Goal: Information Seeking & Learning: Learn about a topic

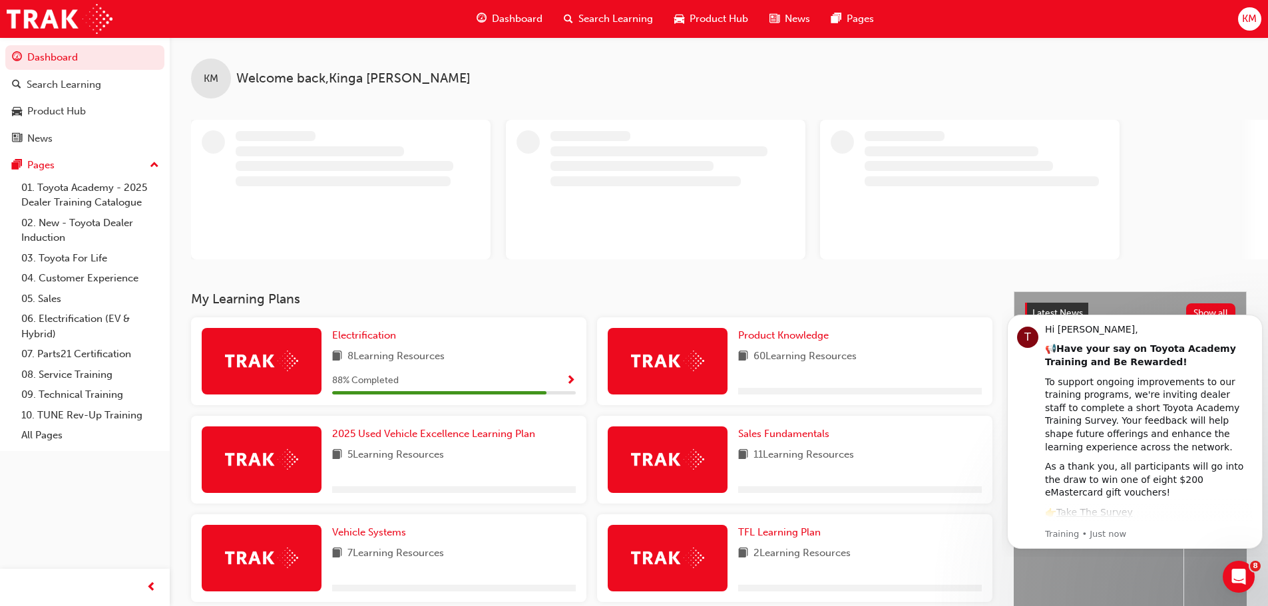
click at [511, 15] on span "Dashboard" at bounding box center [517, 18] width 51 height 15
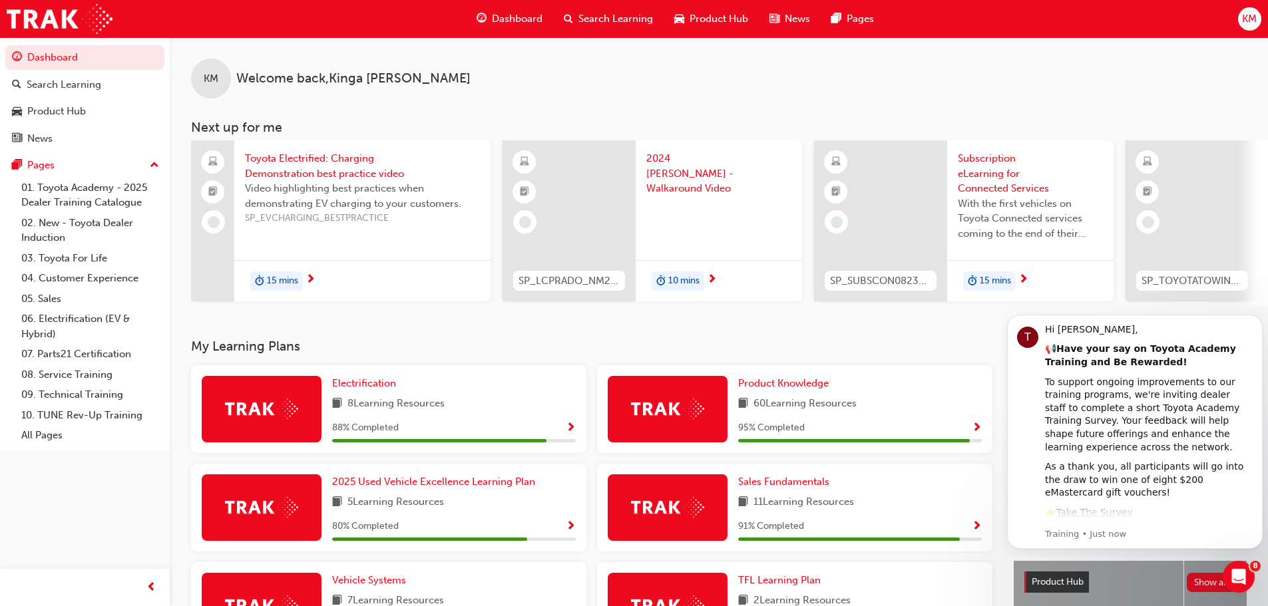
click at [641, 11] on span "Search Learning" at bounding box center [615, 18] width 75 height 15
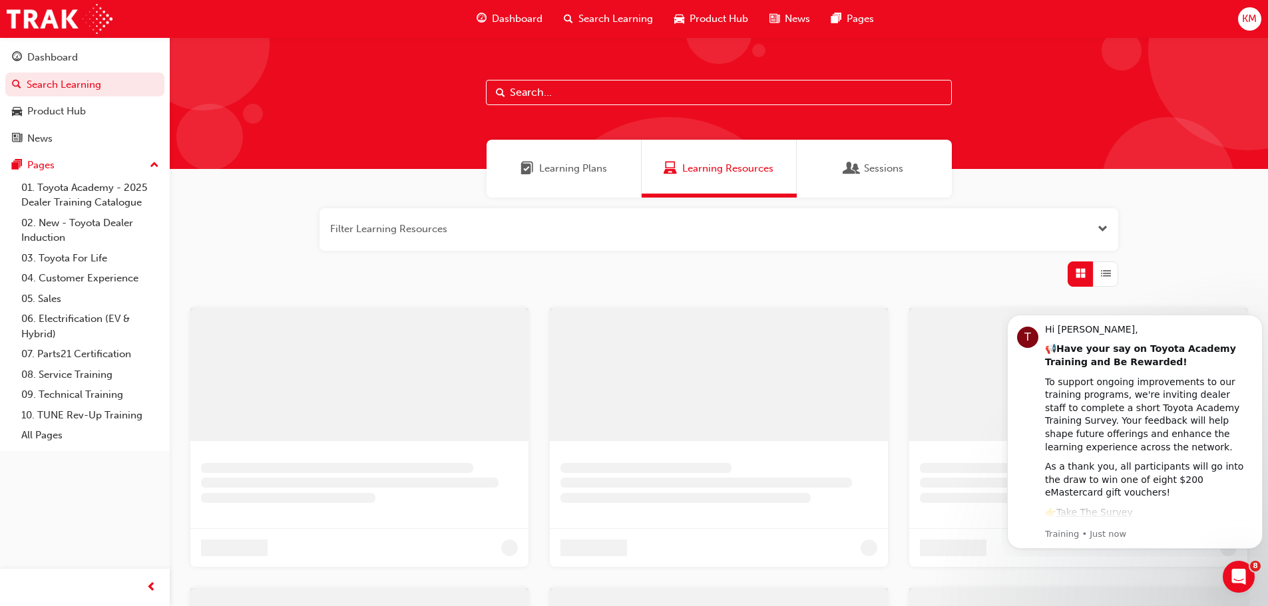
click at [720, 20] on span "Product Hub" at bounding box center [719, 18] width 59 height 15
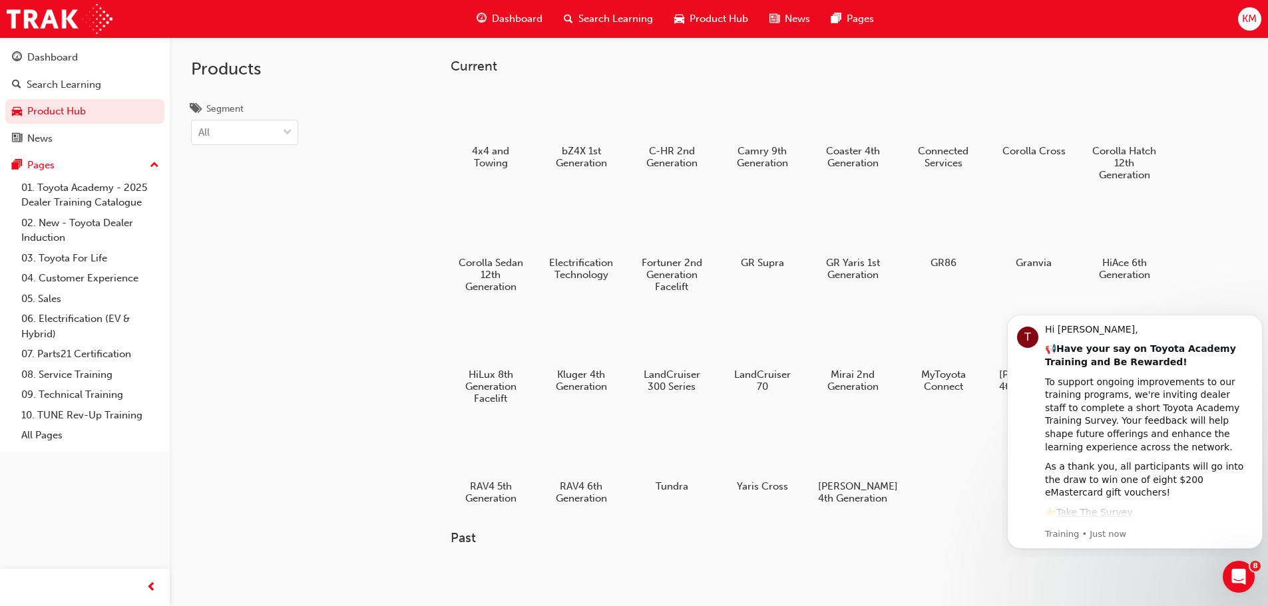
click at [497, 25] on span "Dashboard" at bounding box center [517, 18] width 51 height 15
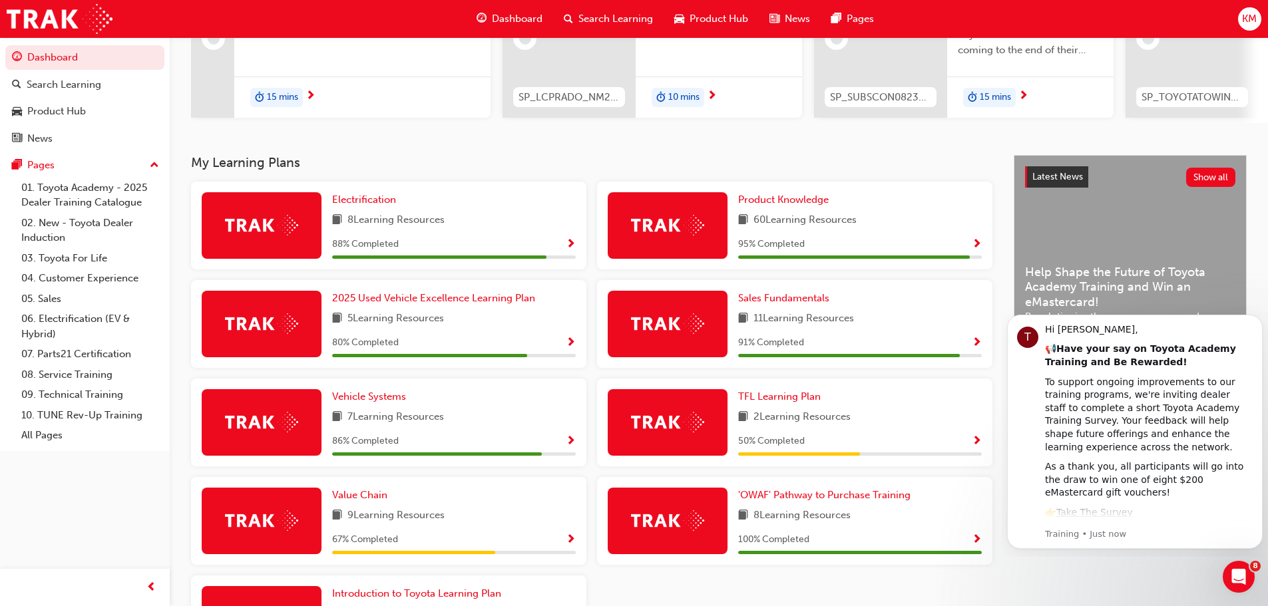
scroll to position [178, 0]
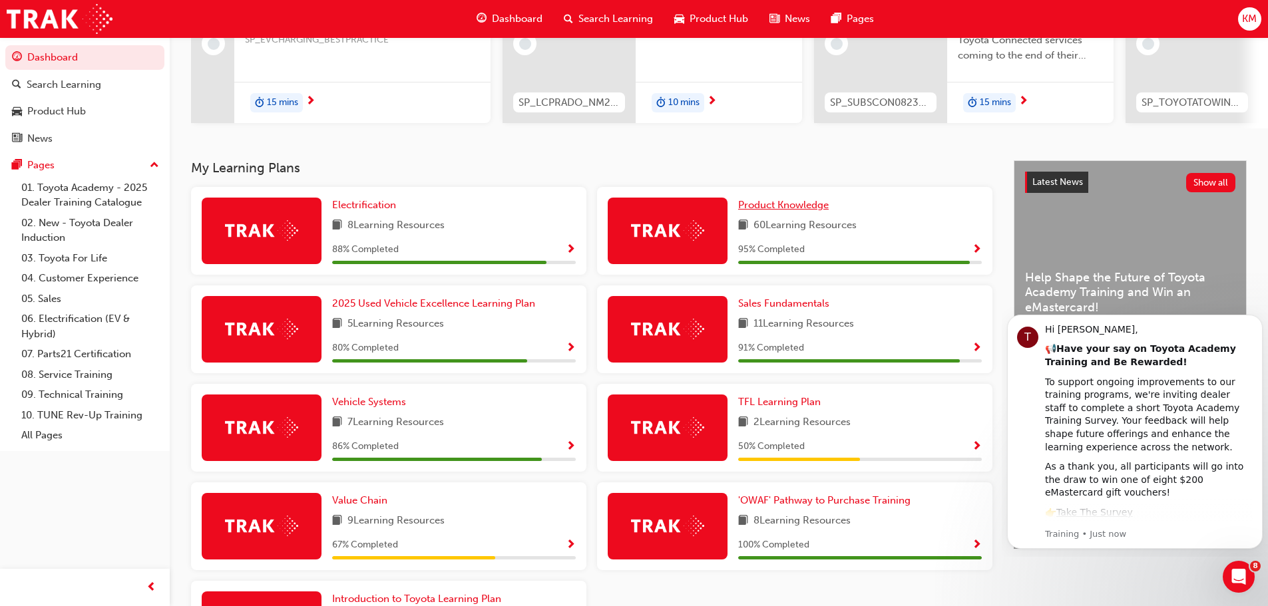
click at [793, 204] on span "Product Knowledge" at bounding box center [783, 205] width 91 height 12
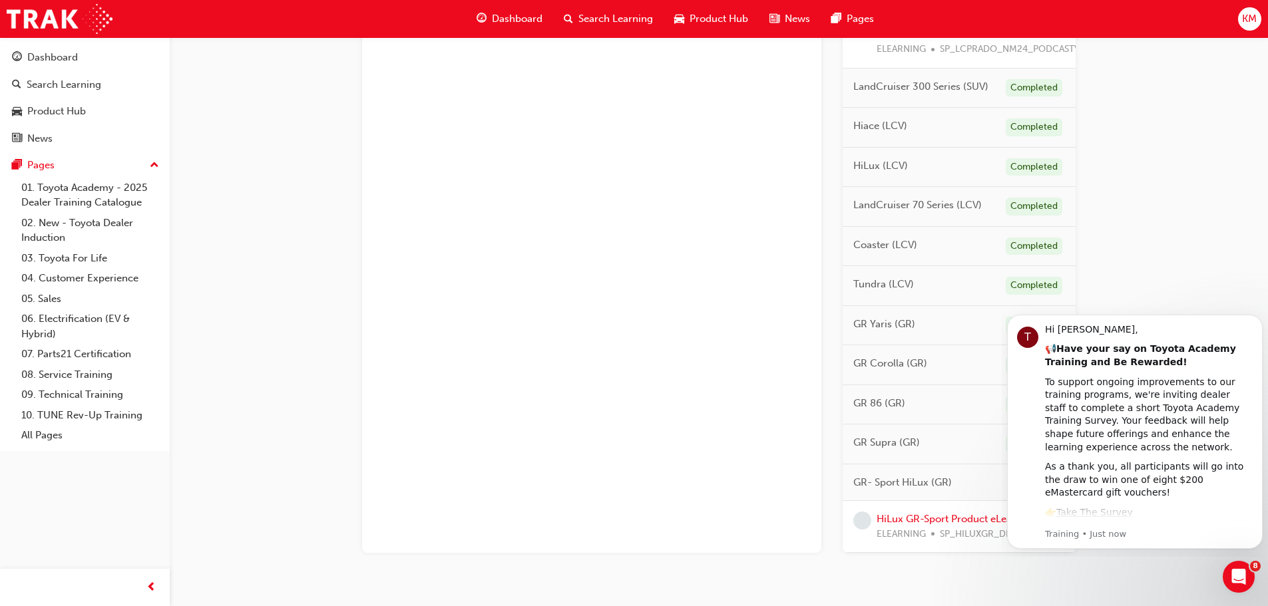
scroll to position [688, 0]
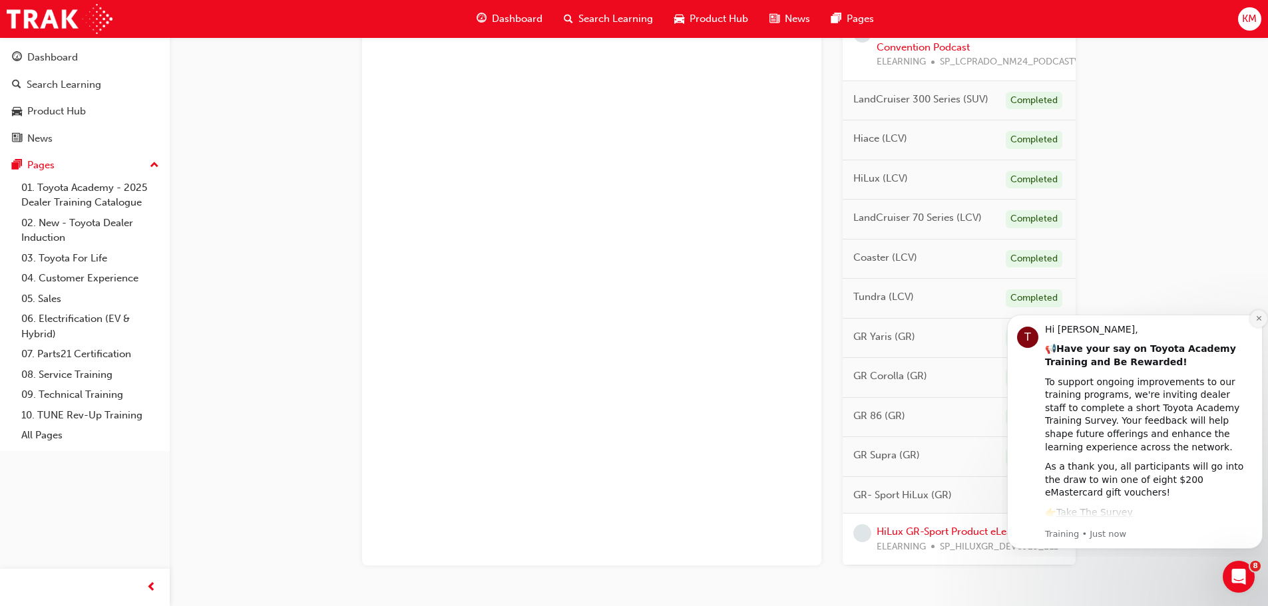
click at [1256, 322] on icon "Dismiss notification" at bounding box center [1258, 318] width 7 height 7
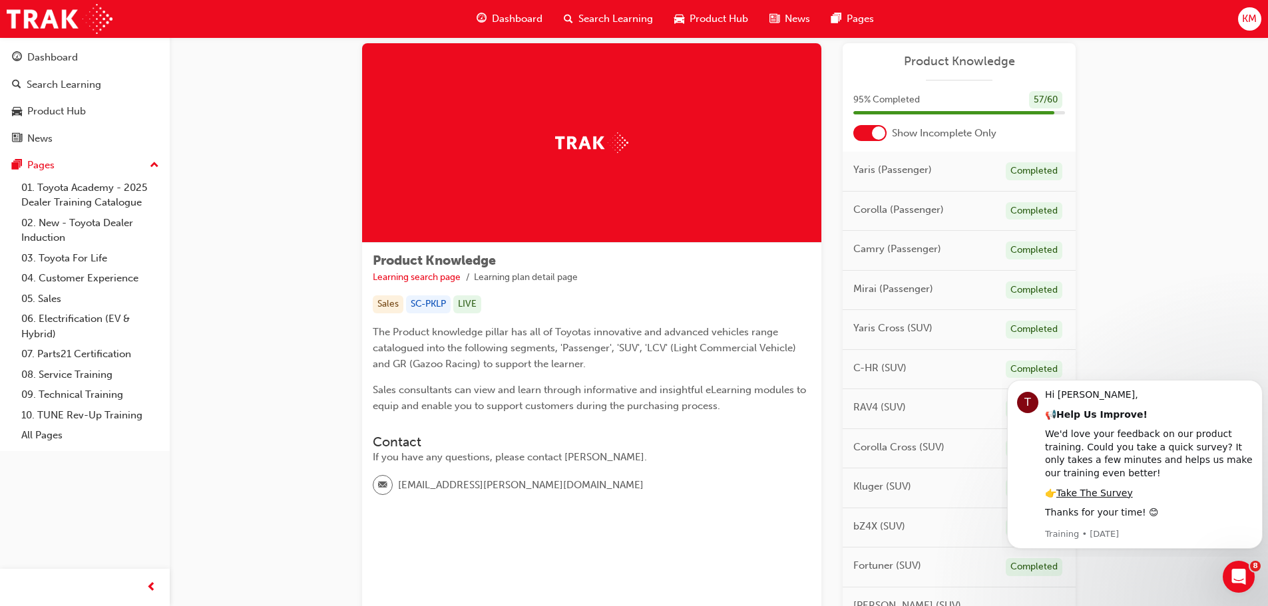
scroll to position [23, 0]
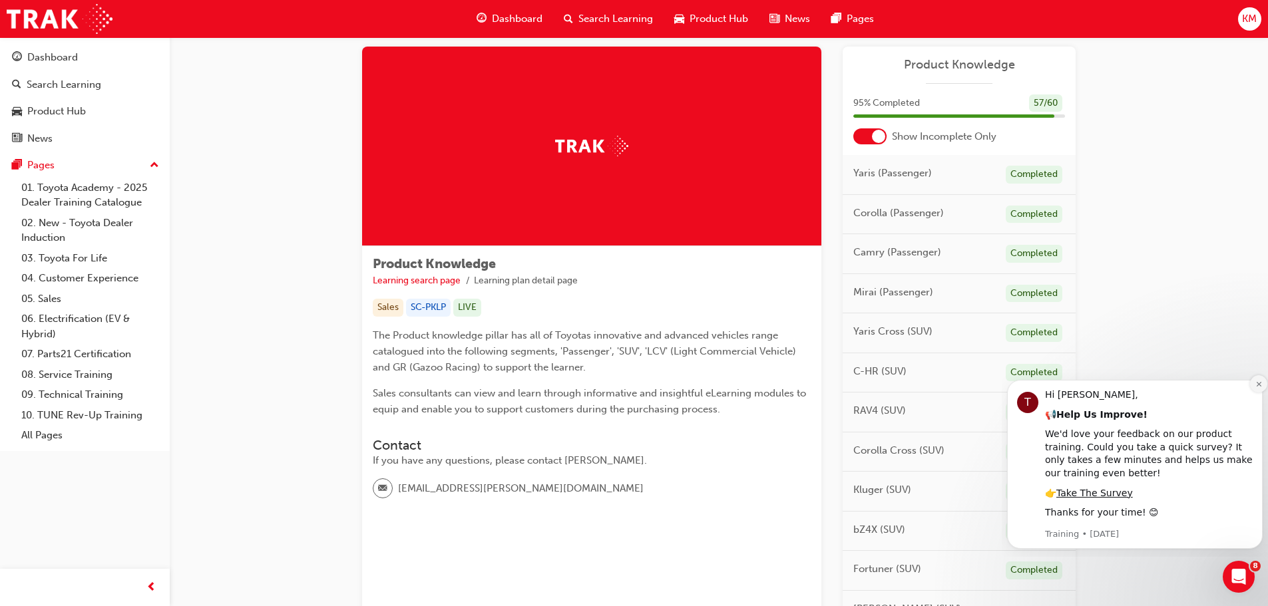
click at [1257, 385] on icon "Dismiss notification" at bounding box center [1258, 384] width 7 height 7
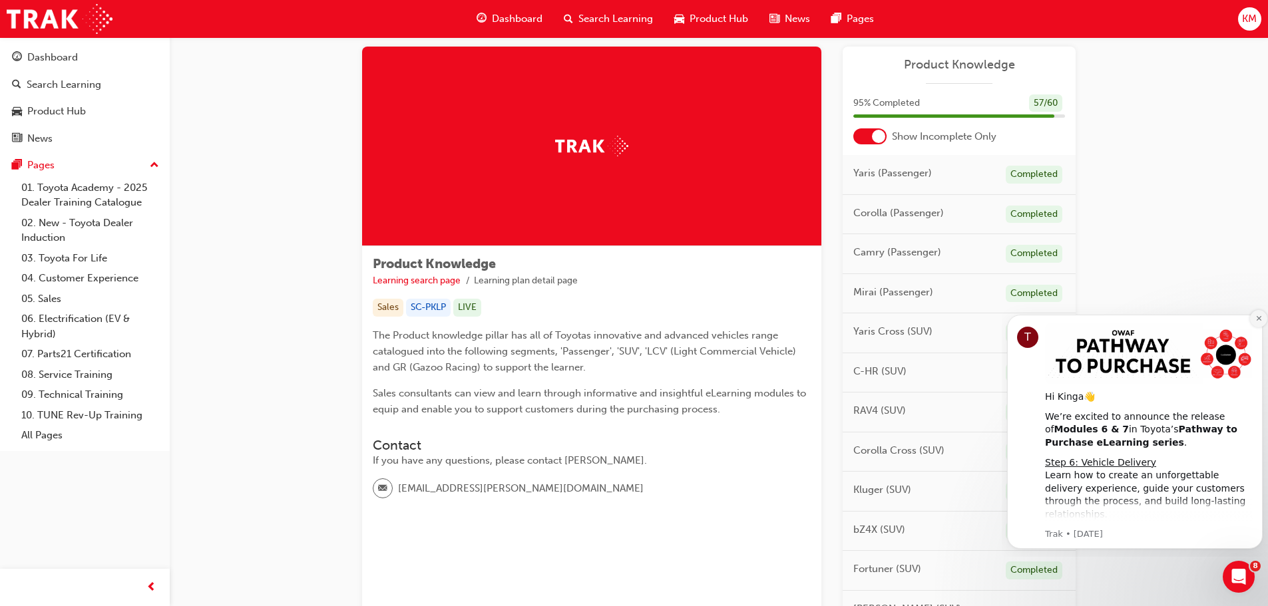
click at [1256, 320] on icon "Dismiss notification" at bounding box center [1258, 318] width 7 height 7
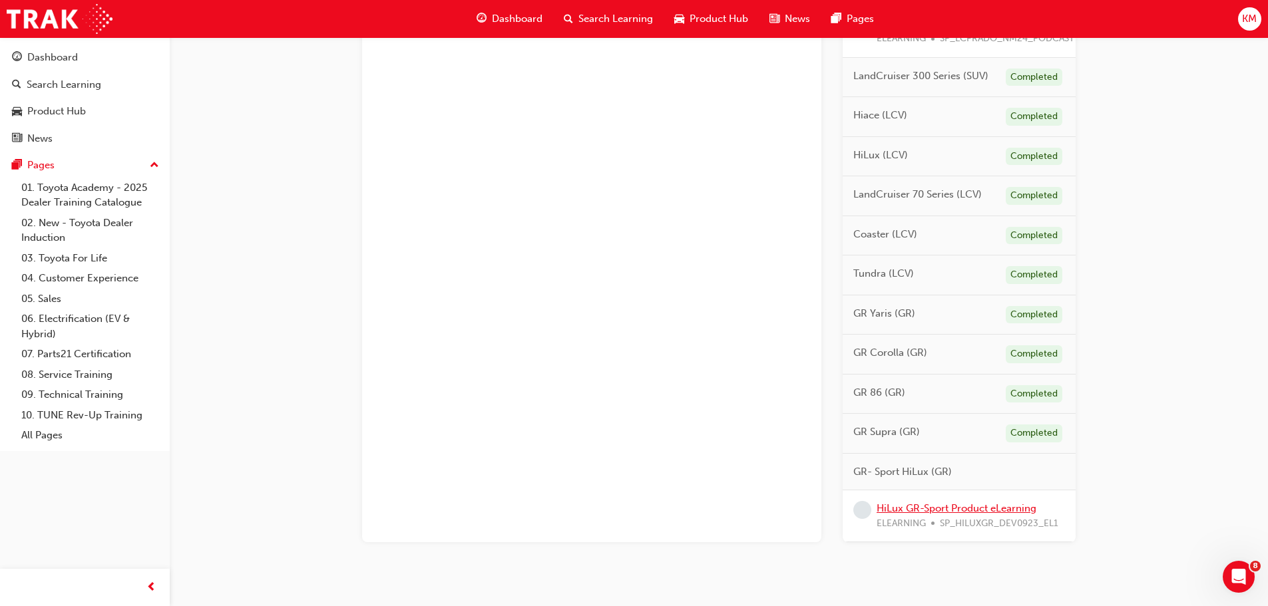
scroll to position [688, 0]
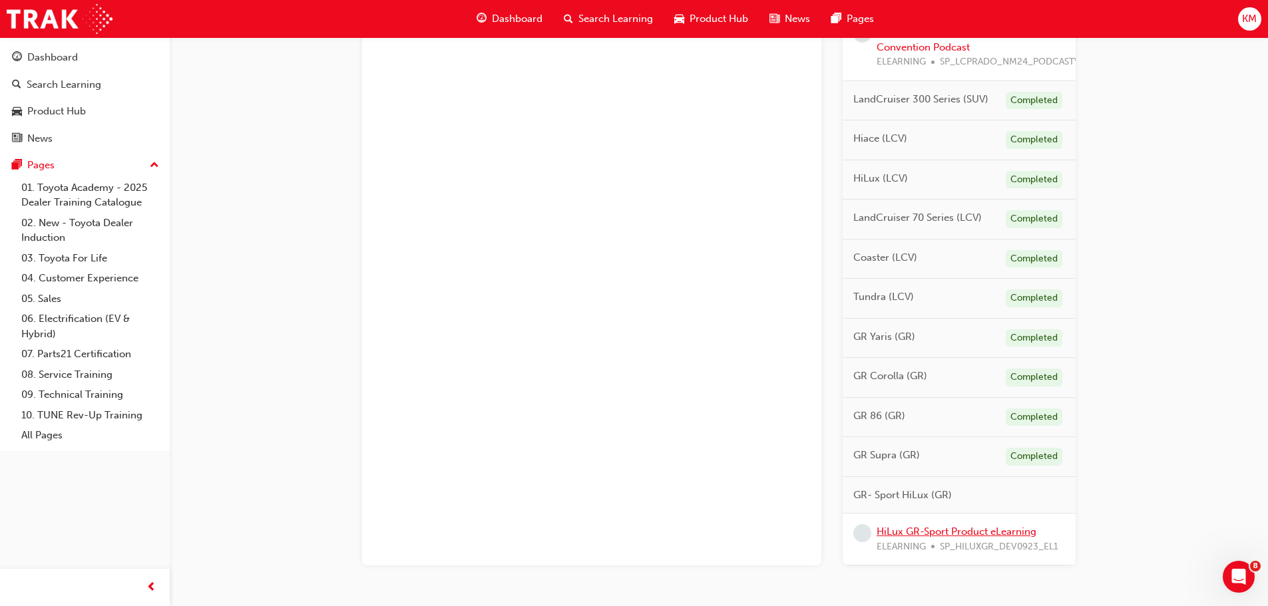
click at [963, 532] on link "HiLux GR-Sport Product eLearning" at bounding box center [957, 532] width 160 height 12
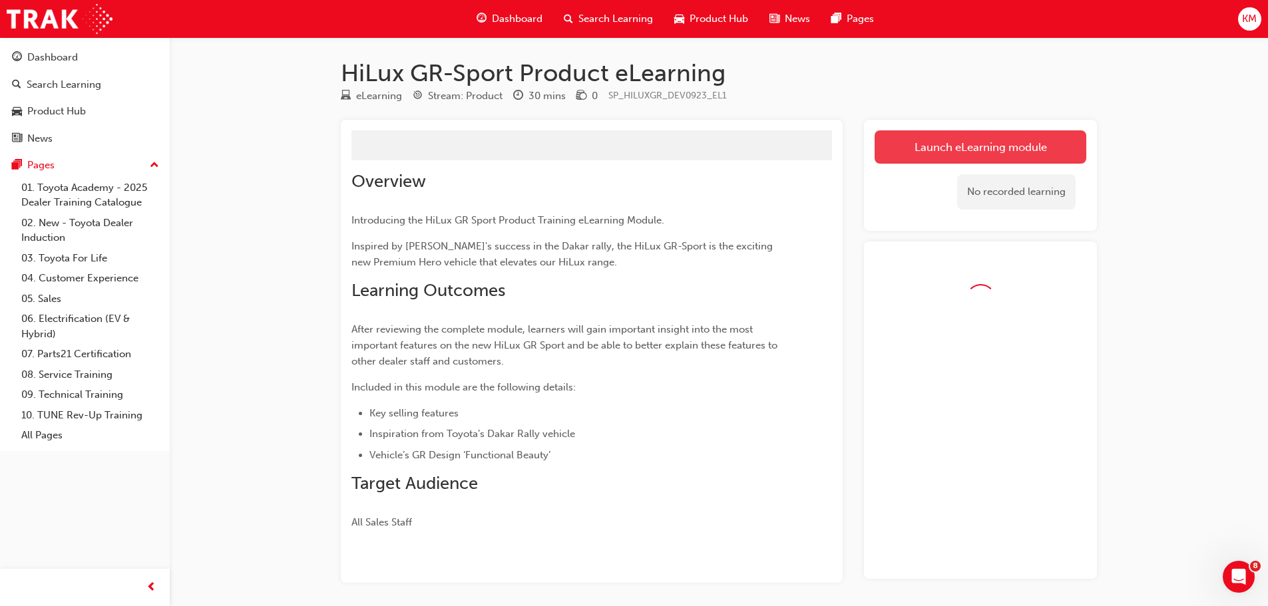
click at [941, 142] on link "Launch eLearning module" at bounding box center [981, 146] width 212 height 33
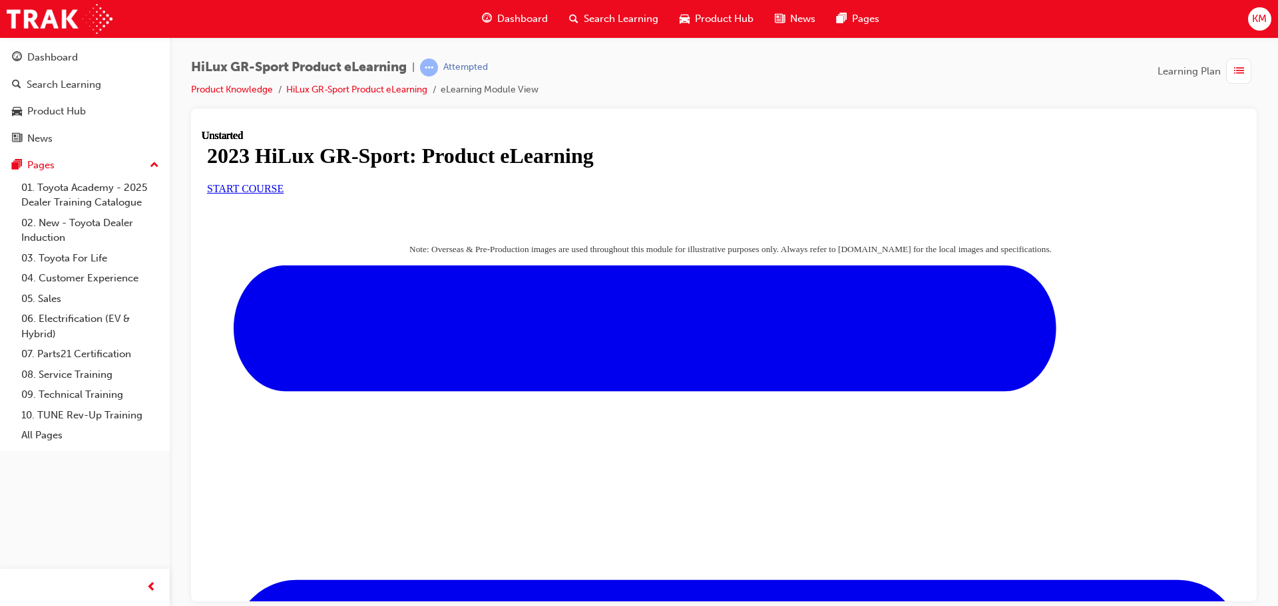
click at [284, 194] on link "START COURSE" at bounding box center [245, 187] width 77 height 11
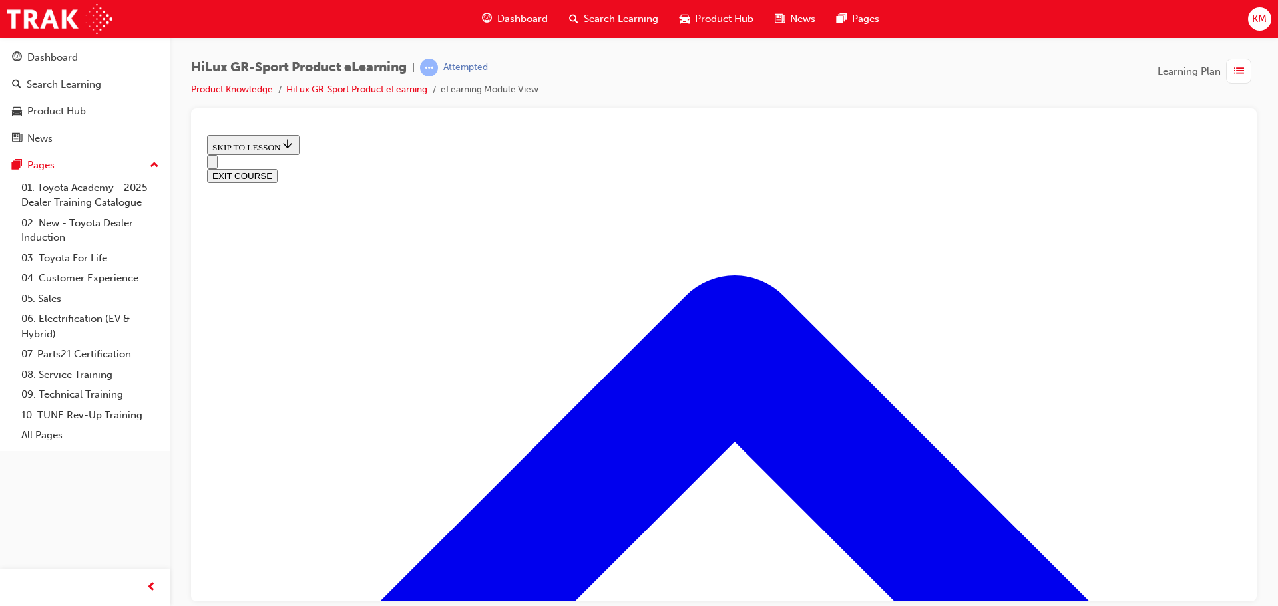
scroll to position [917, 0]
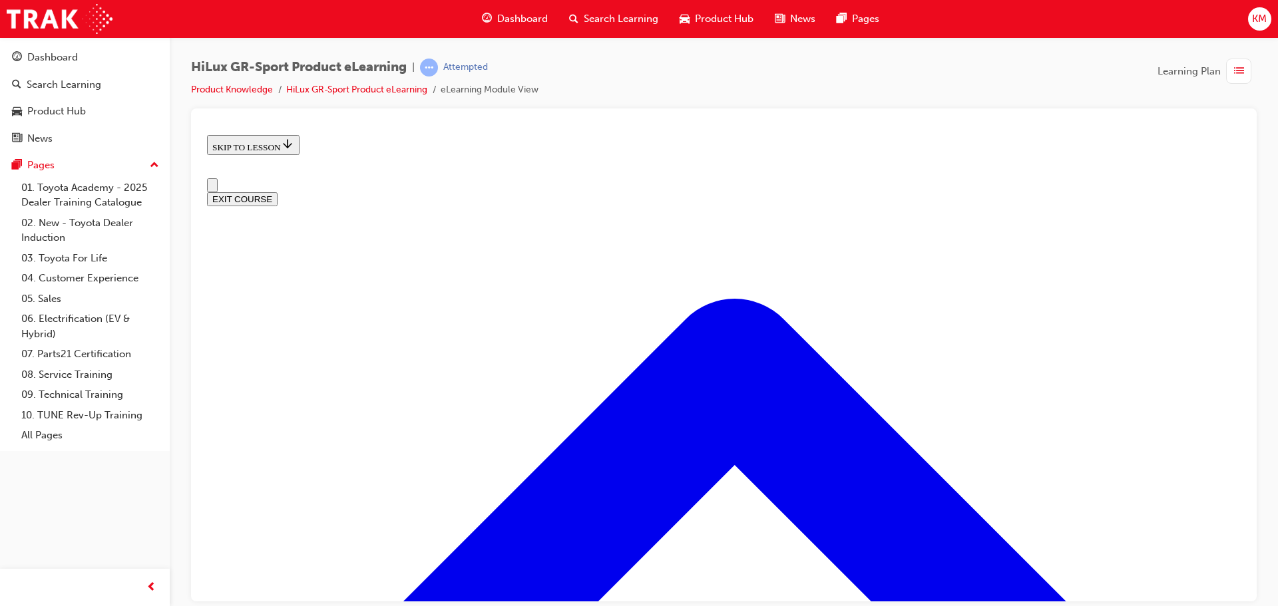
scroll to position [0, 0]
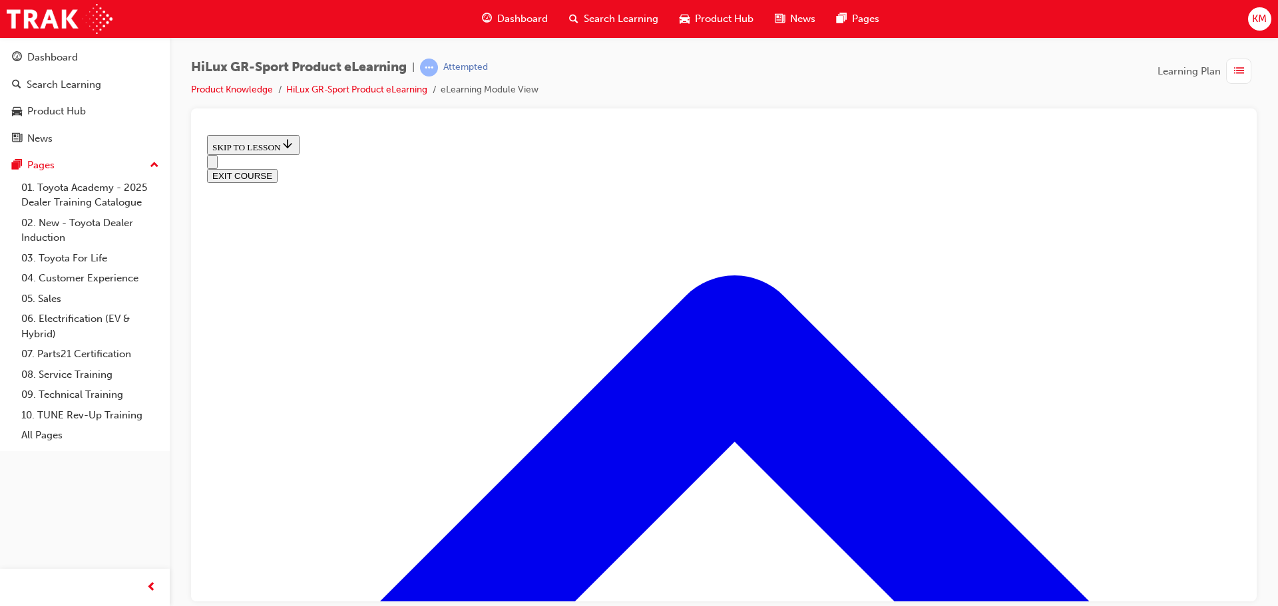
drag, startPoint x: 820, startPoint y: 288, endPoint x: 830, endPoint y: 288, distance: 10.0
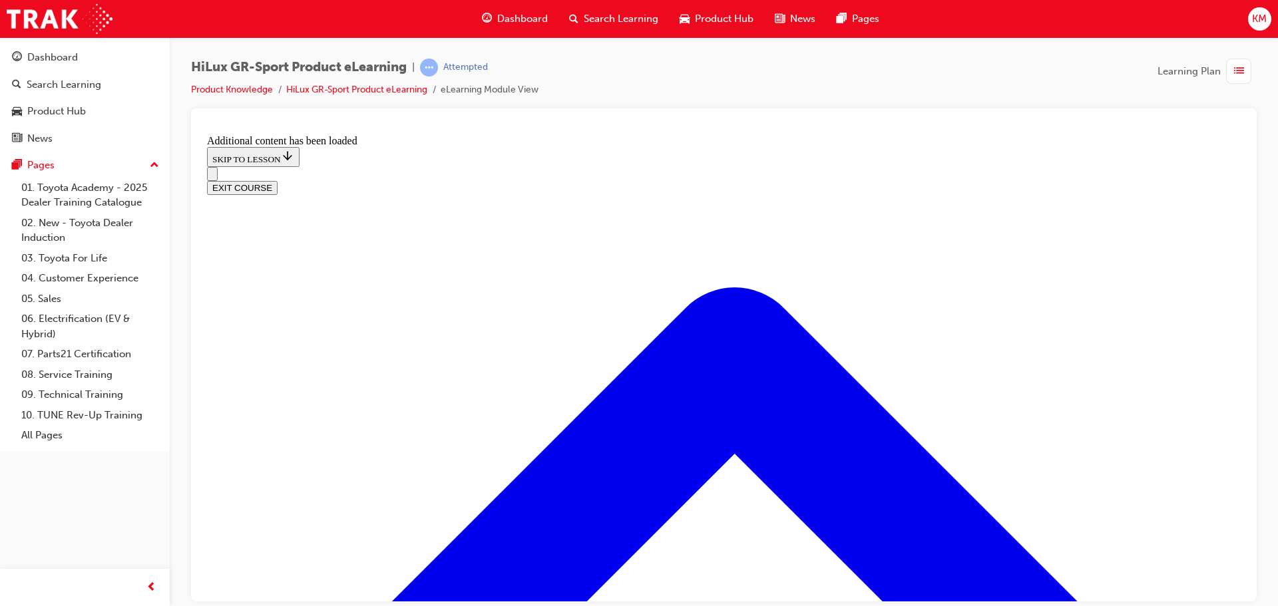
scroll to position [1258, 0]
drag, startPoint x: 821, startPoint y: 484, endPoint x: 690, endPoint y: 345, distance: 191.6
drag, startPoint x: 680, startPoint y: 337, endPoint x: 724, endPoint y: 341, distance: 44.8
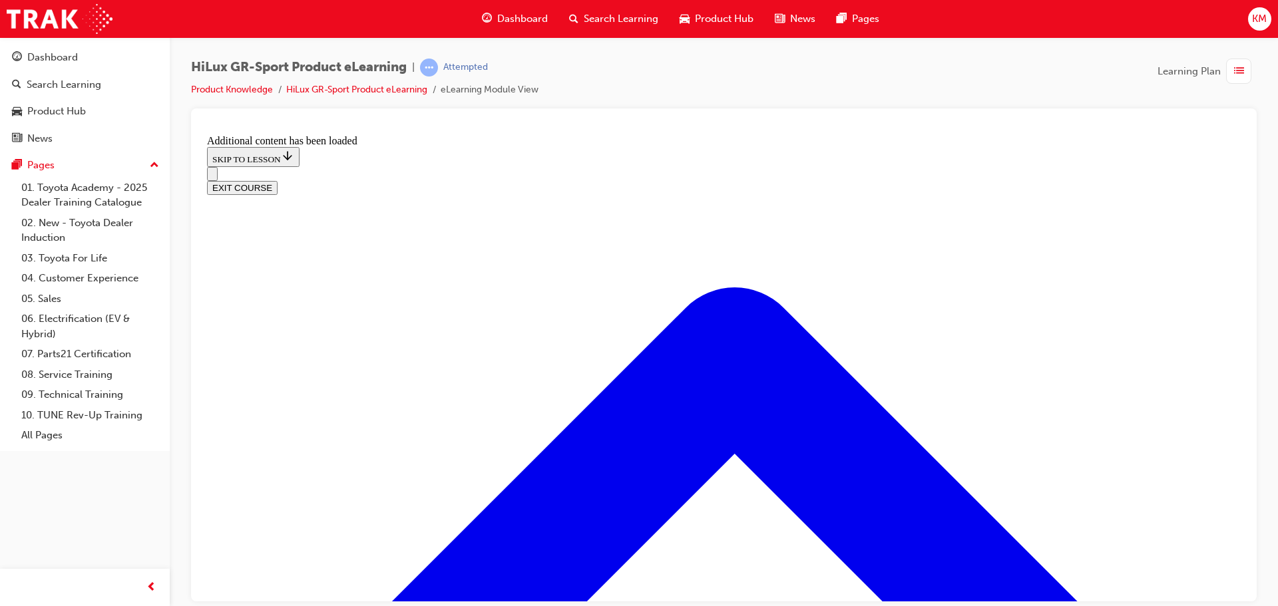
drag, startPoint x: 731, startPoint y: 570, endPoint x: 852, endPoint y: 514, distance: 133.7
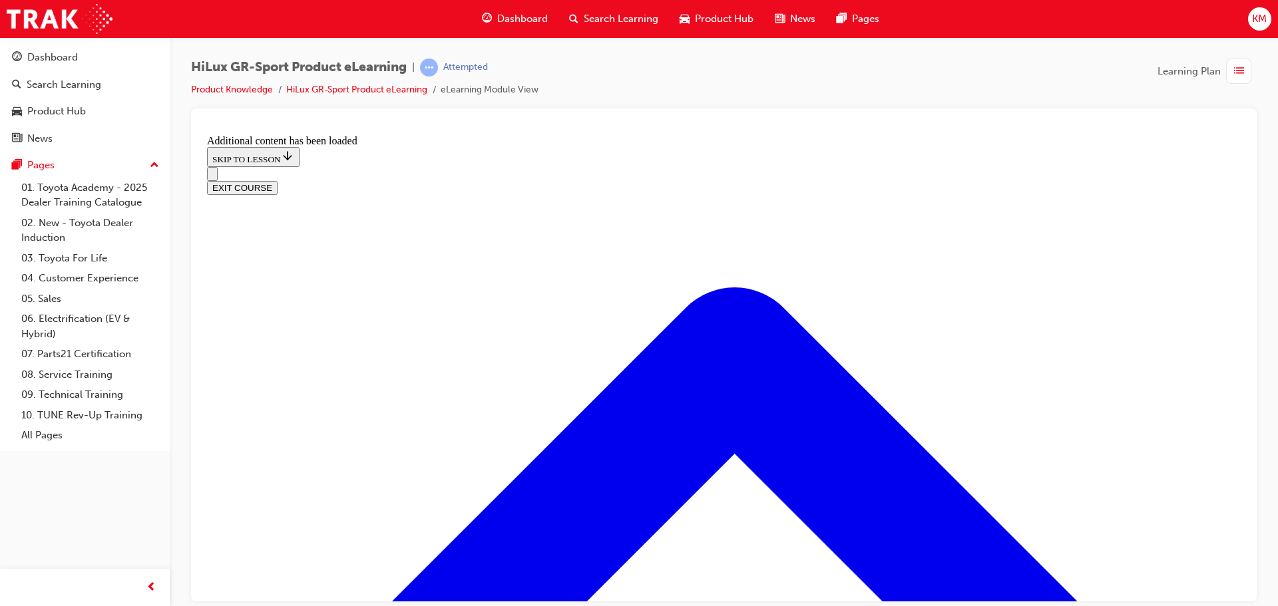
drag, startPoint x: 908, startPoint y: 467, endPoint x: 908, endPoint y: 458, distance: 9.3
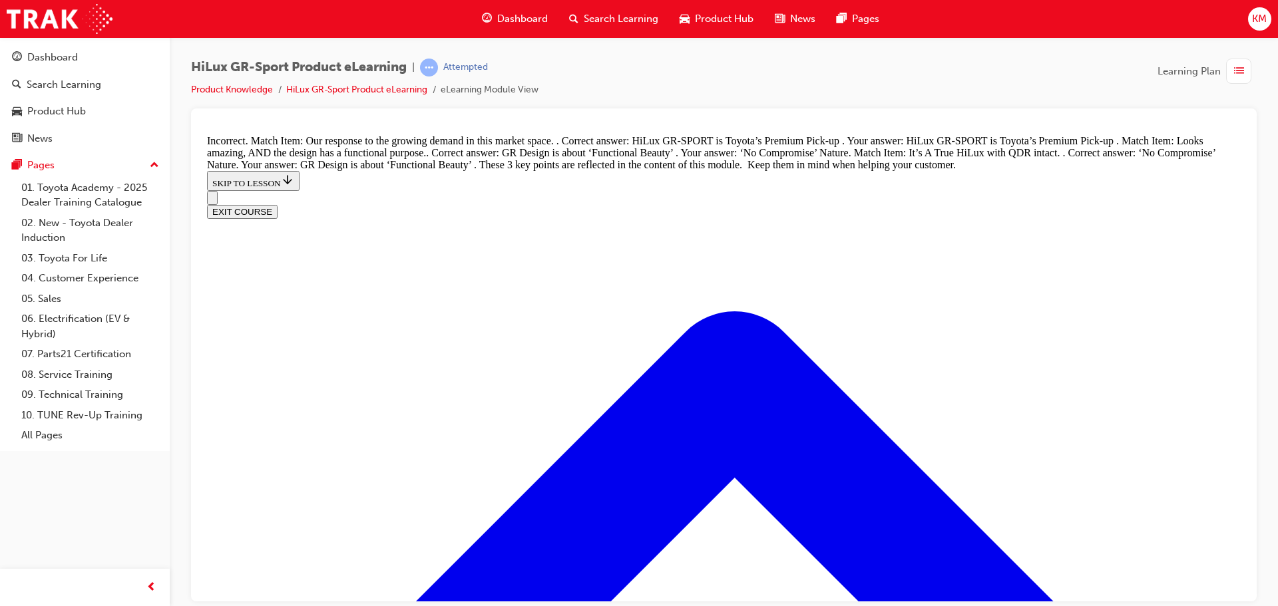
scroll to position [1610, 0]
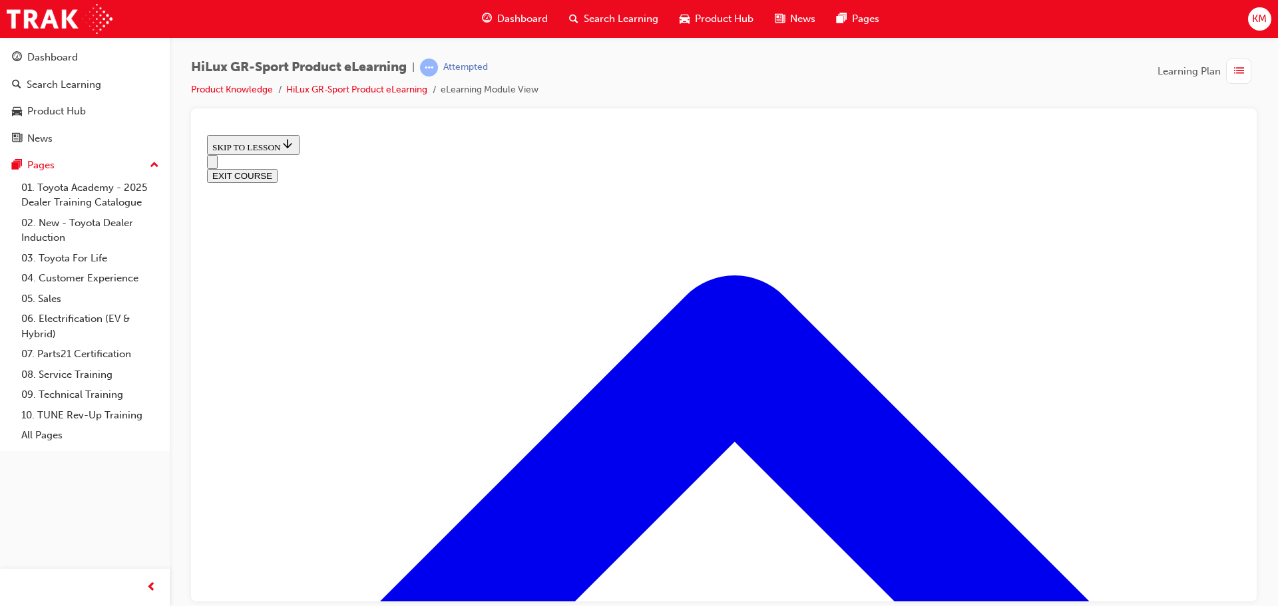
scroll to position [374, 0]
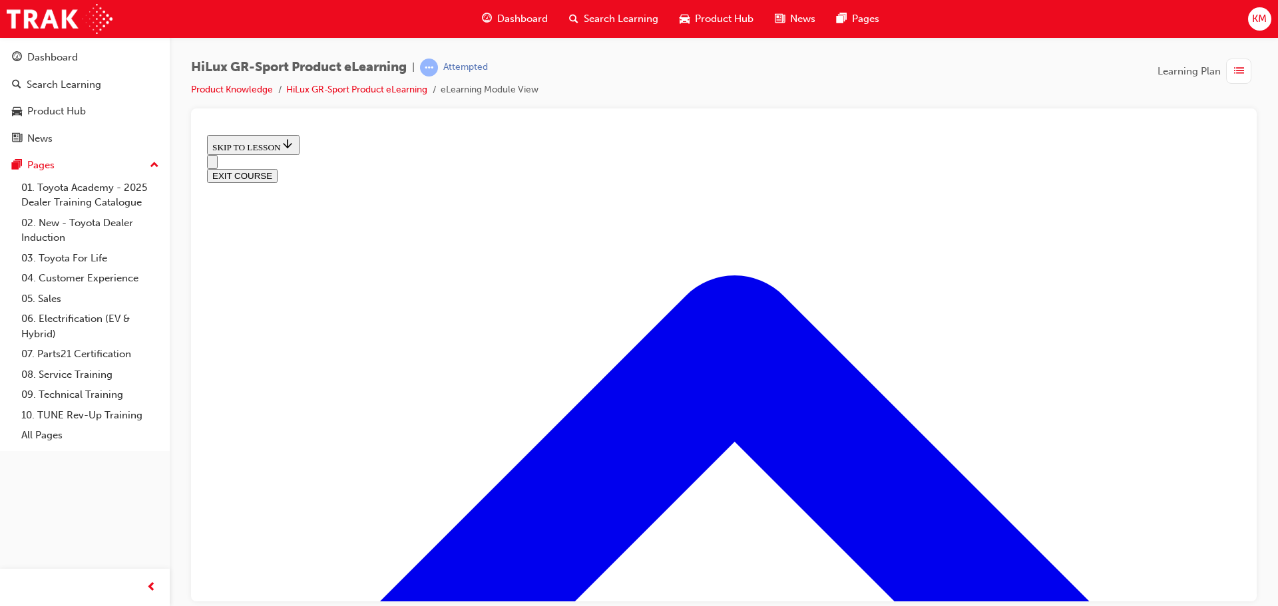
drag, startPoint x: 381, startPoint y: 548, endPoint x: 405, endPoint y: 541, distance: 25.5
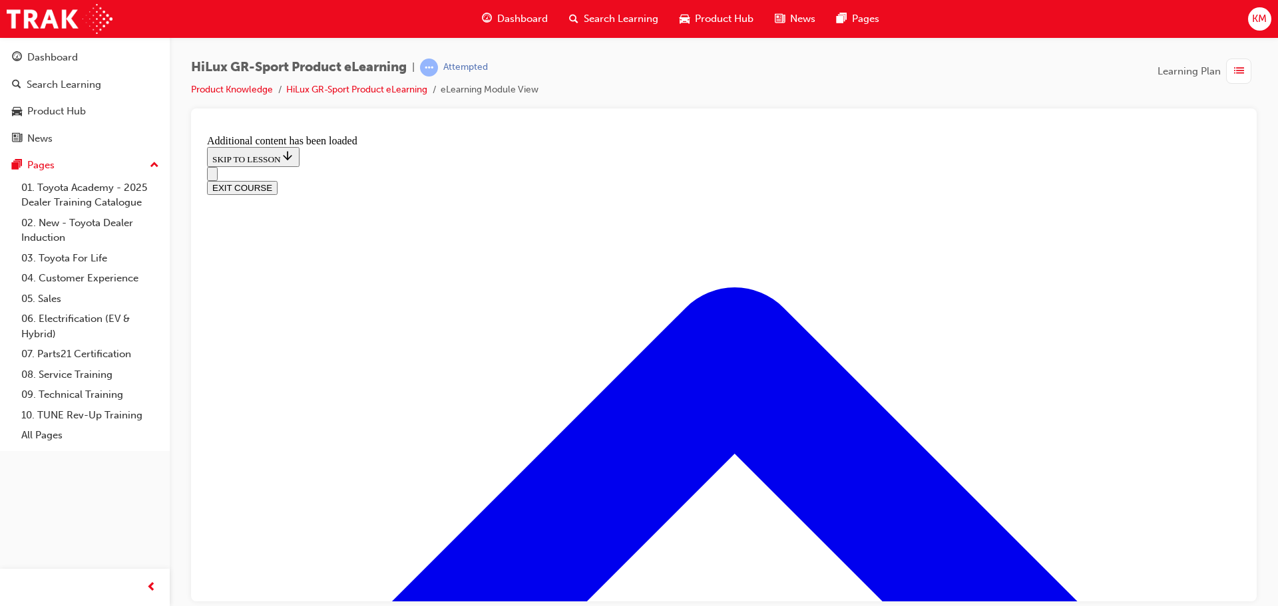
scroll to position [1180, 0]
radio input "true"
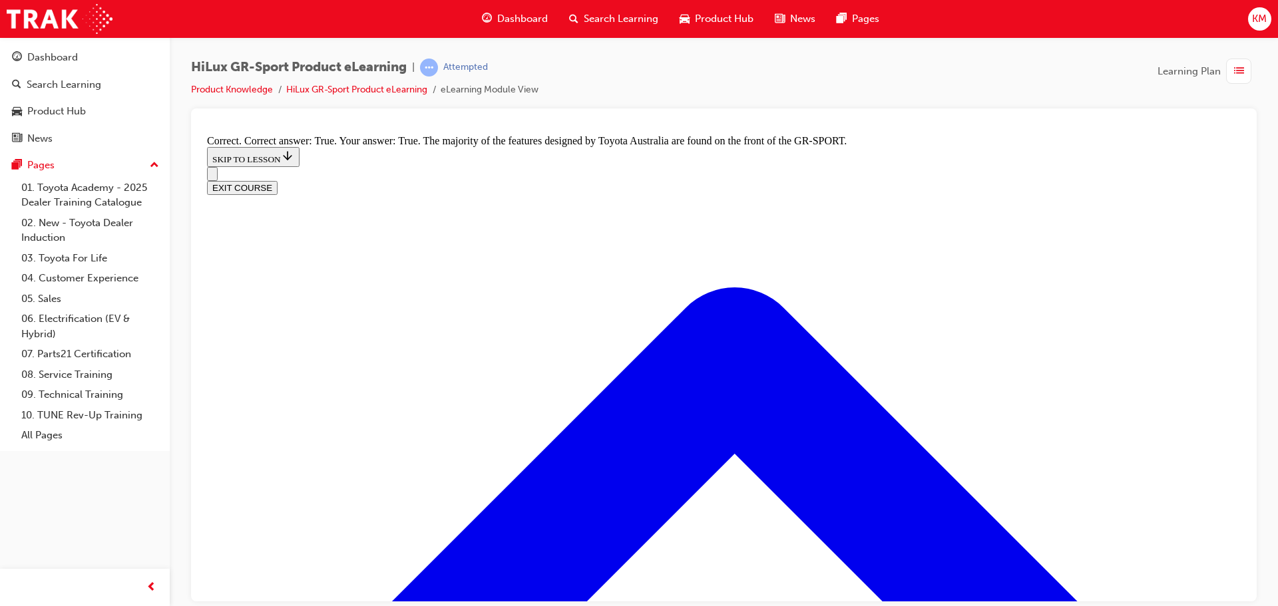
scroll to position [1646, 0]
radio input "true"
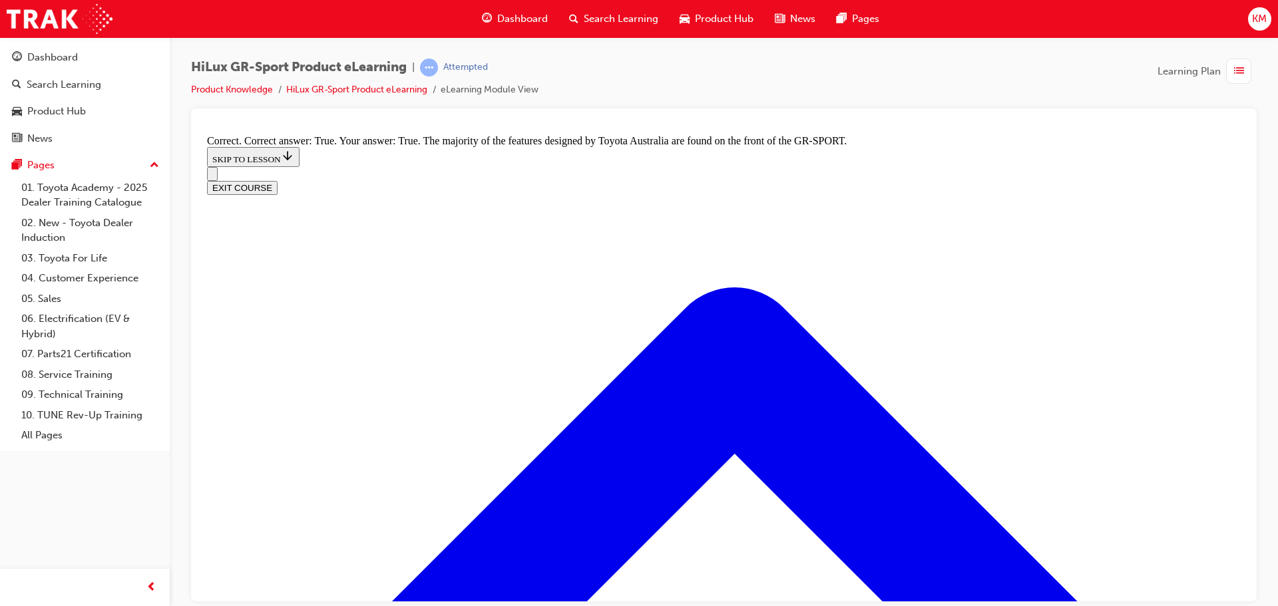
drag, startPoint x: 519, startPoint y: 351, endPoint x: 551, endPoint y: 387, distance: 48.1
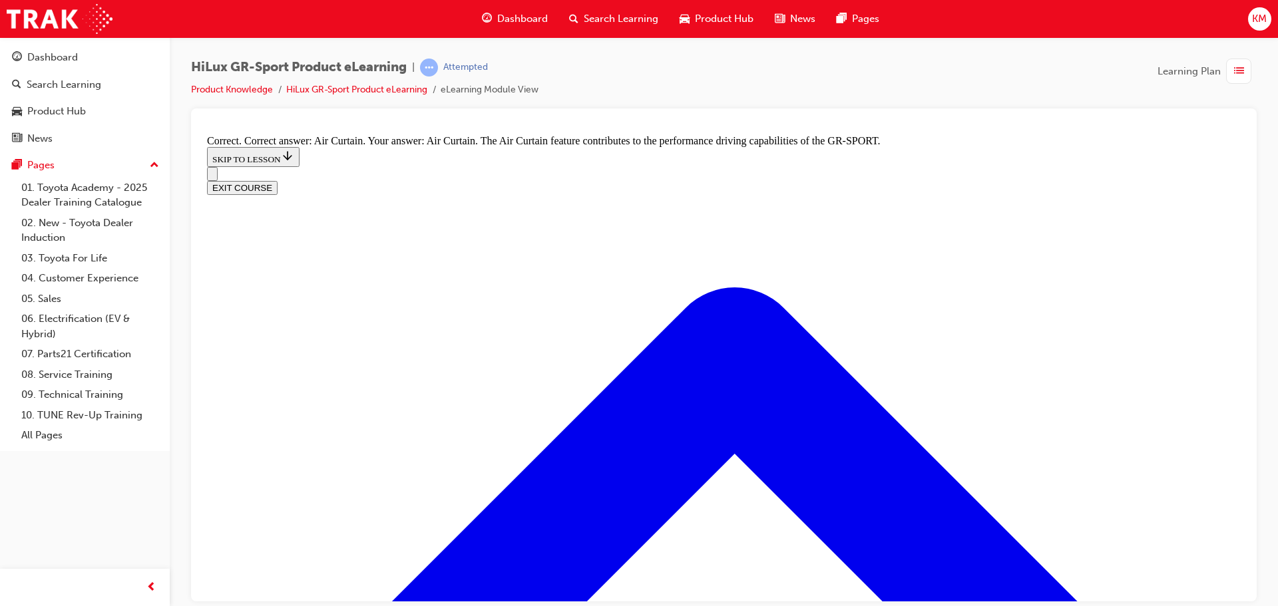
radio input "true"
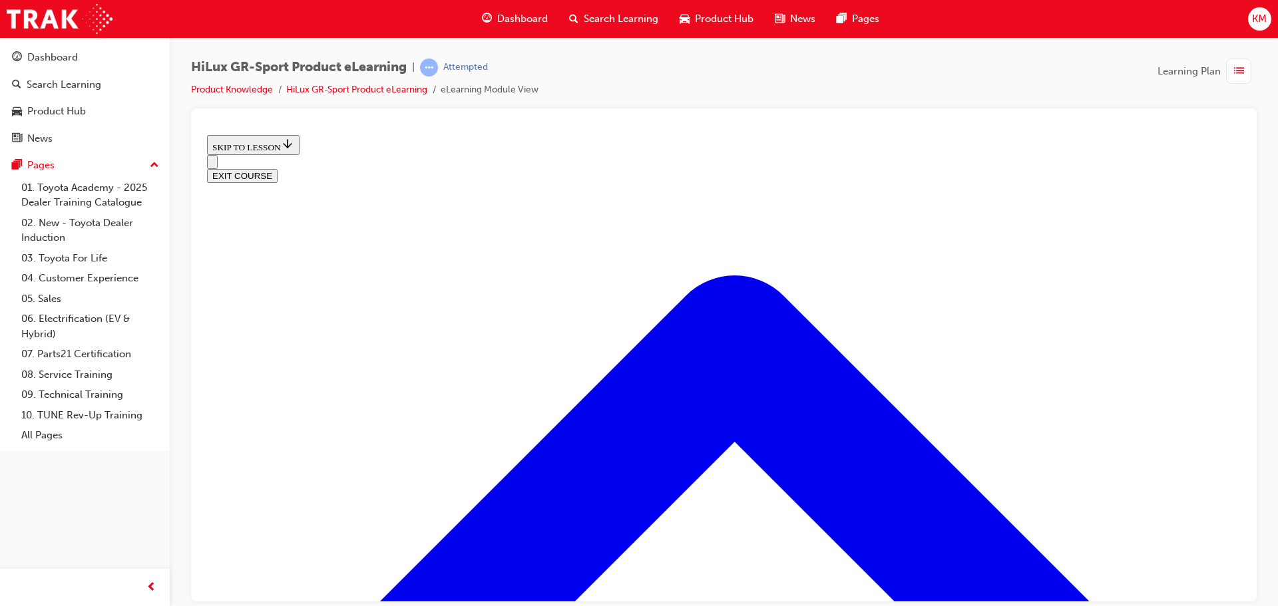
scroll to position [95, 0]
drag, startPoint x: 1070, startPoint y: 425, endPoint x: 1096, endPoint y: 490, distance: 70.0
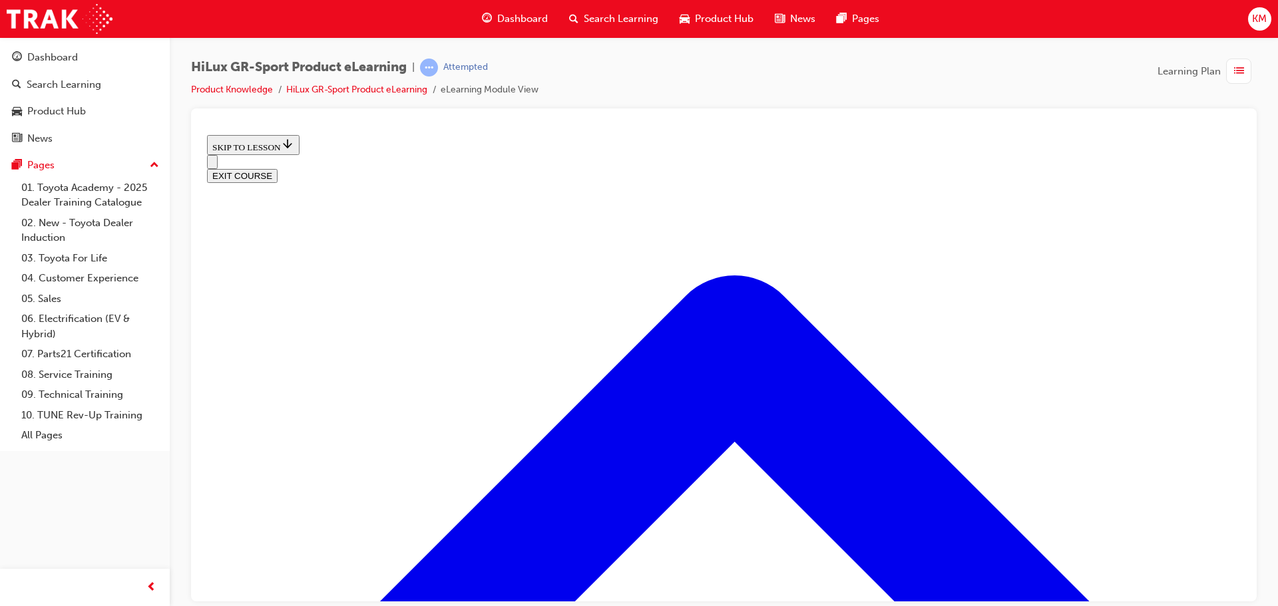
drag, startPoint x: 1096, startPoint y: 492, endPoint x: 1057, endPoint y: 486, distance: 39.7
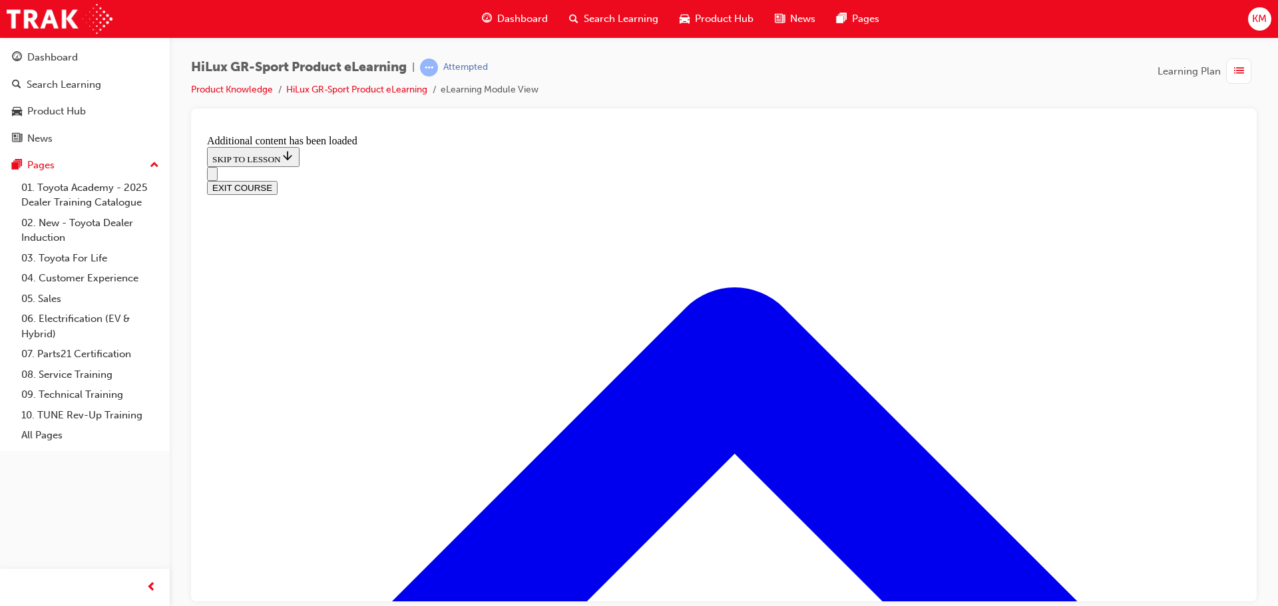
scroll to position [713, 0]
drag, startPoint x: 544, startPoint y: 355, endPoint x: 600, endPoint y: 403, distance: 74.2
radio input "true"
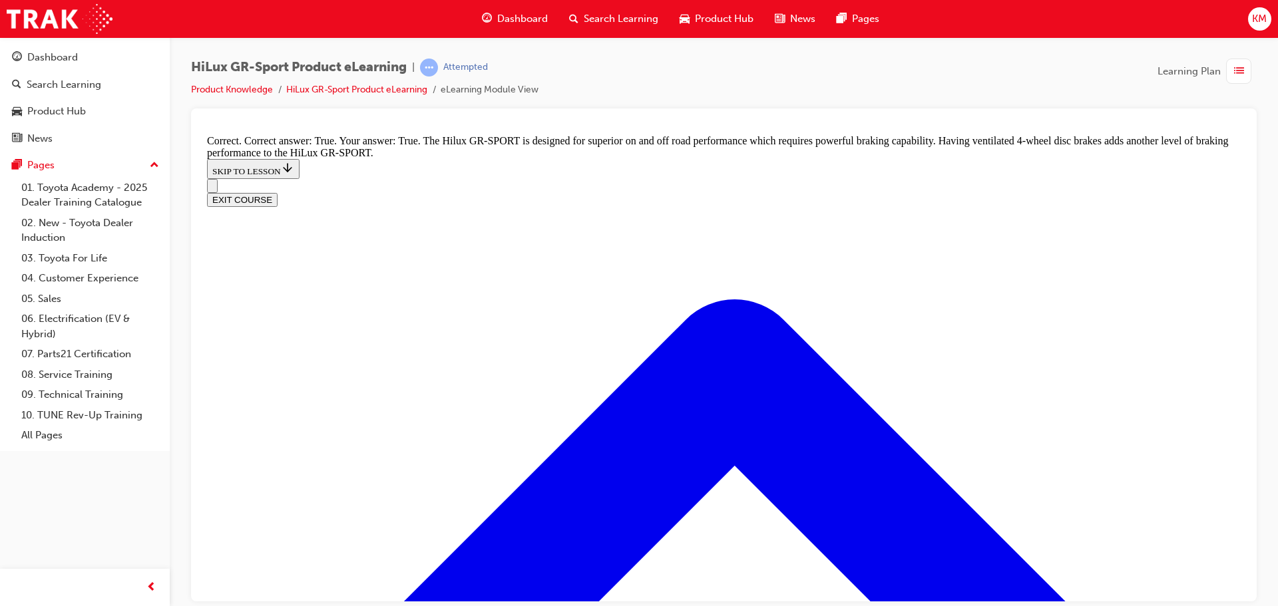
scroll to position [979, 0]
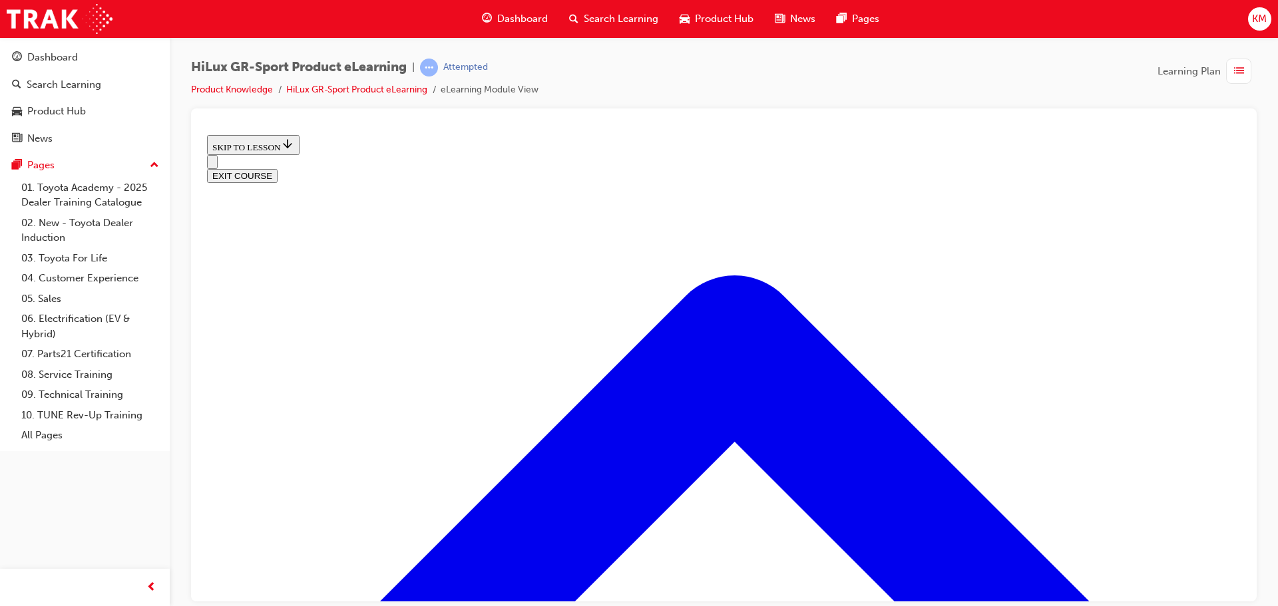
scroll to position [574, 0]
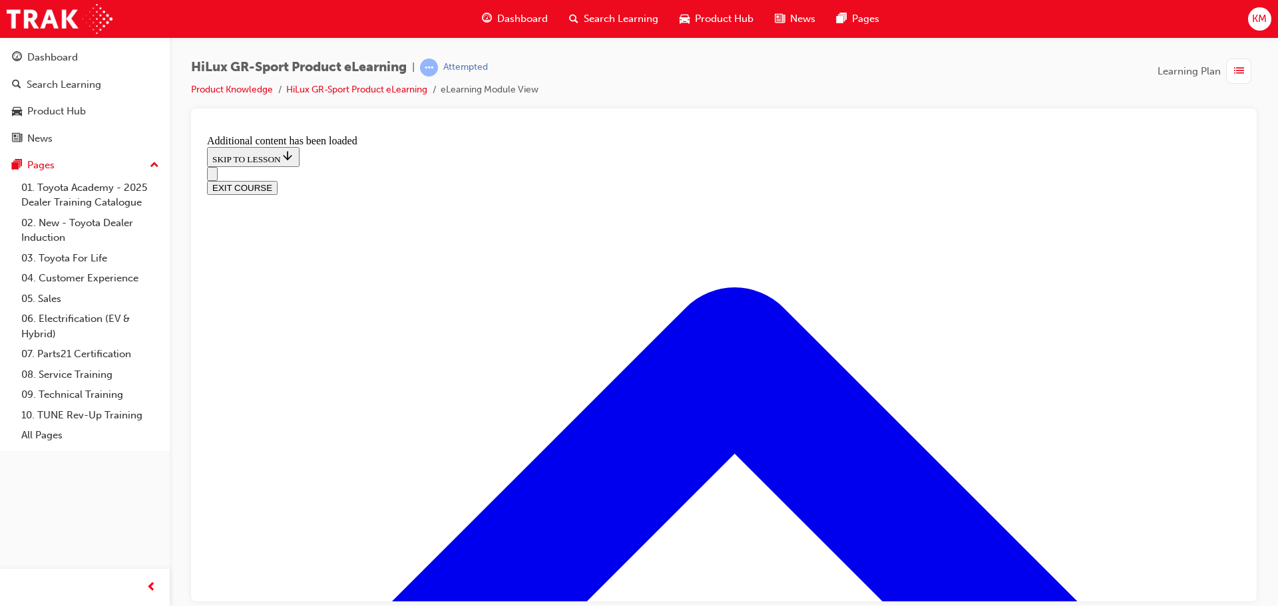
scroll to position [1600, 0]
checkbox input "true"
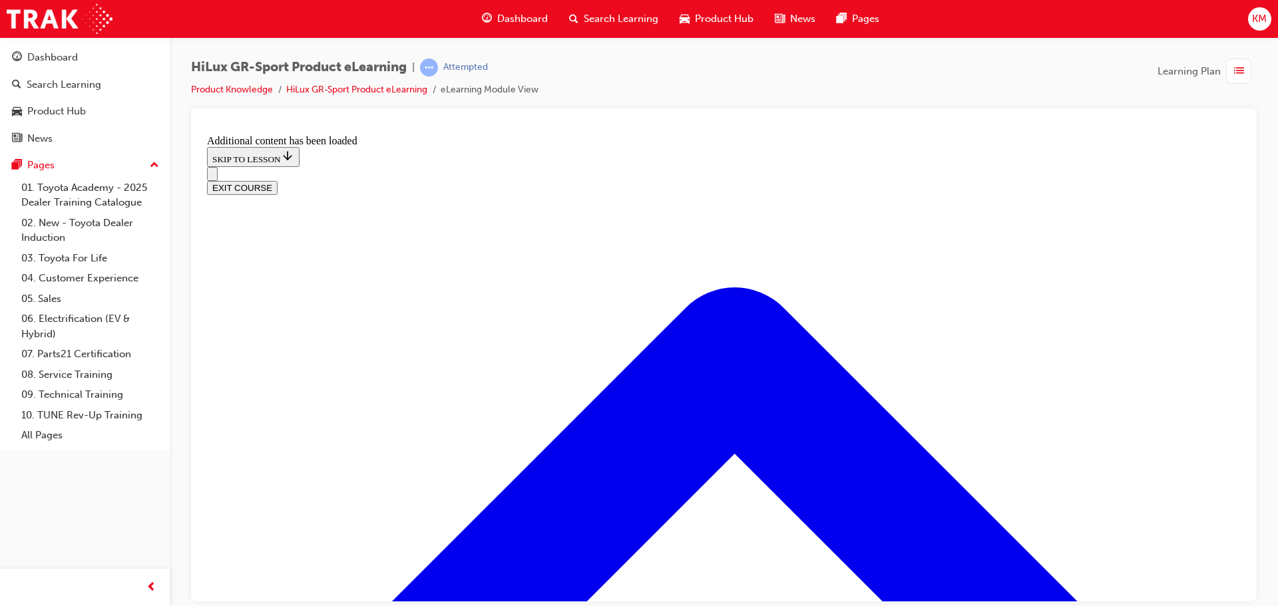
checkbox input "true"
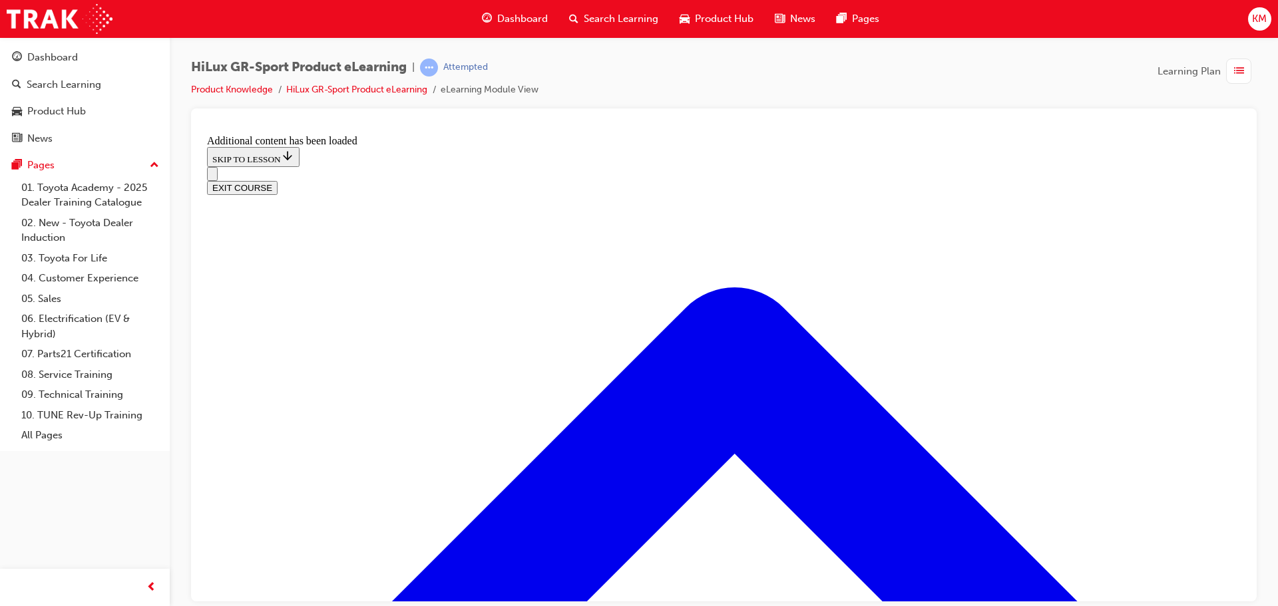
checkbox input "true"
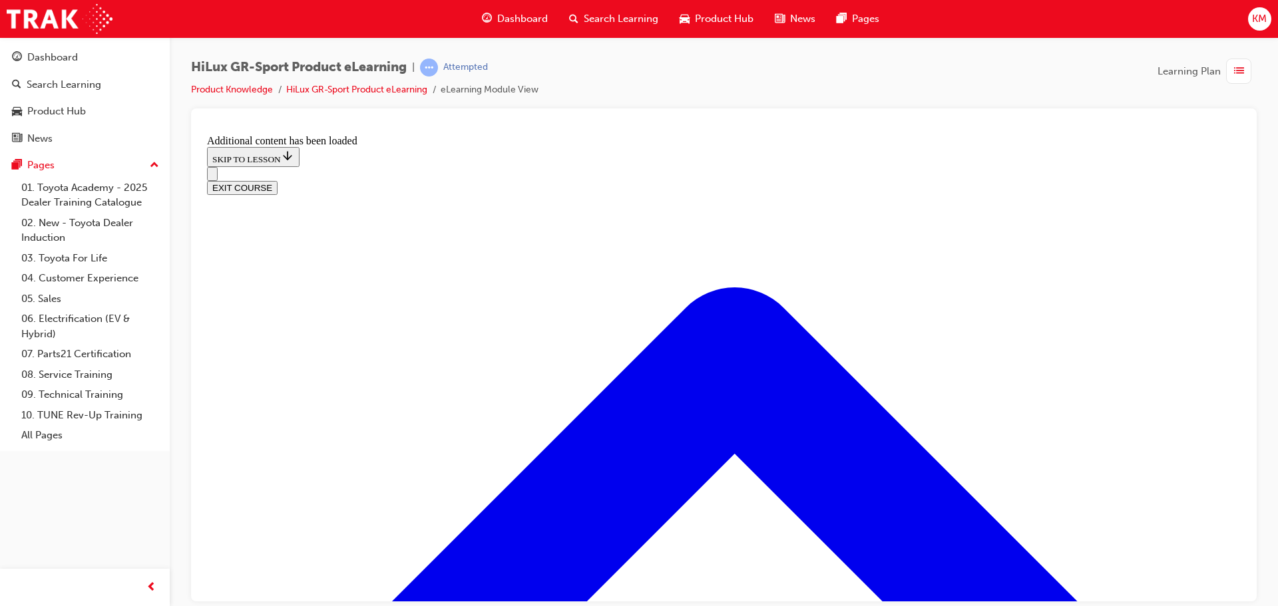
checkbox input "true"
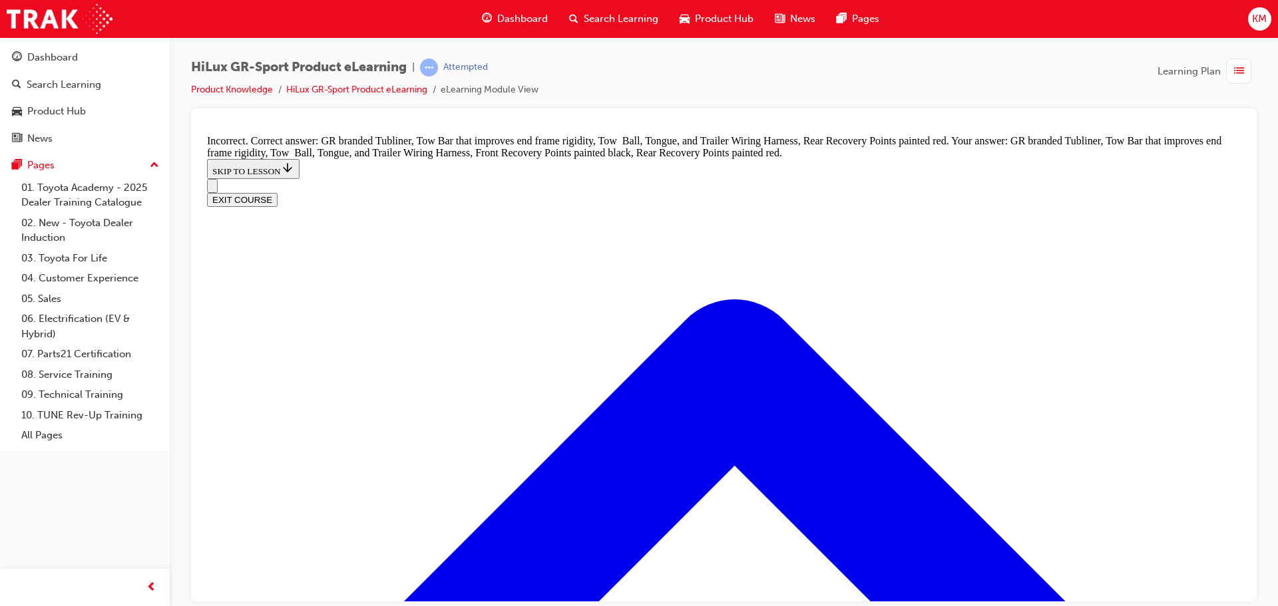
scroll to position [1960, 0]
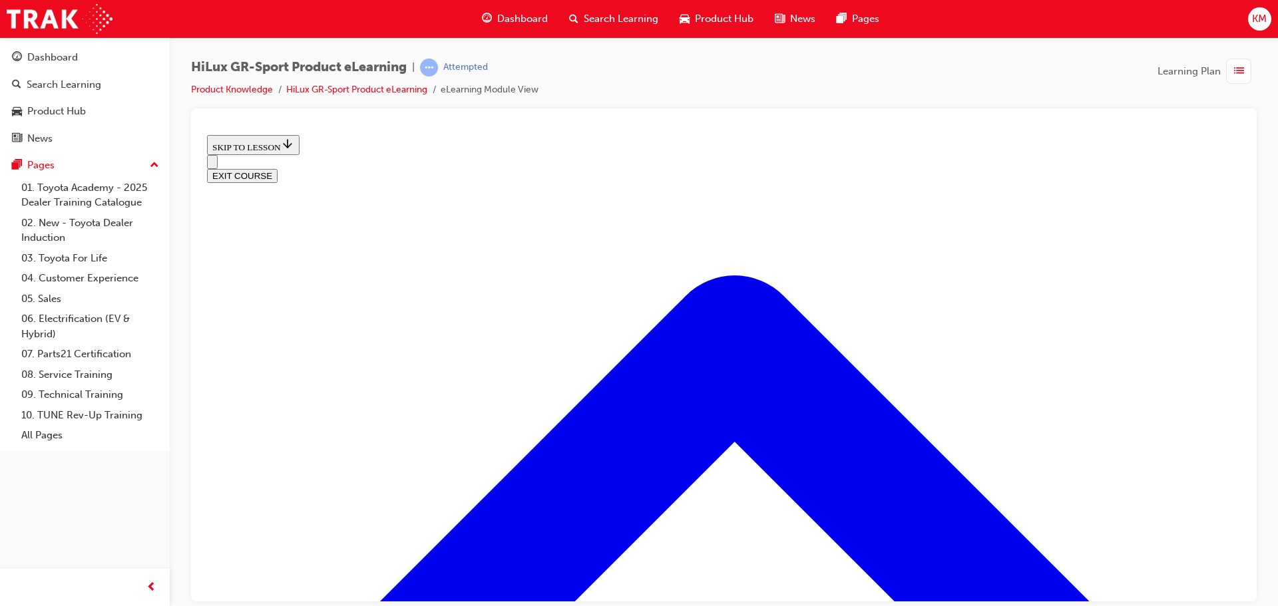
scroll to position [574, 0]
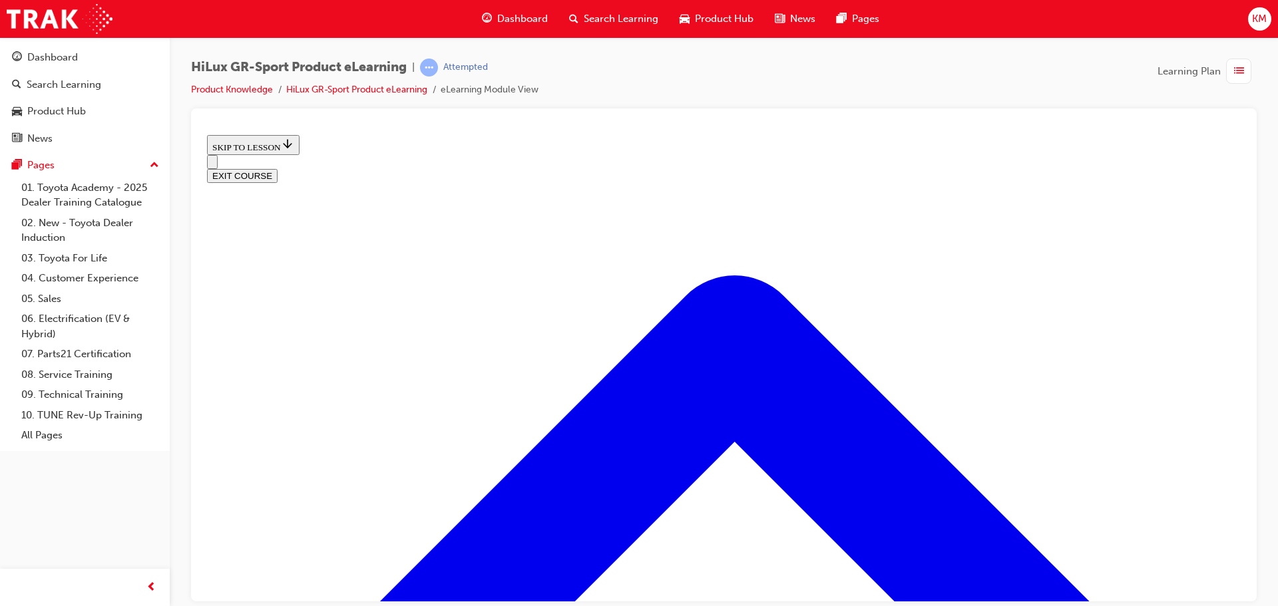
scroll to position [374, 0]
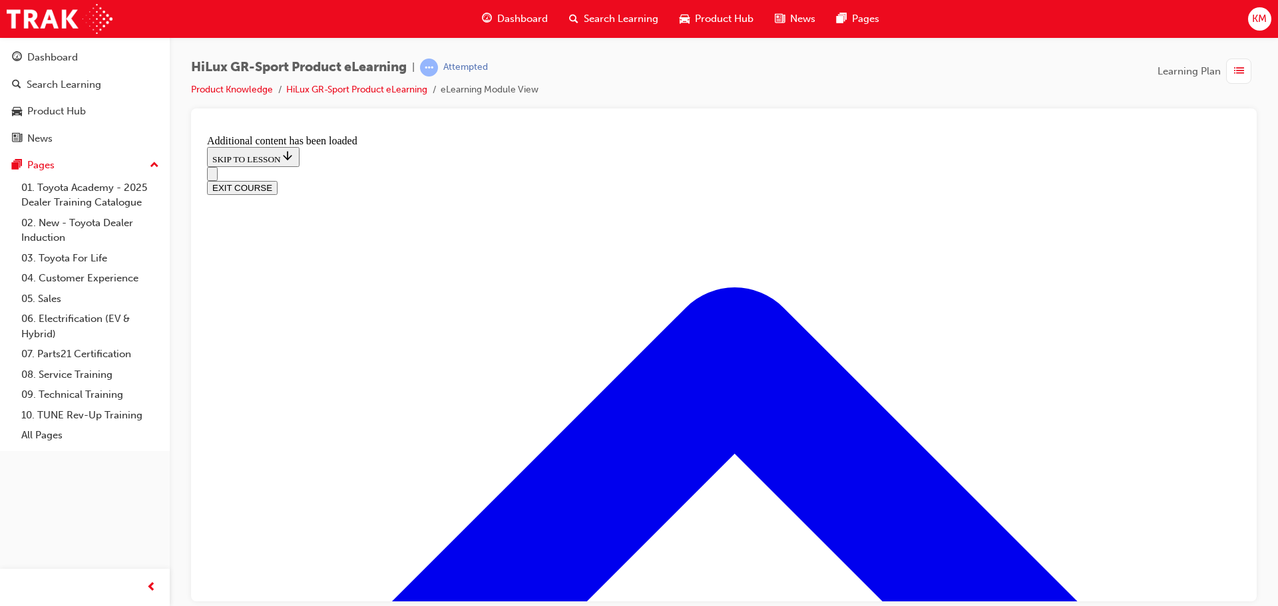
scroll to position [1132, 0]
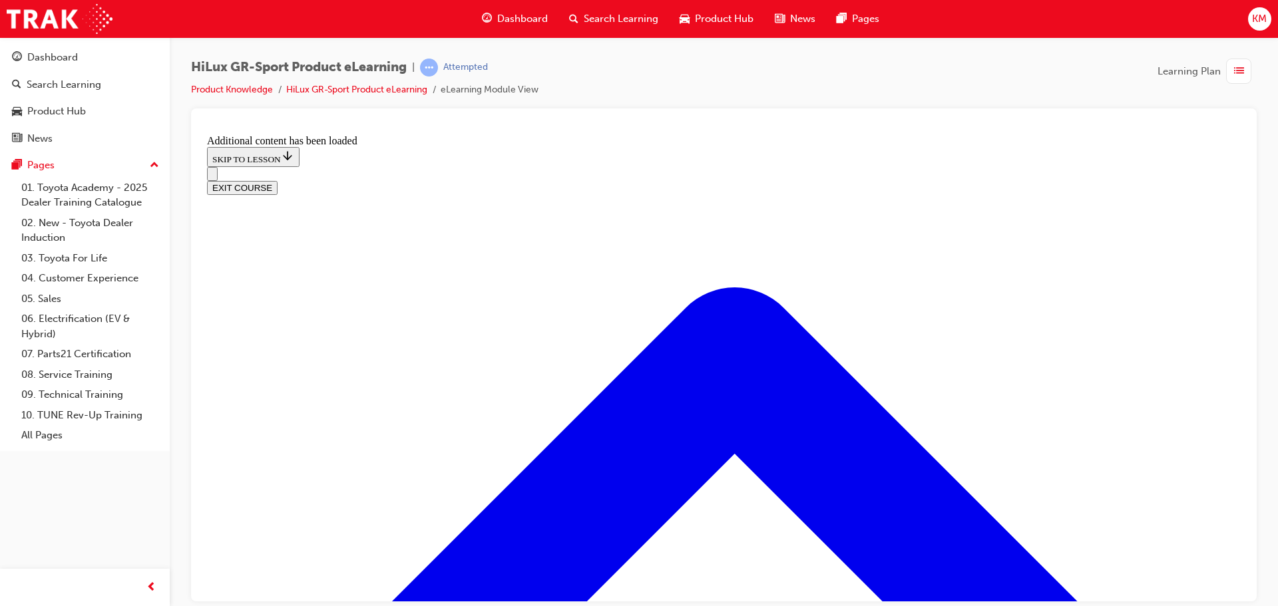
checkbox input "true"
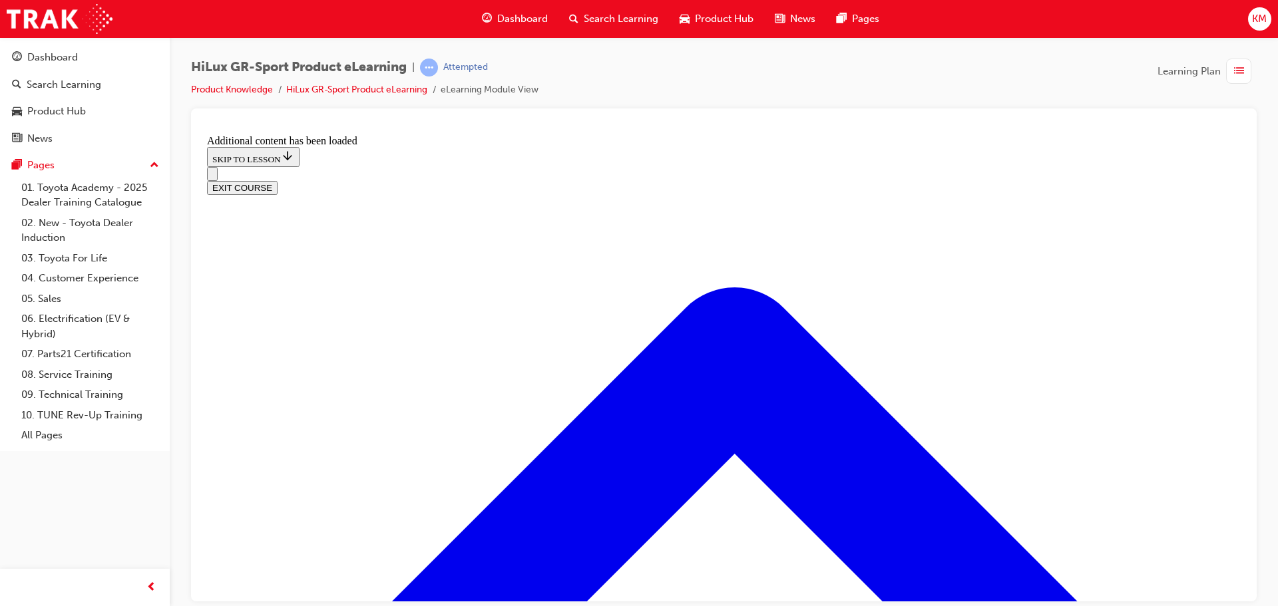
drag, startPoint x: 642, startPoint y: 252, endPoint x: 658, endPoint y: 268, distance: 23.5
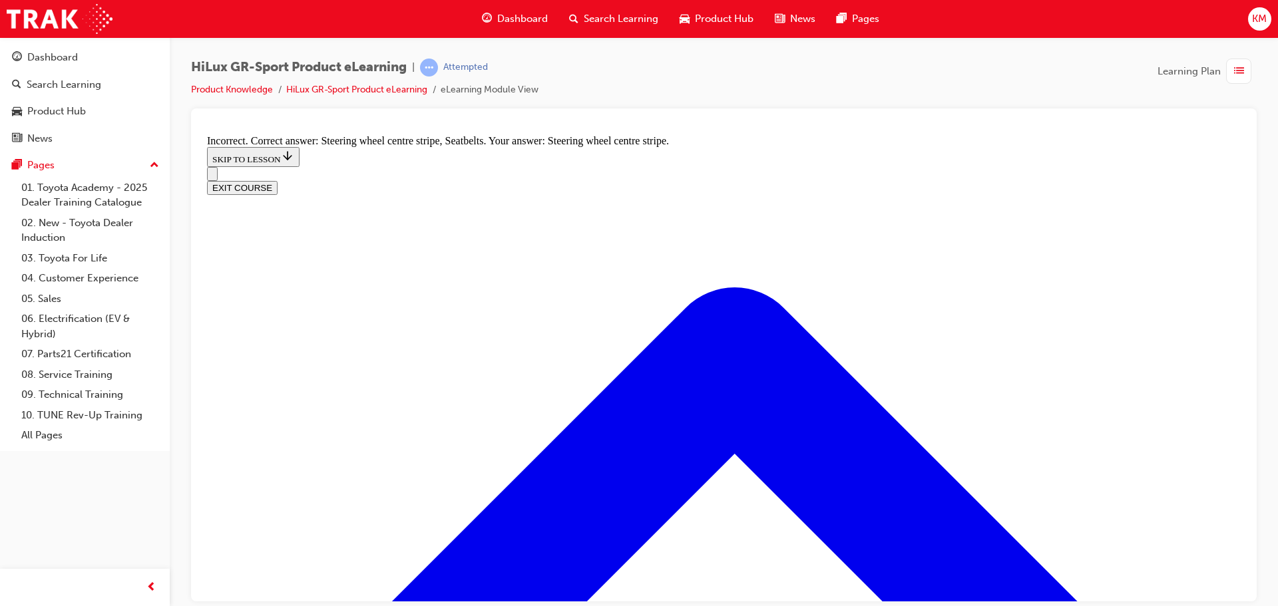
radio input "true"
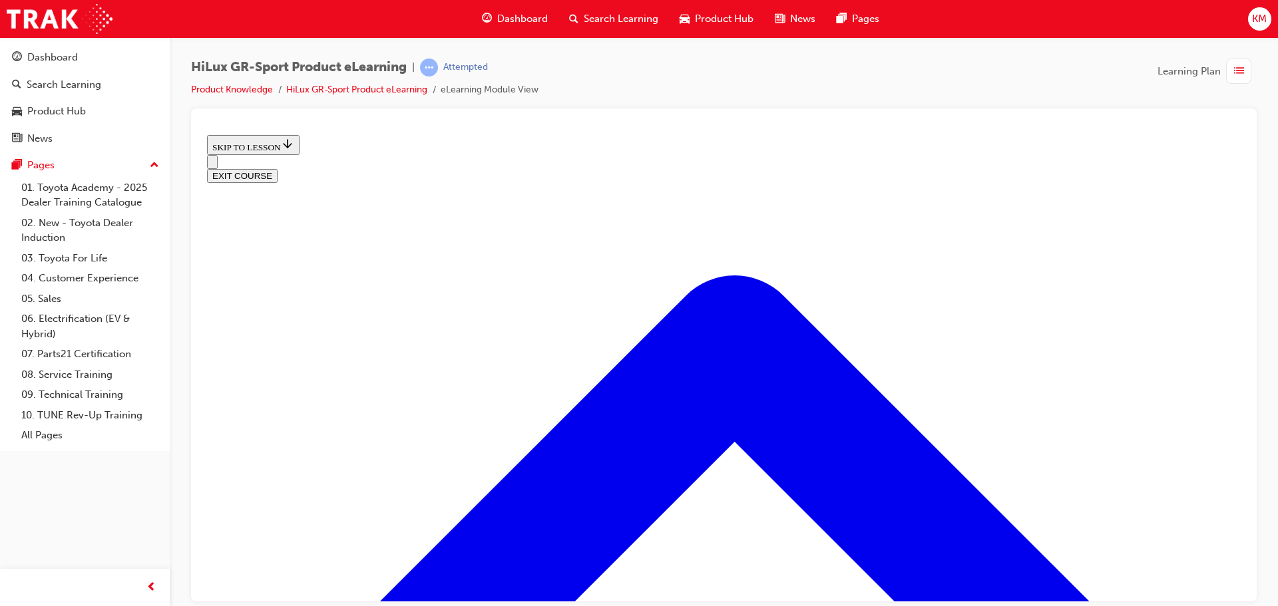
scroll to position [562, 0]
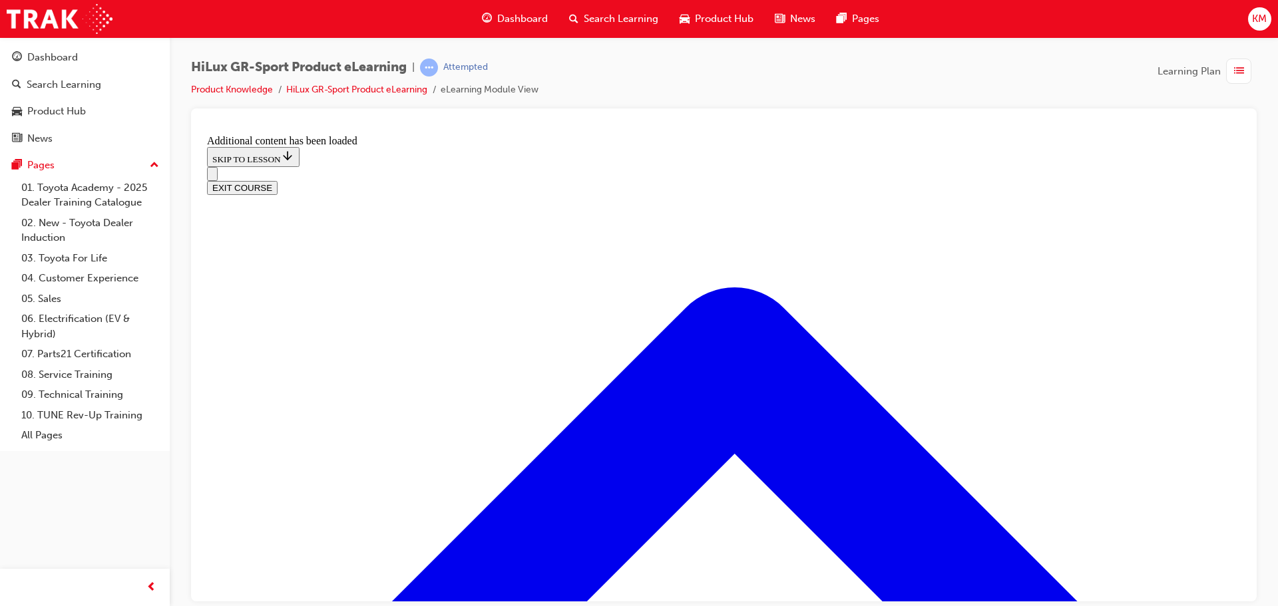
radio input "true"
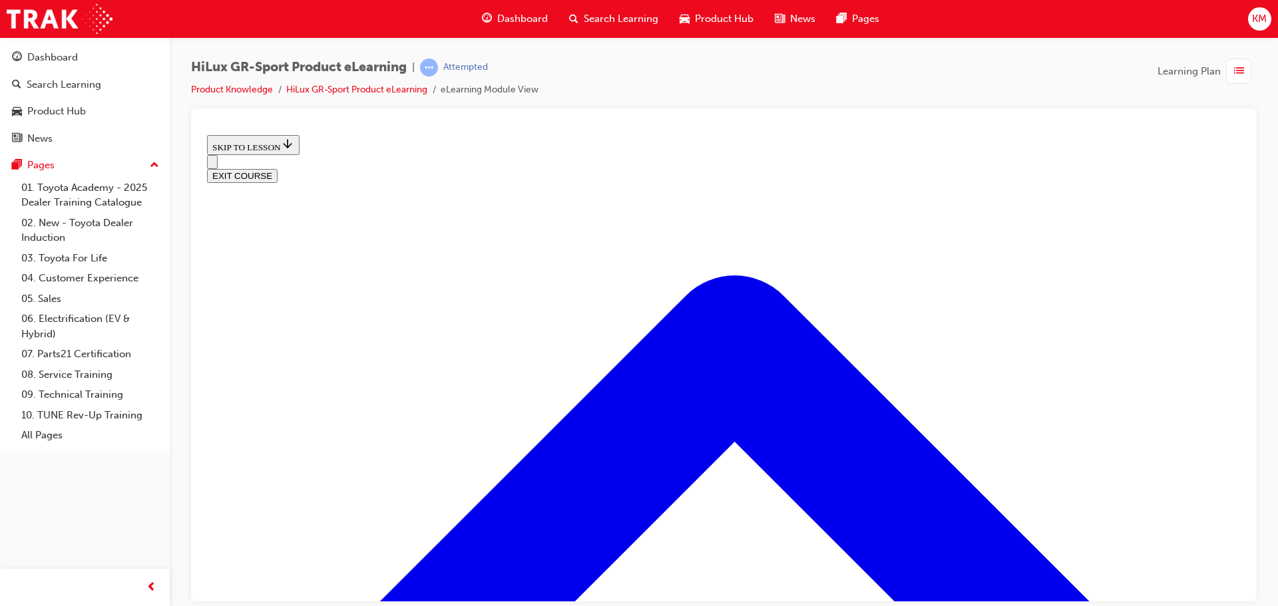
scroll to position [1738, 0]
click at [278, 168] on button "EXIT COURSE" at bounding box center [242, 175] width 71 height 14
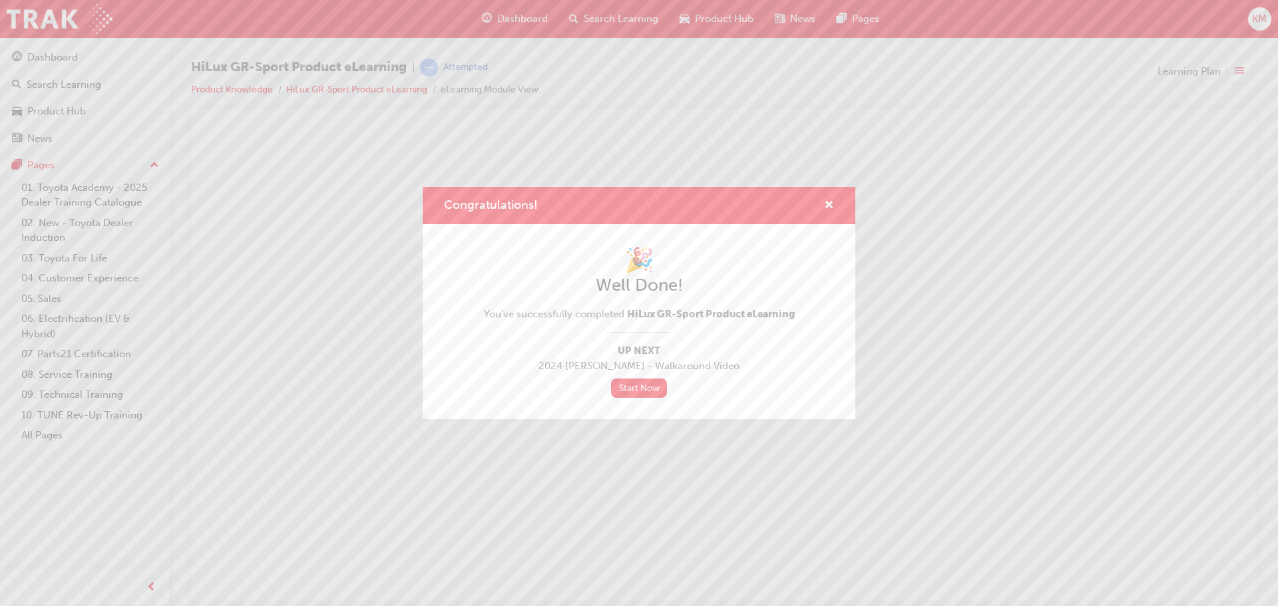
scroll to position [0, 0]
click at [654, 390] on link "Start Now" at bounding box center [639, 388] width 56 height 19
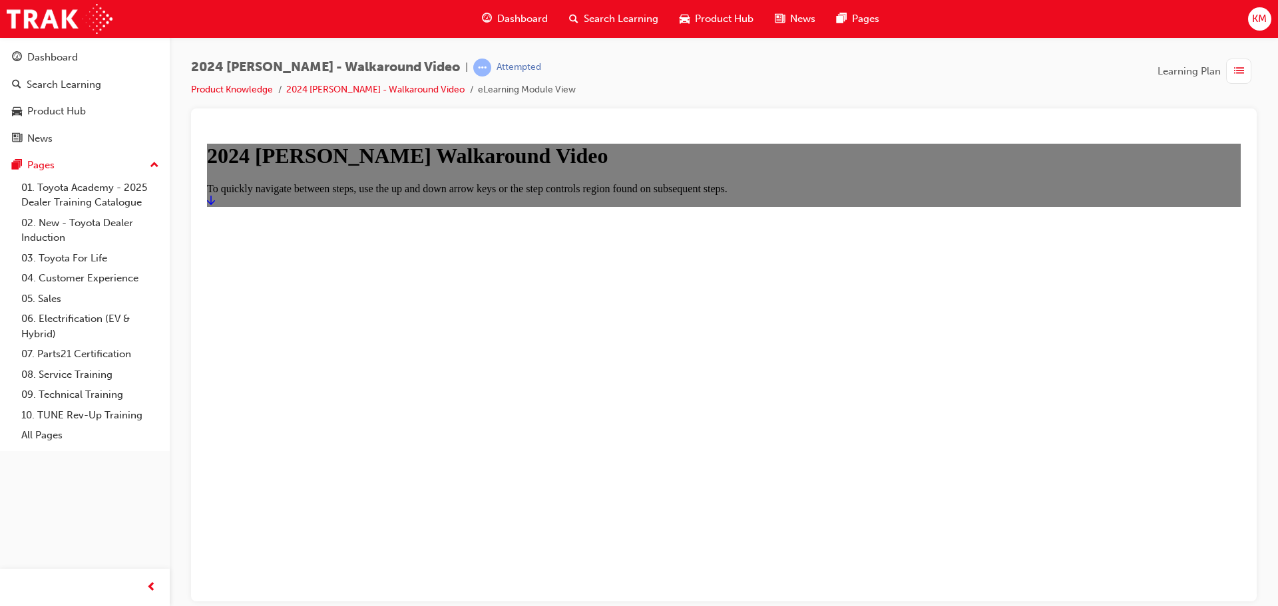
click at [215, 206] on link "Start" at bounding box center [211, 199] width 8 height 11
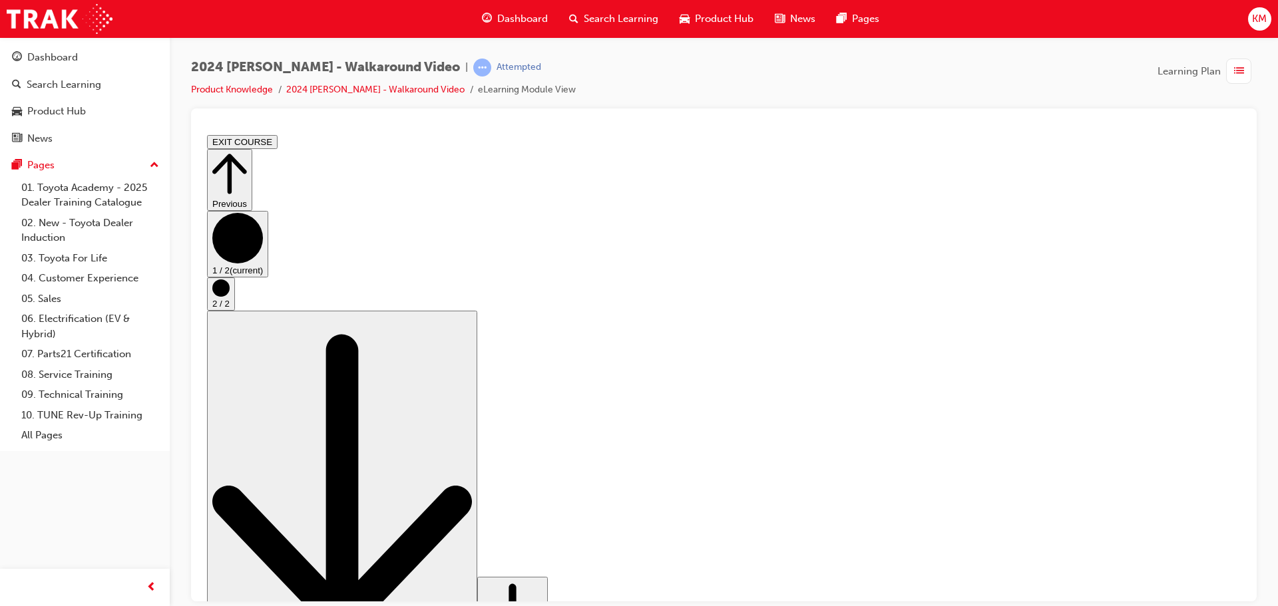
click at [1197, 373] on div "Previous 1 / 2 (current) 2 / 2 Scroll page down (disabled because this is the b…" at bounding box center [724, 410] width 1034 height 524
drag, startPoint x: 1214, startPoint y: 374, endPoint x: 1188, endPoint y: 370, distance: 25.6
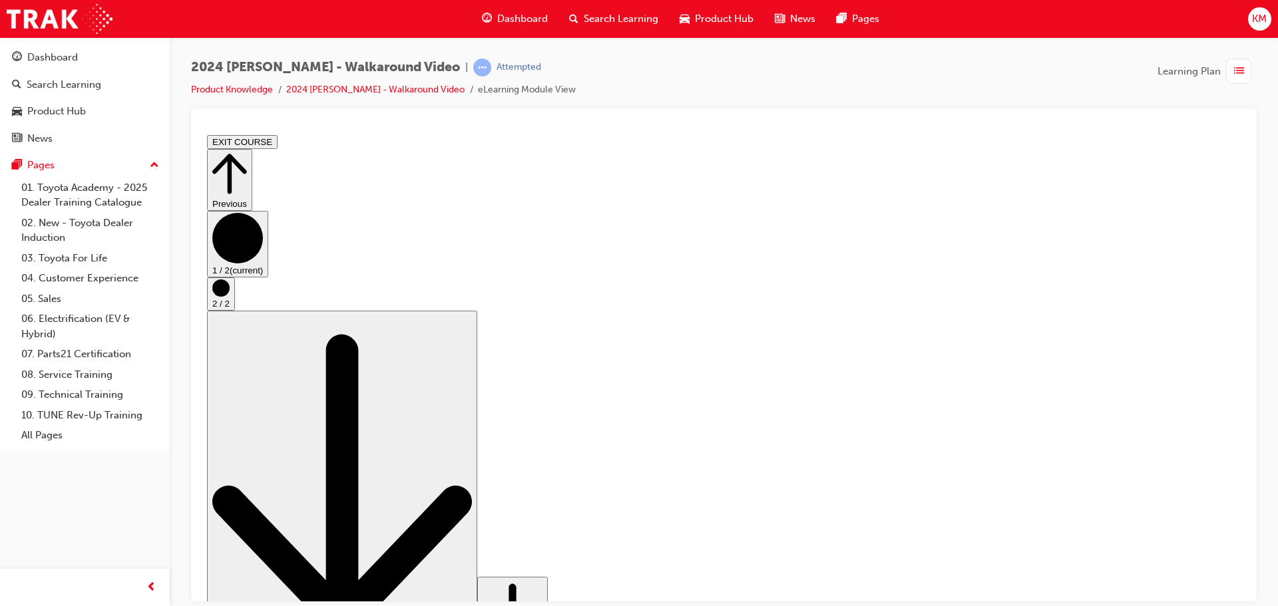
click at [230, 296] on circle "Step controls" at bounding box center [220, 287] width 17 height 17
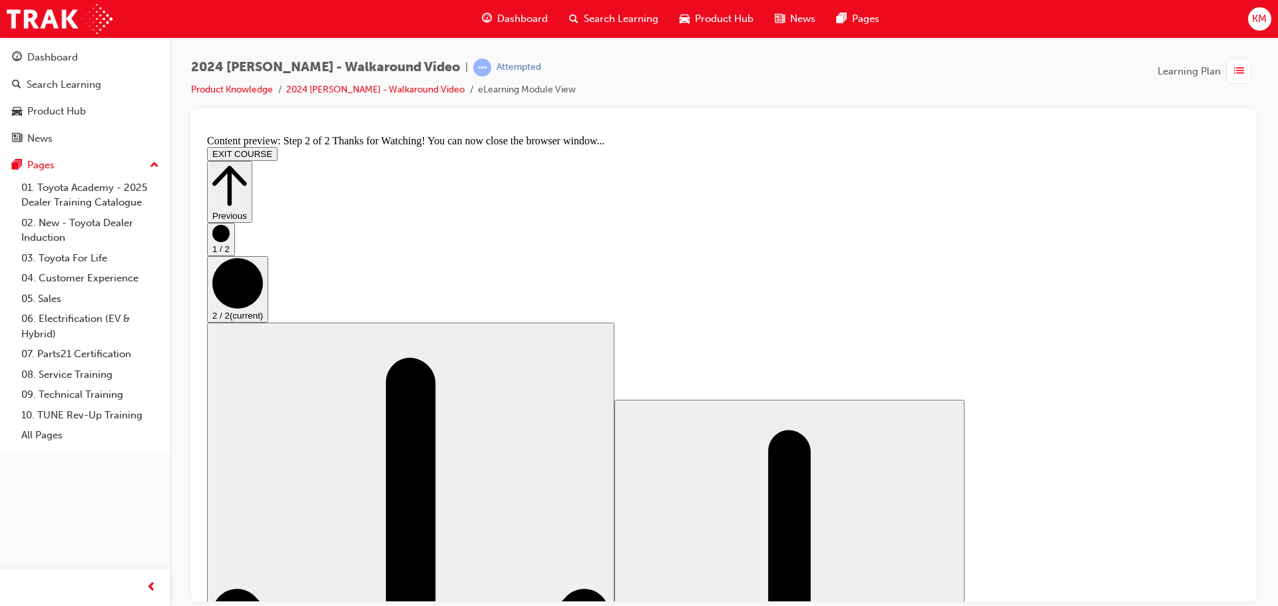
click at [278, 146] on button "EXIT COURSE" at bounding box center [242, 153] width 71 height 14
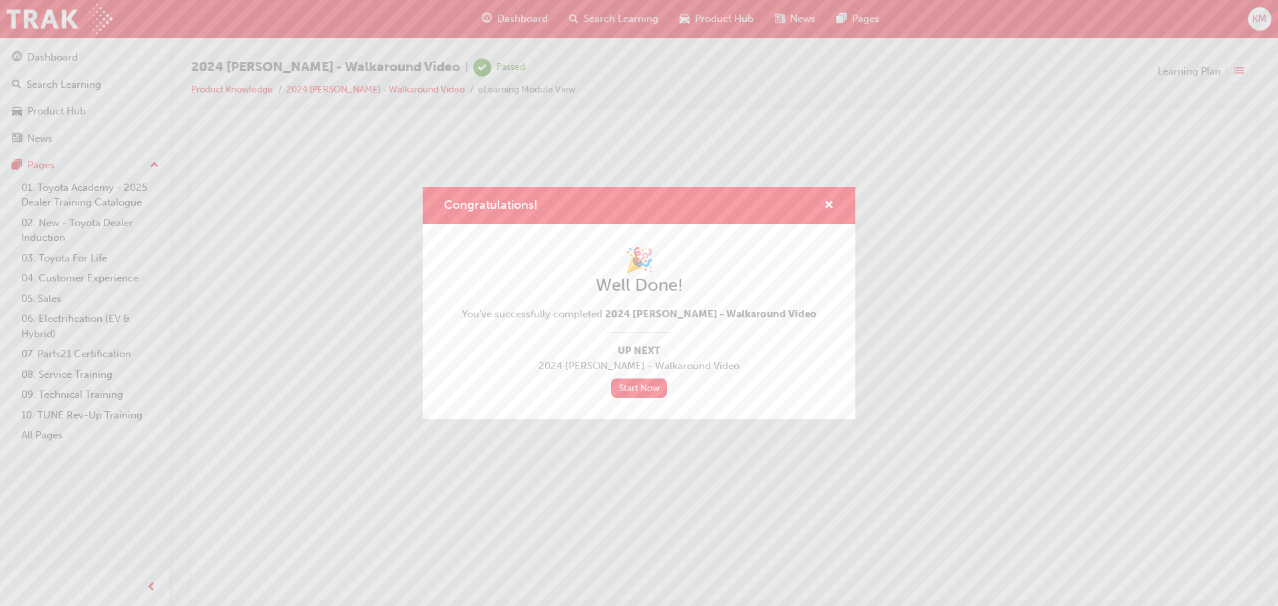
click at [657, 400] on div "🎉 Well Done! You've successfully completed 2024 [PERSON_NAME] - Walkaround Vide…" at bounding box center [639, 321] width 433 height 195
click at [654, 393] on link "Start Now" at bounding box center [639, 388] width 56 height 19
drag, startPoint x: 634, startPoint y: 378, endPoint x: 642, endPoint y: 385, distance: 9.9
click at [637, 380] on div "🎉 Well Done! You've successfully completed 2024 [PERSON_NAME] - Walkaround Vide…" at bounding box center [639, 322] width 355 height 152
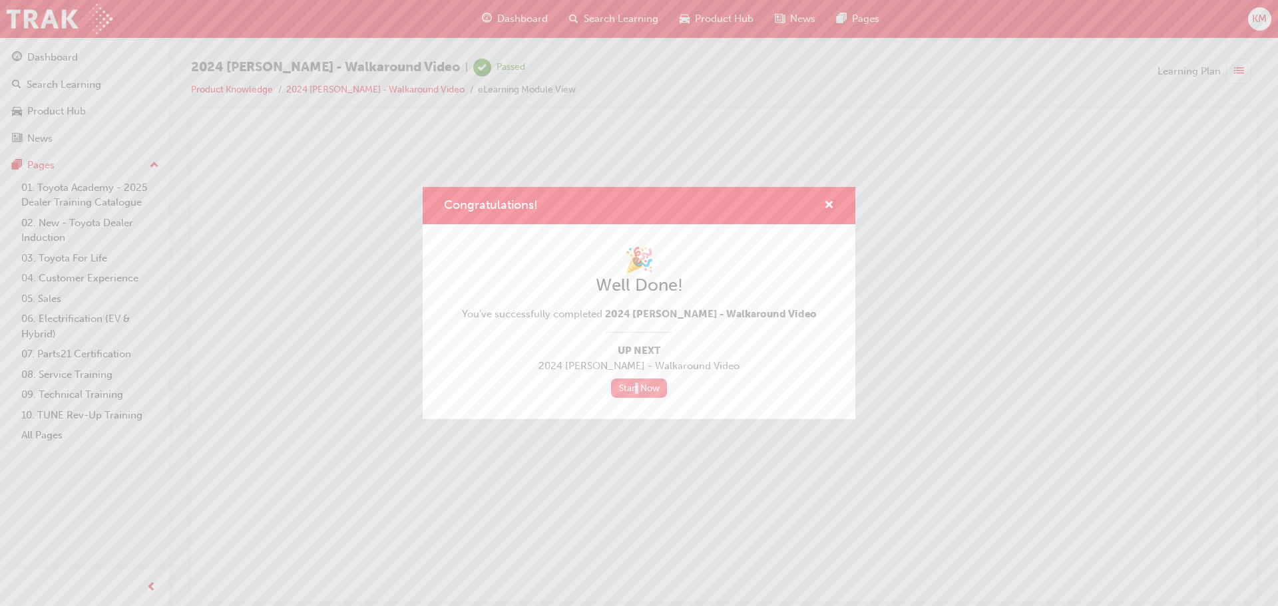
click at [644, 389] on link "Start Now" at bounding box center [639, 388] width 56 height 19
drag, startPoint x: 835, startPoint y: 204, endPoint x: 675, endPoint y: 330, distance: 203.4
click at [700, 312] on div "Congratulations! 🎉 Well Done! You've successfully completed 2024 [PERSON_NAME] …" at bounding box center [639, 303] width 433 height 232
click at [620, 393] on link "Start Now" at bounding box center [639, 388] width 56 height 19
click at [627, 385] on link "Start Now" at bounding box center [639, 388] width 56 height 19
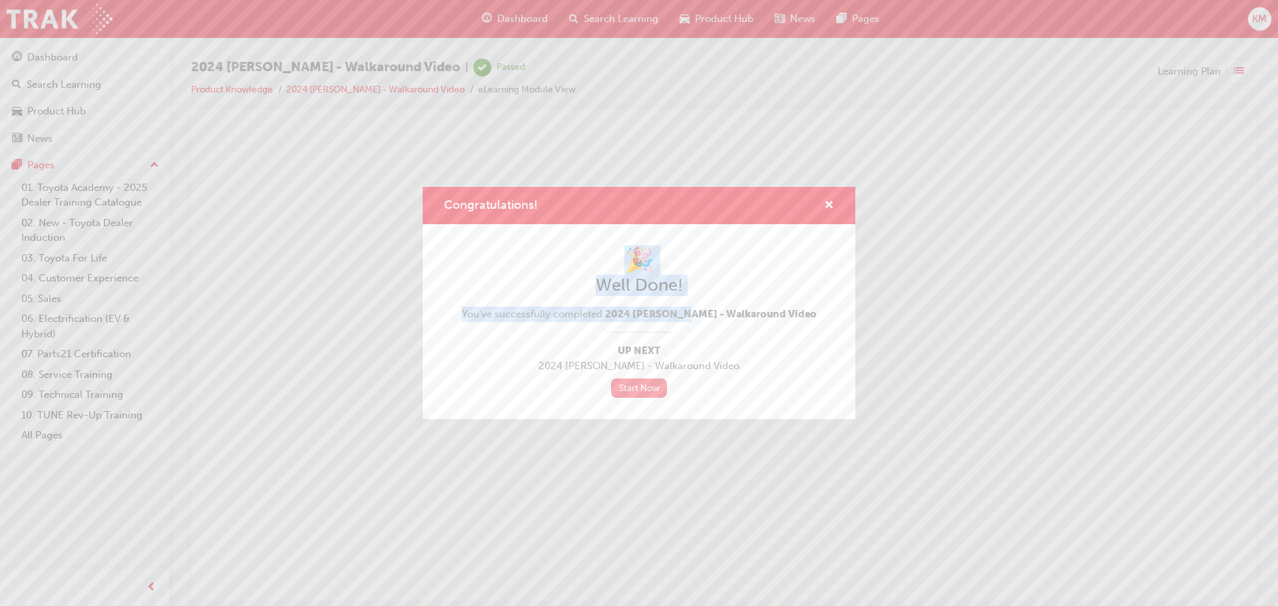
click at [627, 385] on link "Start Now" at bounding box center [639, 388] width 56 height 19
click at [829, 201] on span "cross-icon" at bounding box center [829, 206] width 10 height 12
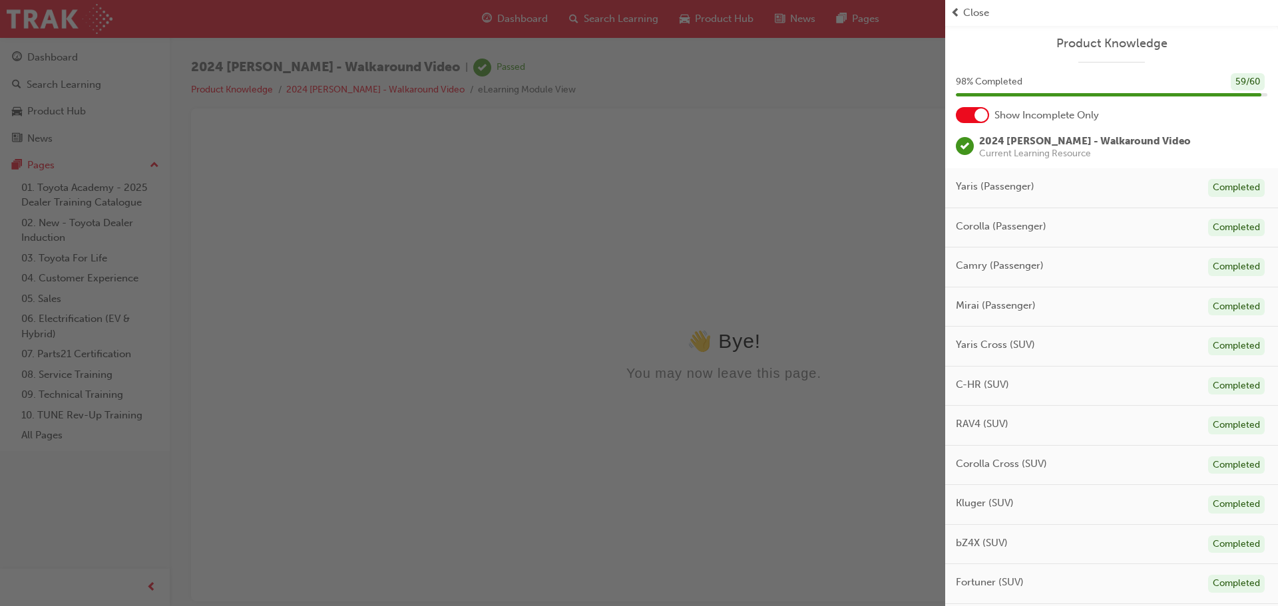
drag, startPoint x: 977, startPoint y: 11, endPoint x: 997, endPoint y: 401, distance: 390.6
click at [995, 401] on div "Product Knowledge 98 % Completed 59 / 60 Show Incomplete Only 2024 [PERSON_NAME…" at bounding box center [639, 303] width 1278 height 606
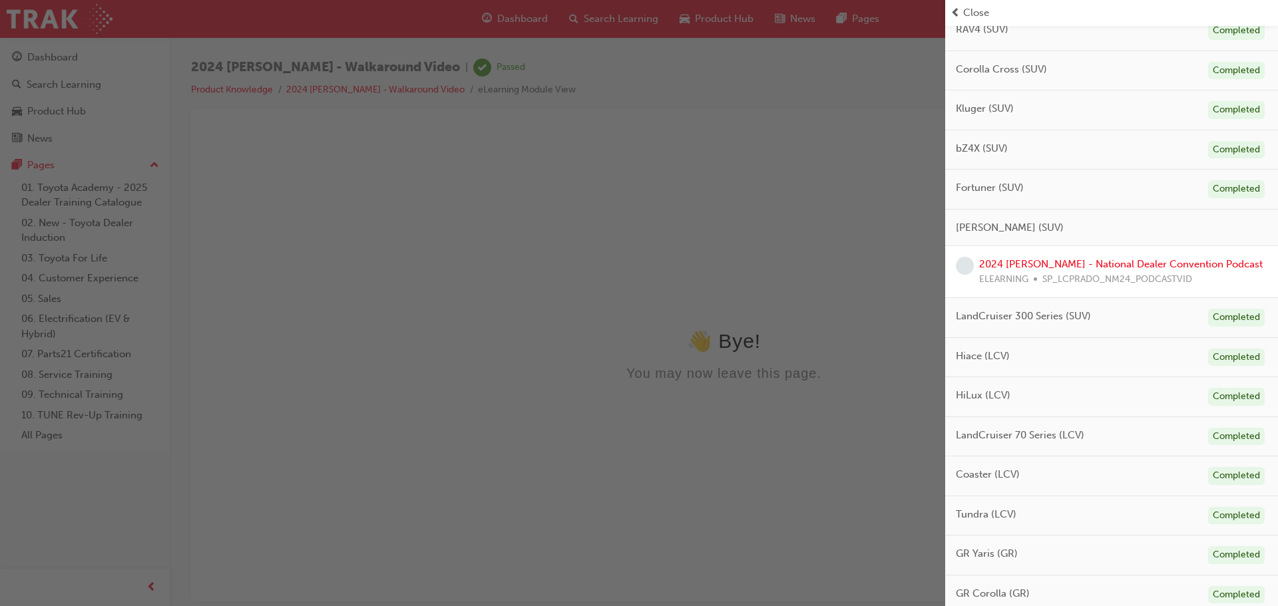
scroll to position [123, 0]
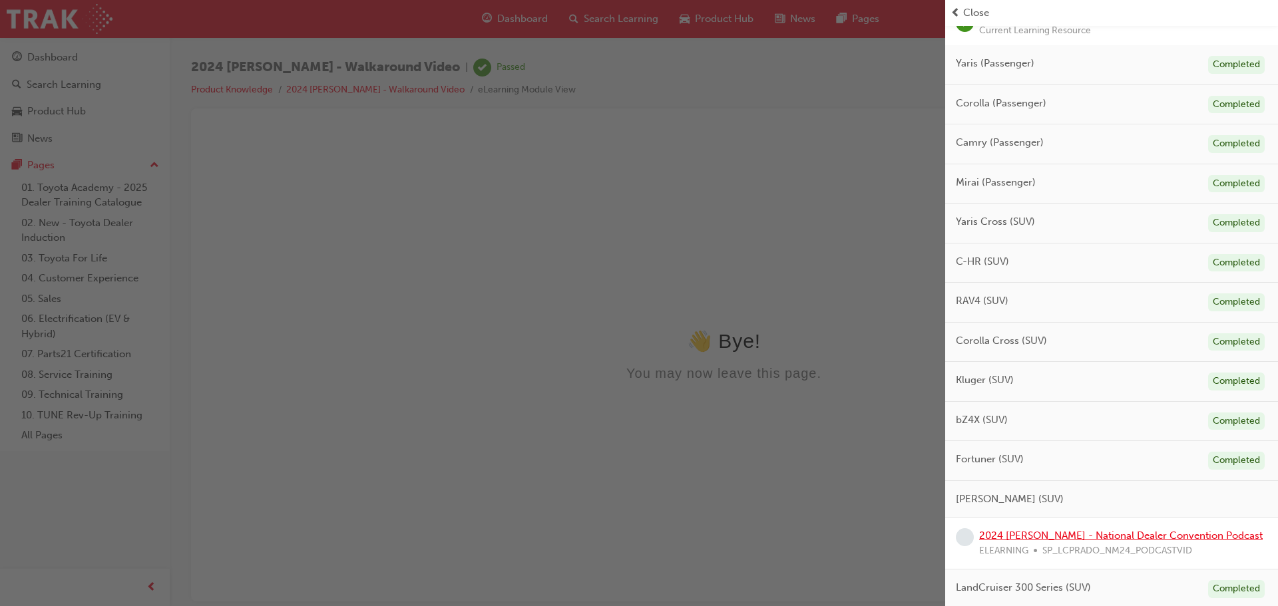
click at [1045, 531] on link "2024 [PERSON_NAME] - National Dealer Convention Podcast" at bounding box center [1121, 536] width 284 height 12
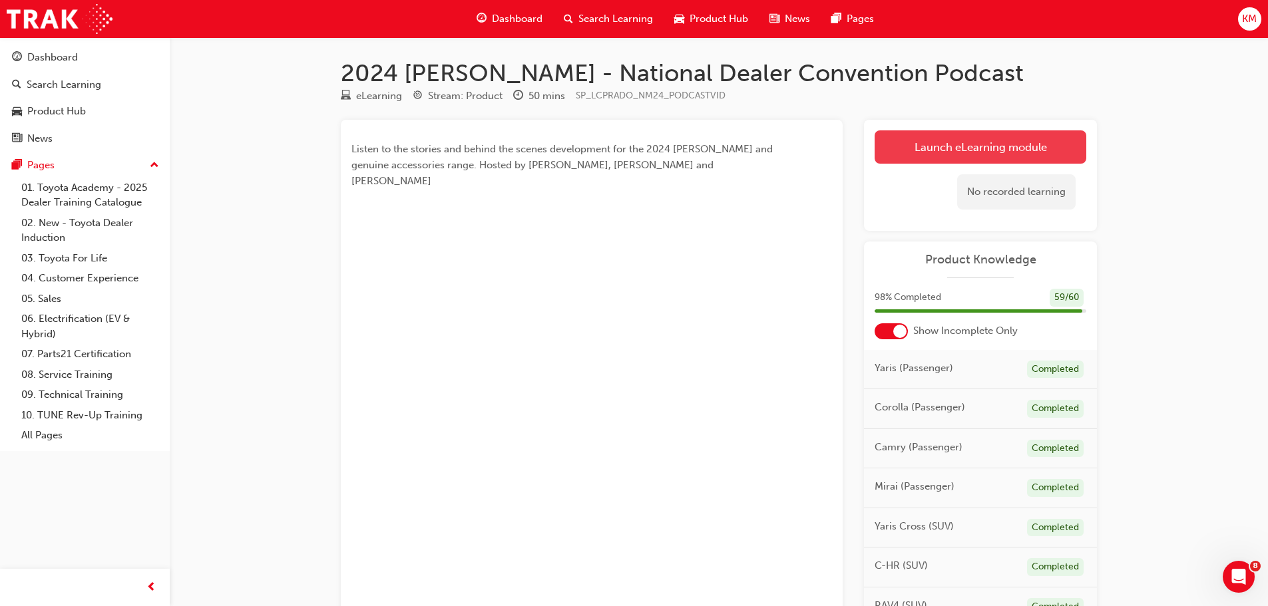
click at [943, 145] on link "Launch eLearning module" at bounding box center [981, 146] width 212 height 33
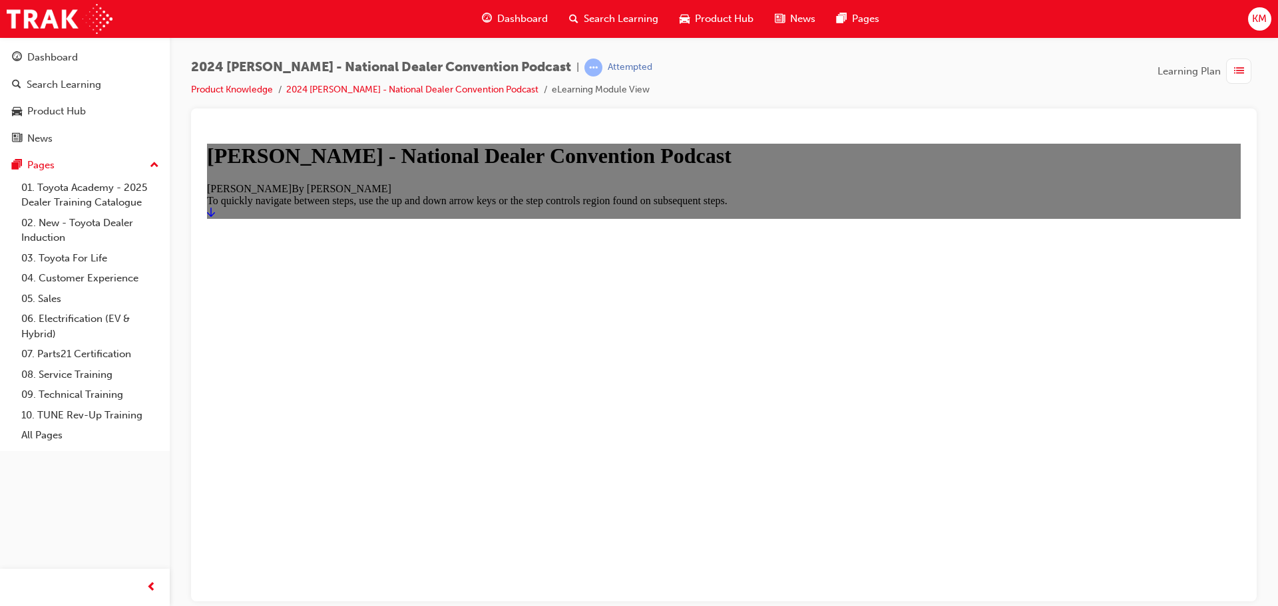
click at [215, 218] on link "Start" at bounding box center [211, 211] width 8 height 11
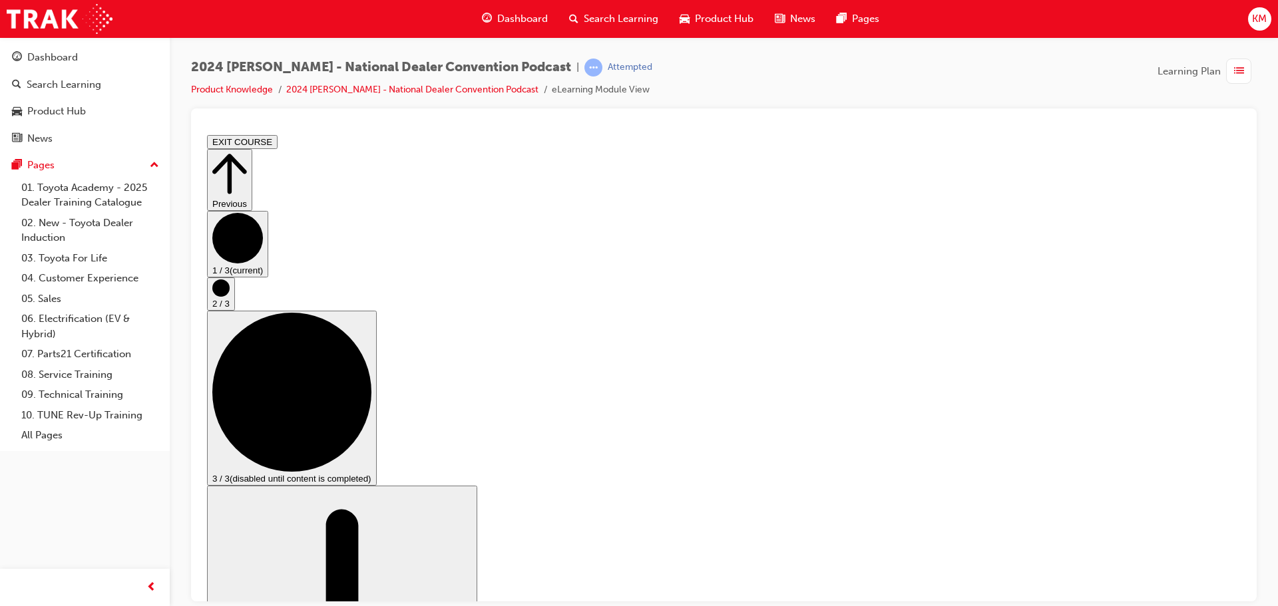
click at [230, 296] on circle "Step controls" at bounding box center [220, 287] width 17 height 17
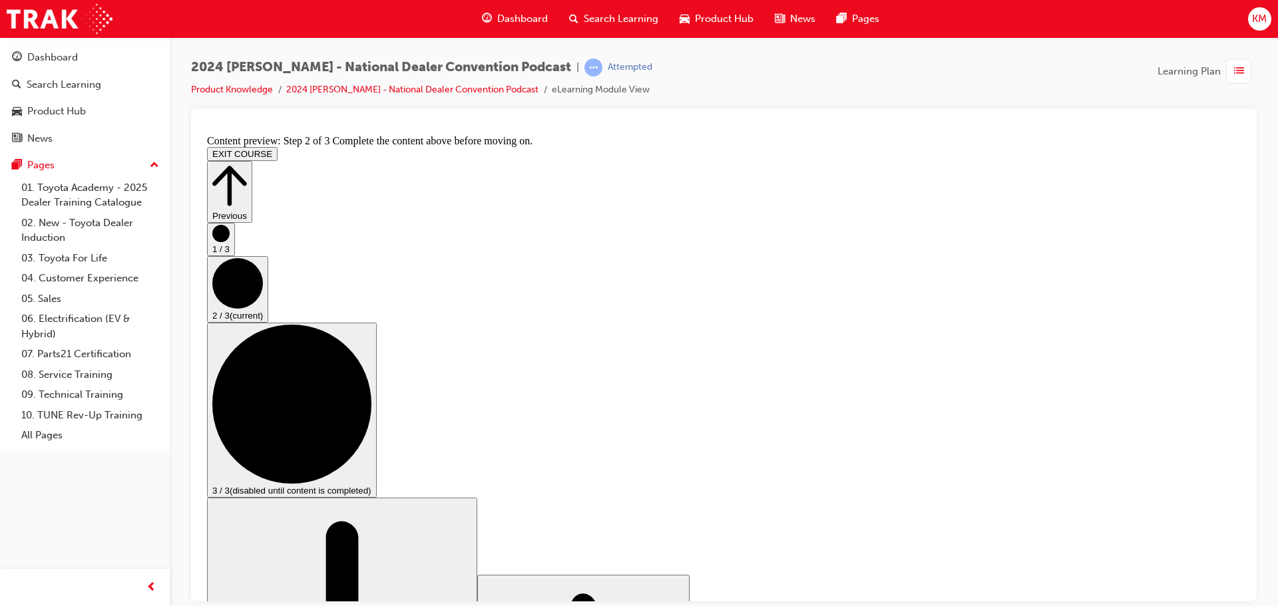
click at [377, 386] on button "3 / 3 (disabled until content is completed)" at bounding box center [292, 409] width 170 height 175
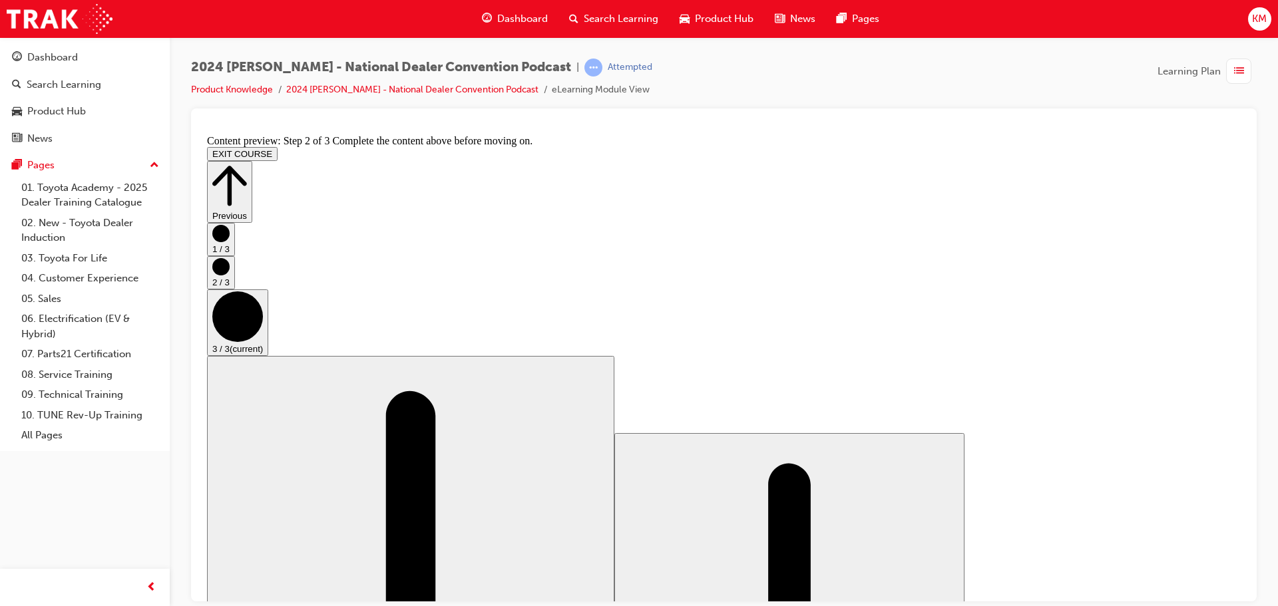
click at [278, 146] on button "EXIT COURSE" at bounding box center [242, 153] width 71 height 14
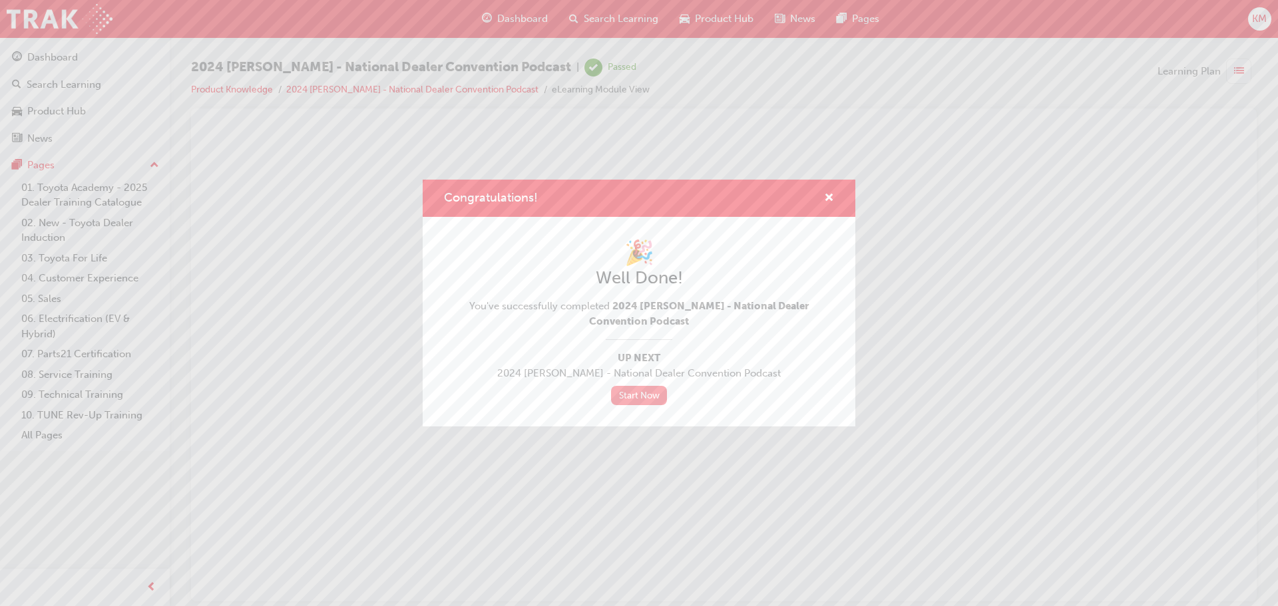
click at [632, 395] on link "Start Now" at bounding box center [639, 395] width 56 height 19
click at [828, 195] on span "cross-icon" at bounding box center [829, 199] width 10 height 12
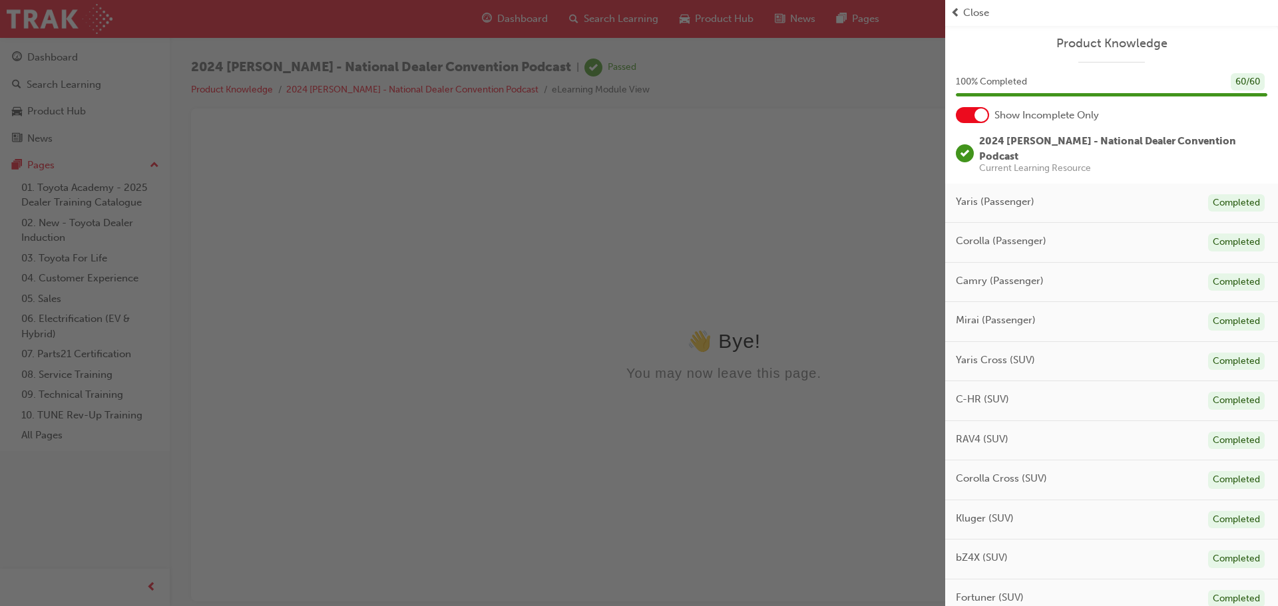
click at [975, 116] on div at bounding box center [981, 115] width 13 height 13
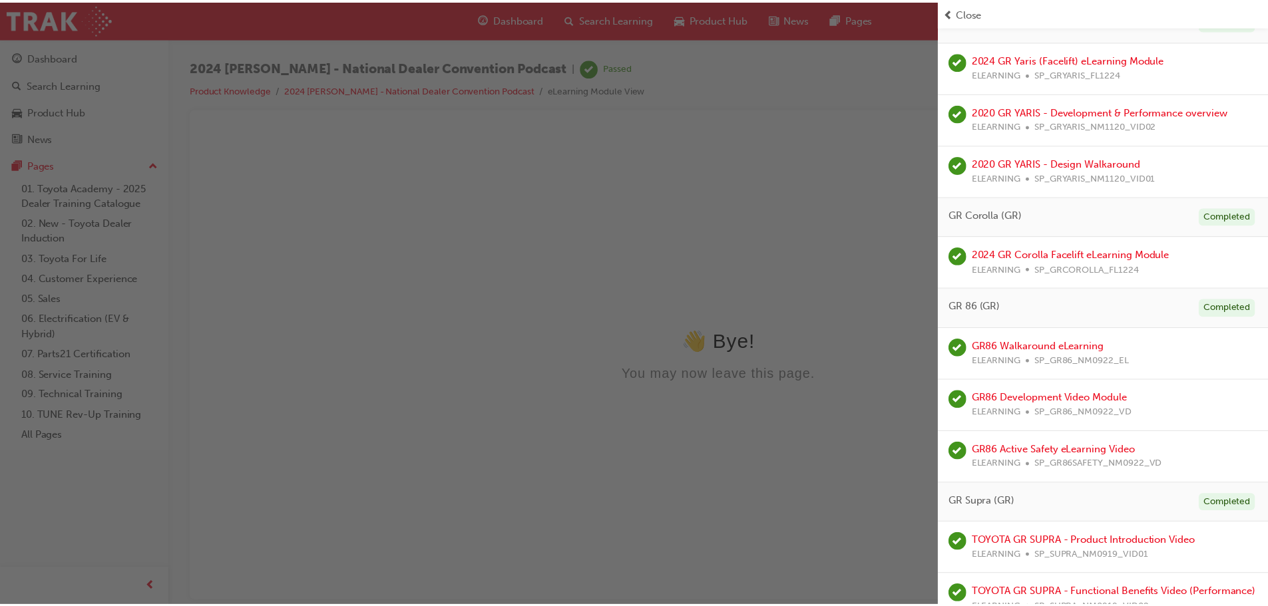
scroll to position [3663, 0]
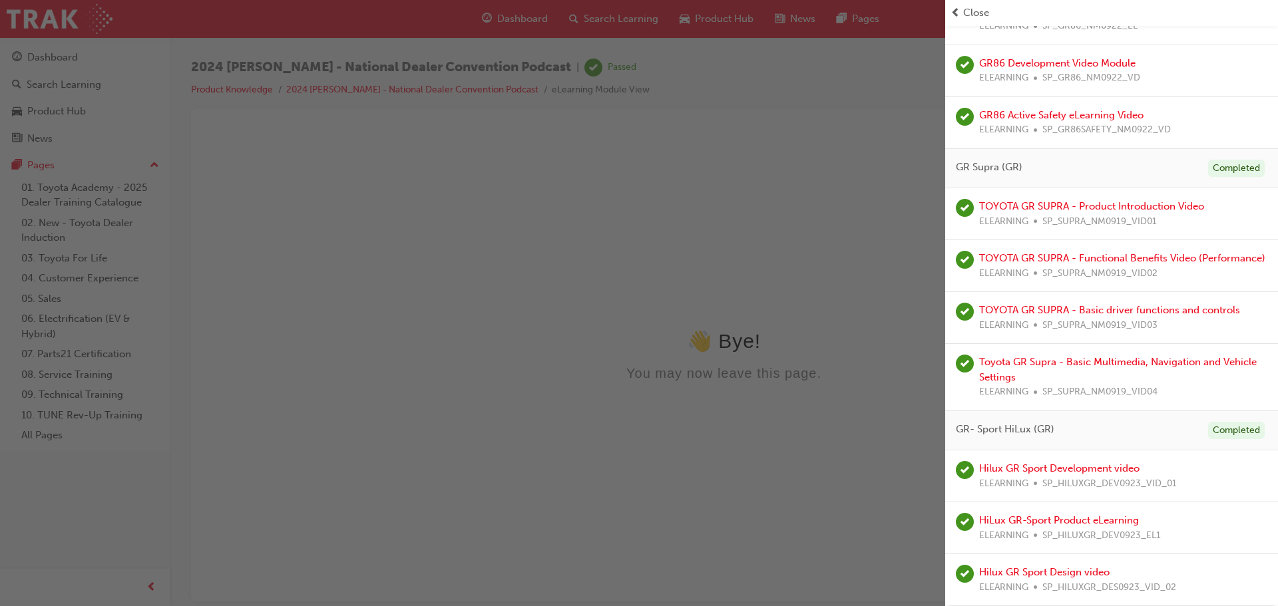
click at [793, 199] on div "button" at bounding box center [472, 303] width 945 height 606
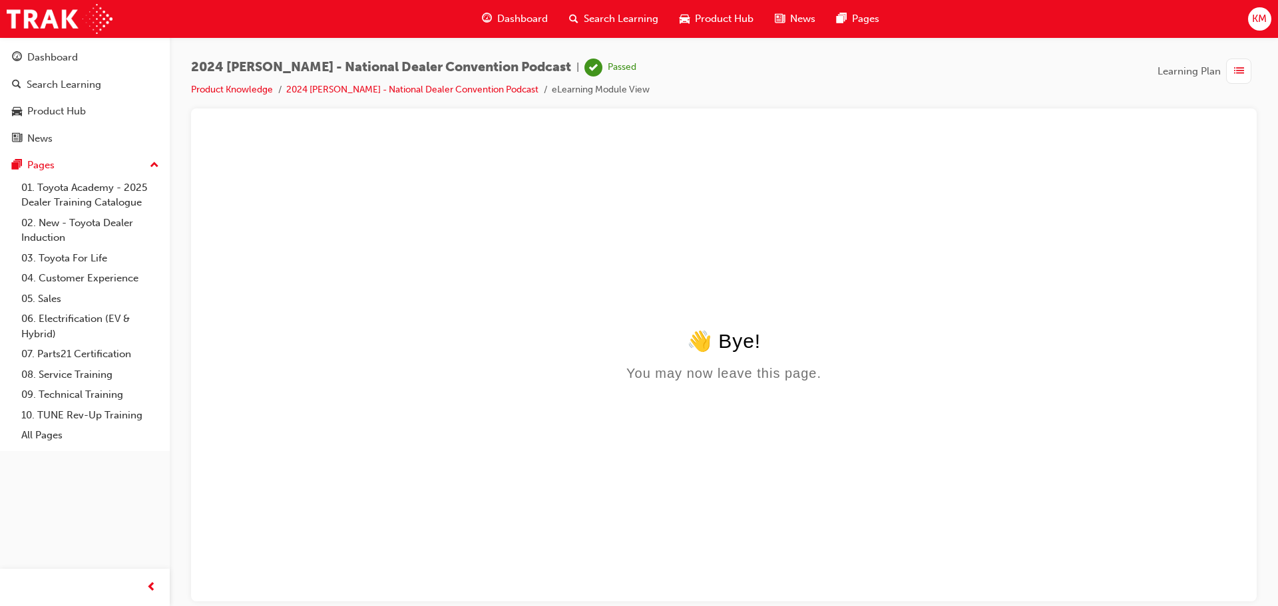
click at [513, 20] on span "Dashboard" at bounding box center [522, 18] width 51 height 15
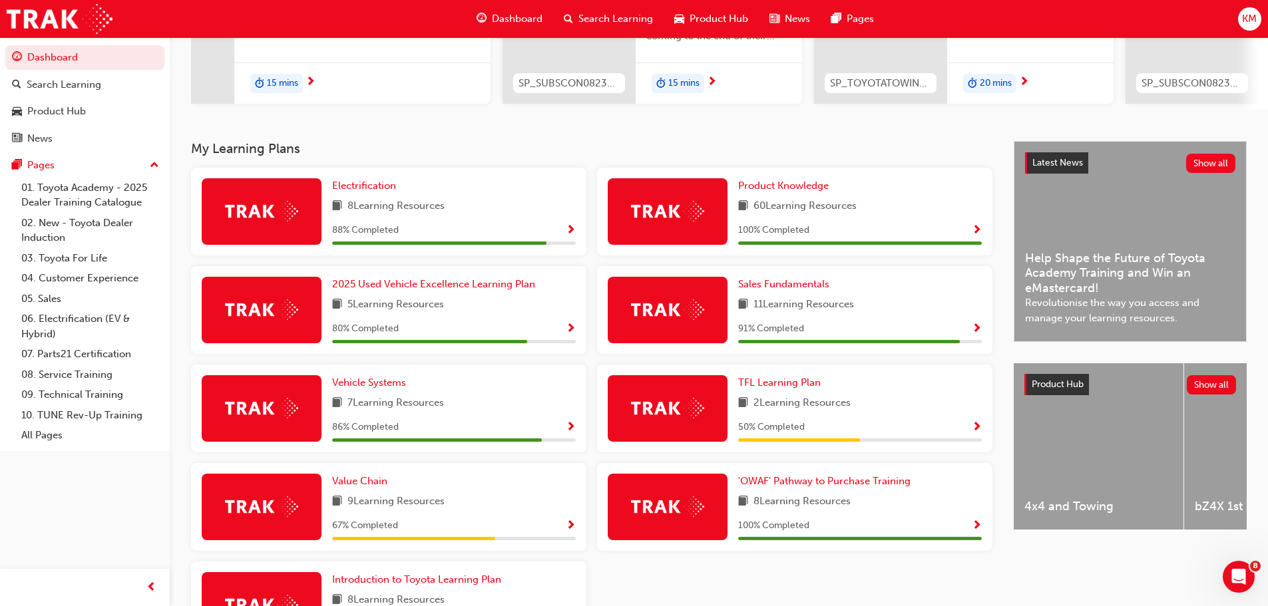
scroll to position [178, 0]
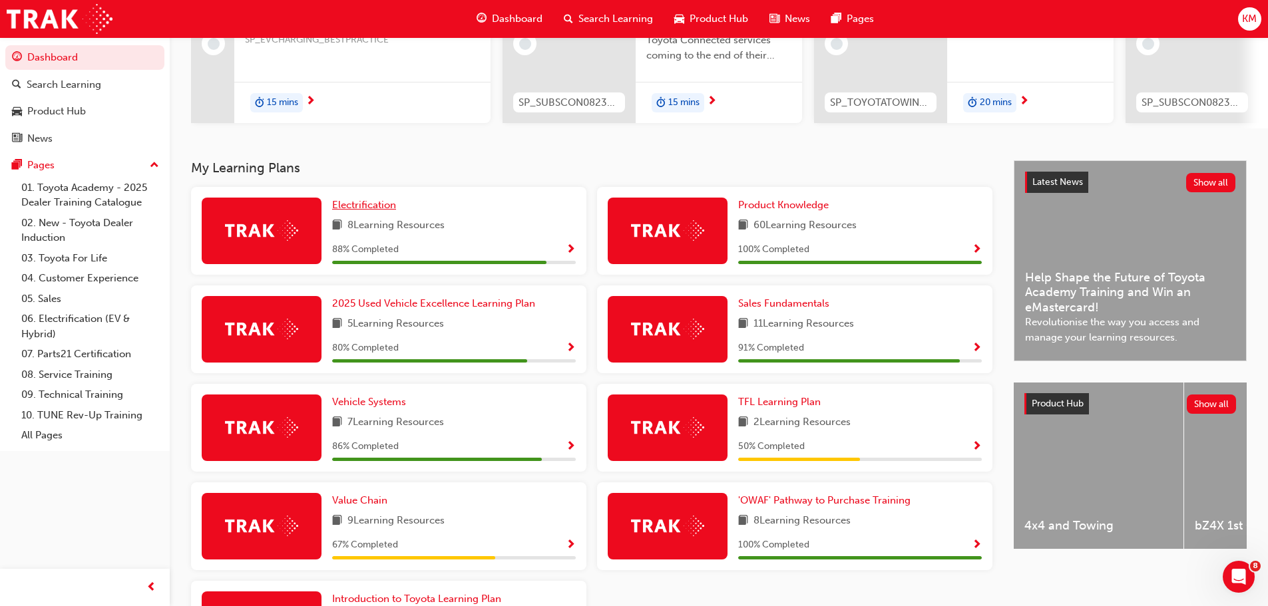
click at [384, 203] on link "Electrification" at bounding box center [366, 205] width 69 height 15
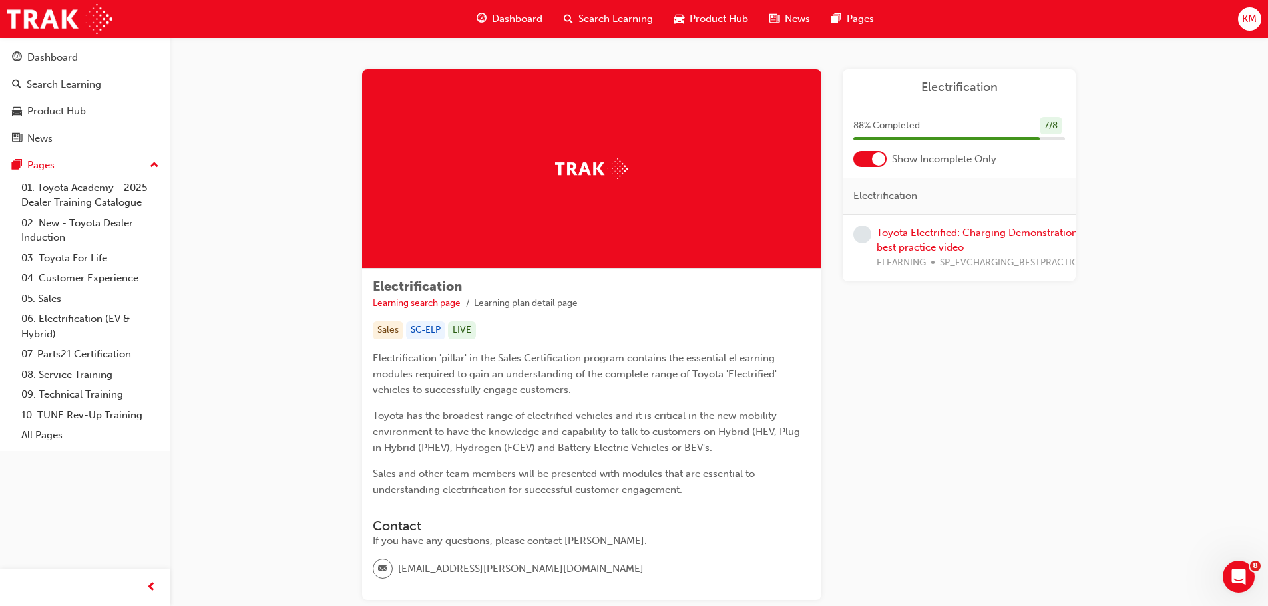
click at [879, 158] on div at bounding box center [878, 158] width 13 height 13
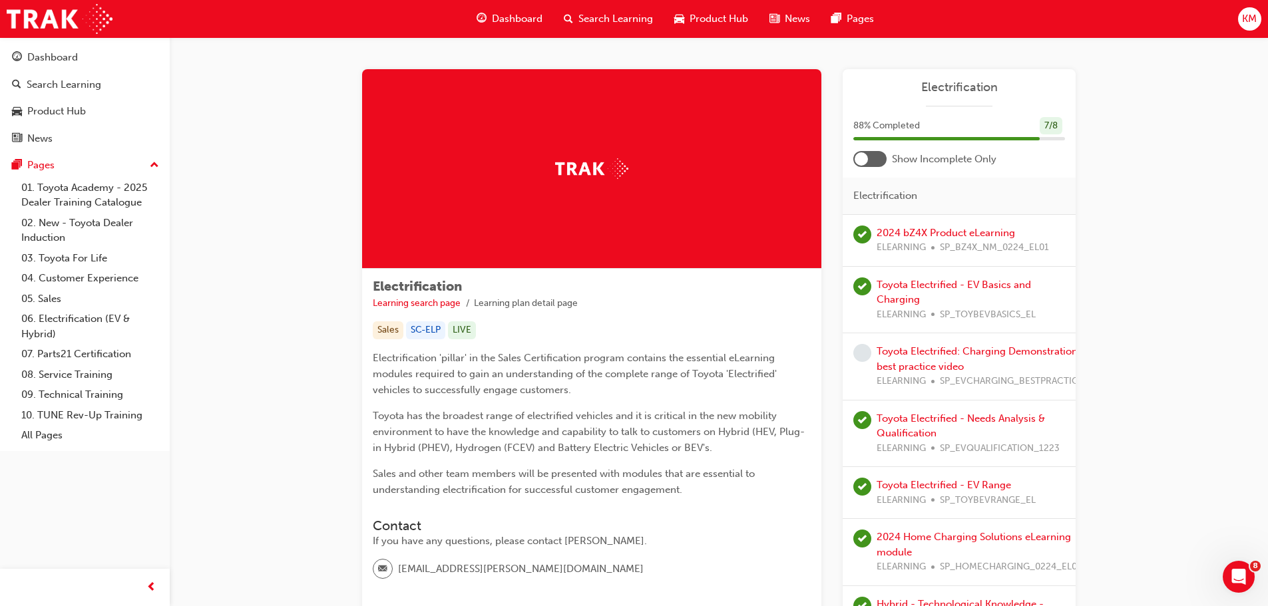
click at [879, 158] on div at bounding box center [869, 159] width 33 height 16
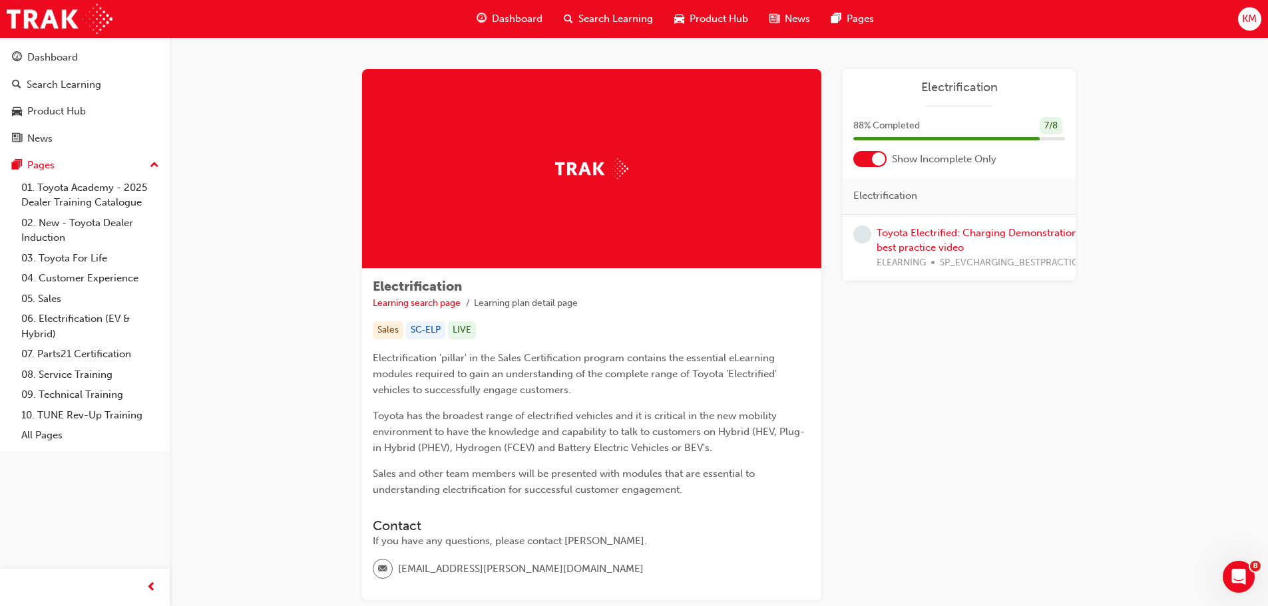
click at [1062, 124] on div "88 % Completed 7 / 8" at bounding box center [959, 126] width 212 height 18
click at [937, 229] on link "Toyota Electrified: Charging Demonstration best practice video" at bounding box center [977, 240] width 201 height 27
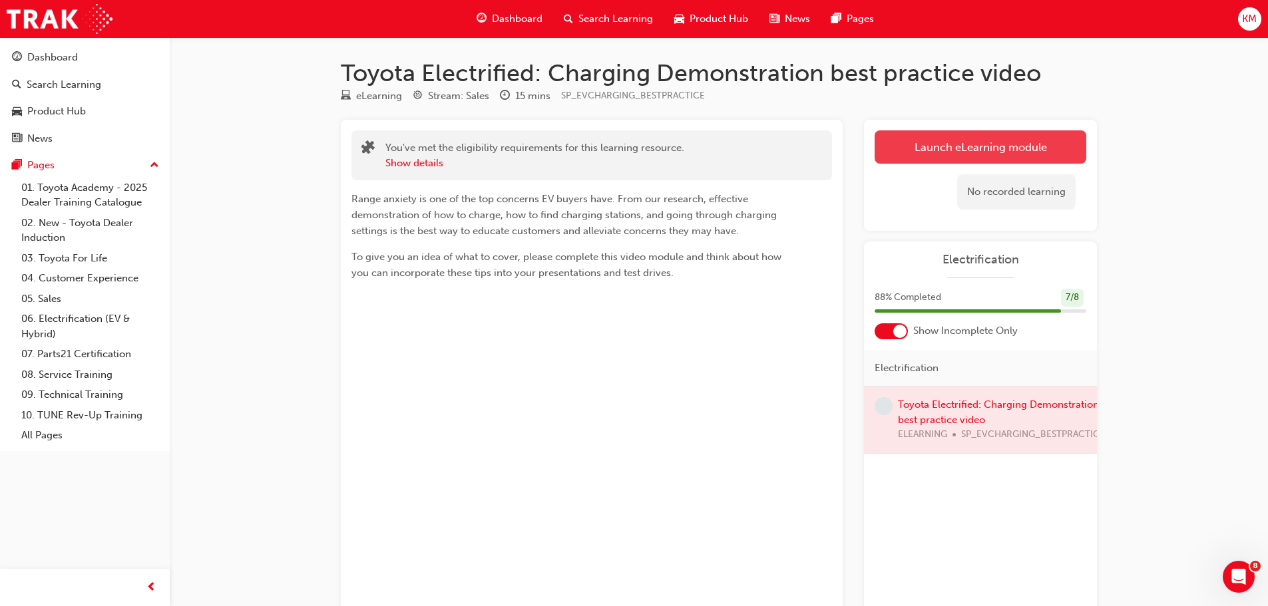
click at [971, 146] on link "Launch eLearning module" at bounding box center [981, 146] width 212 height 33
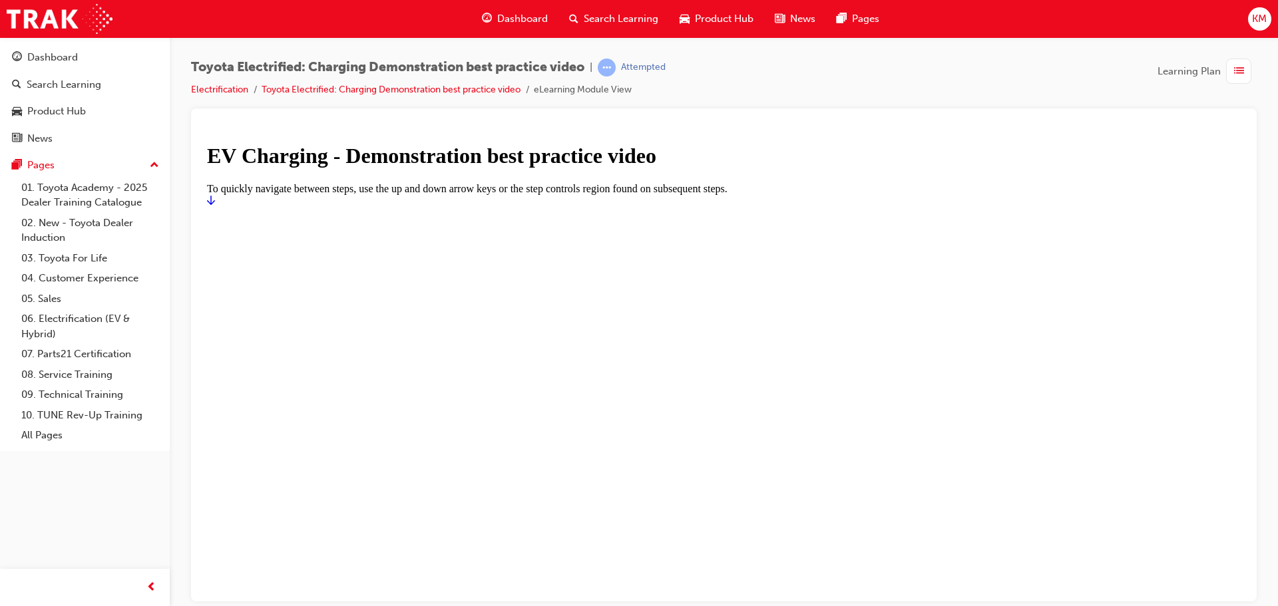
click at [215, 205] on icon "Start" at bounding box center [211, 199] width 8 height 11
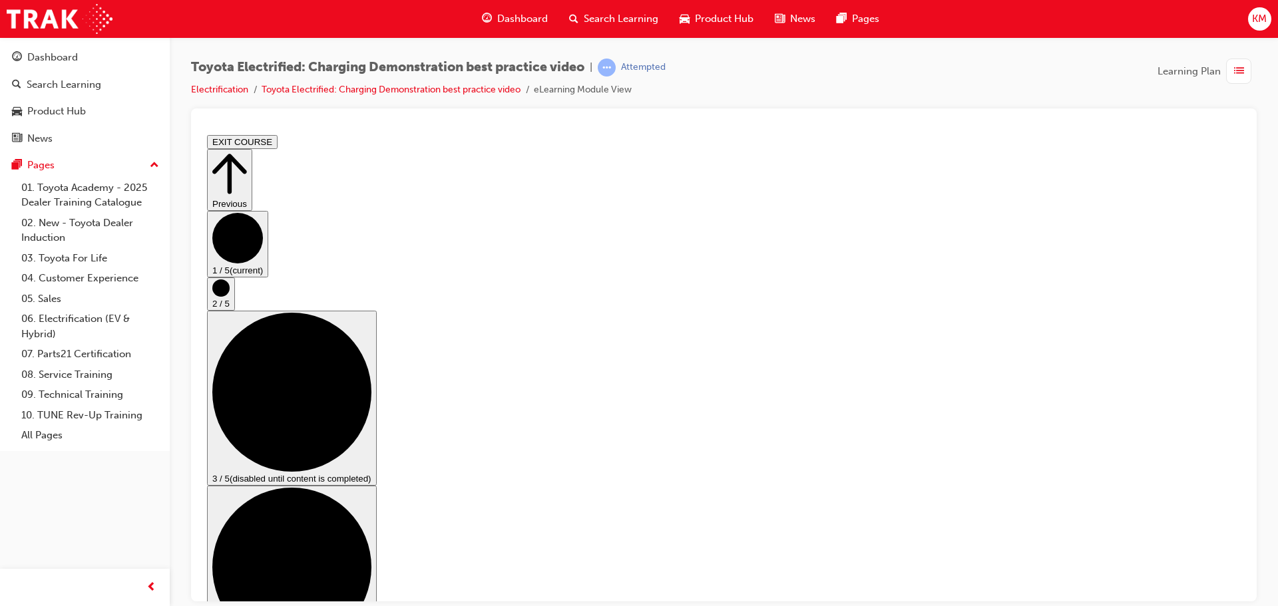
click at [230, 296] on circle "Step controls" at bounding box center [220, 287] width 17 height 17
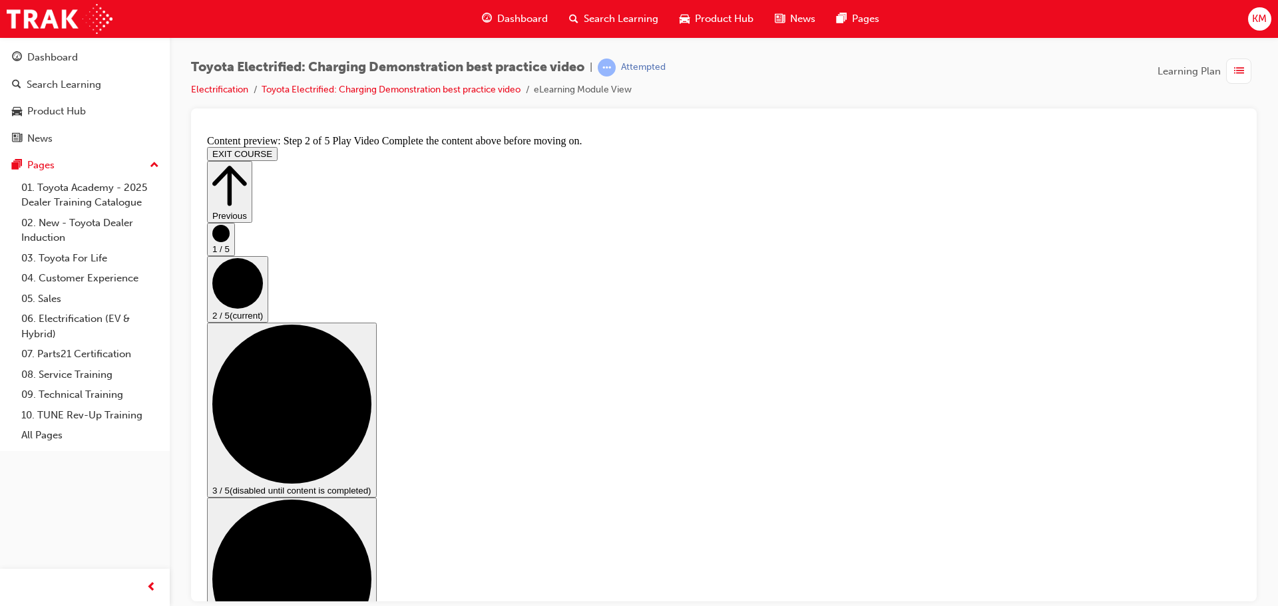
click at [371, 367] on circle "Step controls" at bounding box center [291, 403] width 159 height 159
click at [371, 366] on circle "Step controls" at bounding box center [291, 403] width 159 height 159
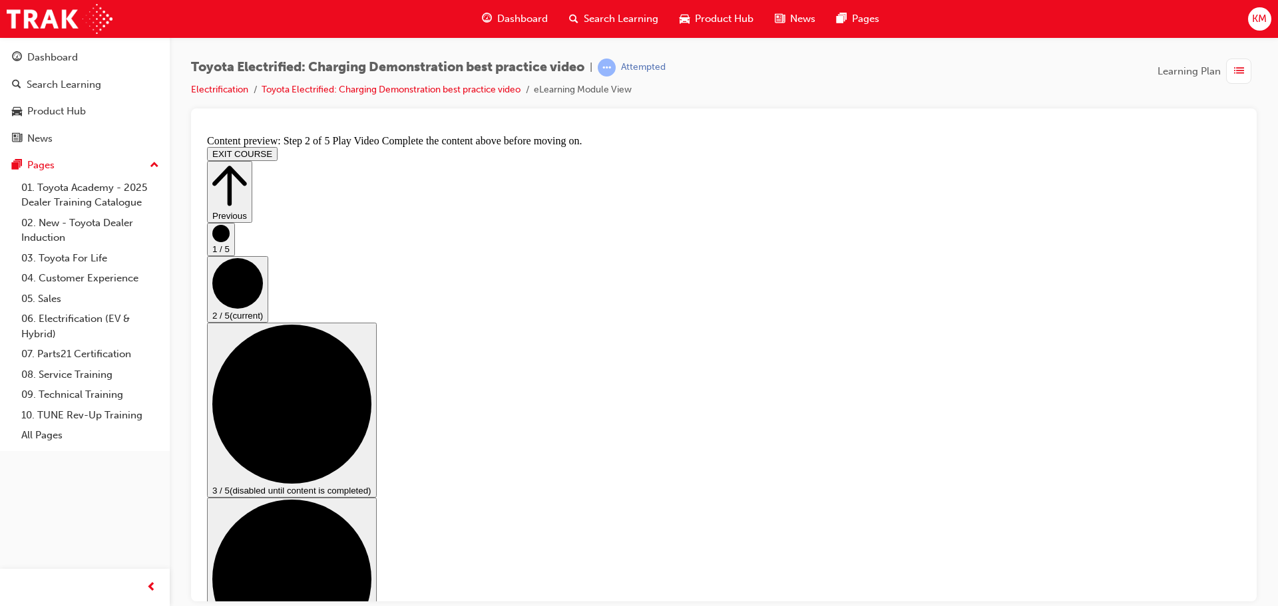
drag, startPoint x: 601, startPoint y: 535, endPoint x: 613, endPoint y: 534, distance: 12.0
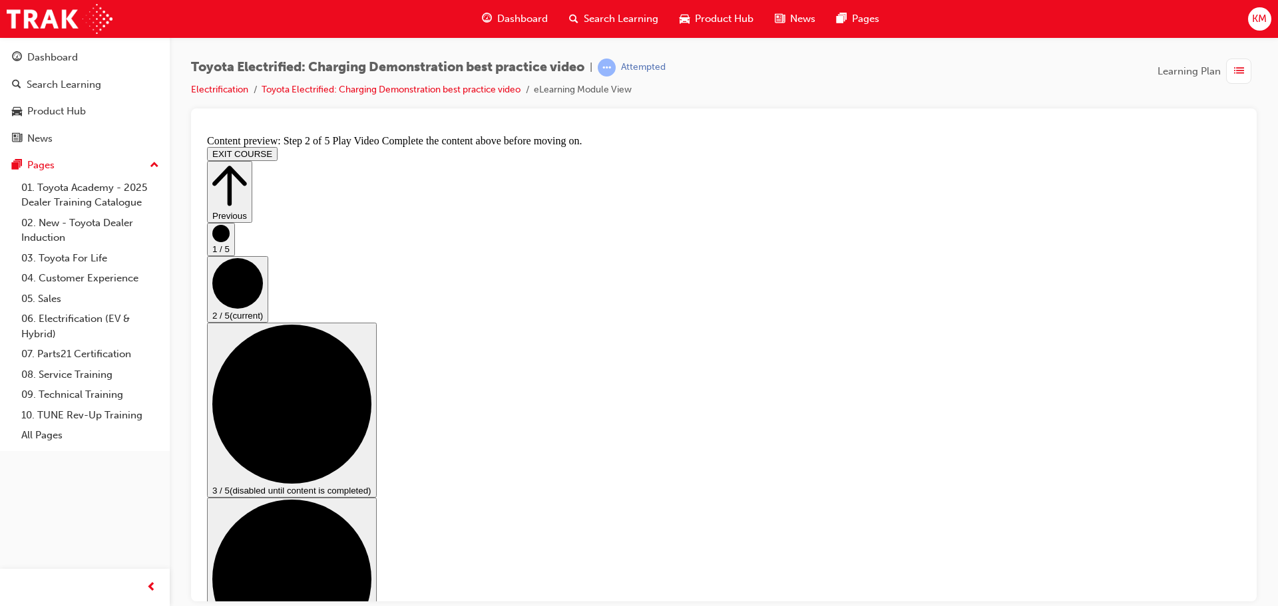
drag, startPoint x: 1210, startPoint y: 161, endPoint x: 1167, endPoint y: 397, distance: 240.1
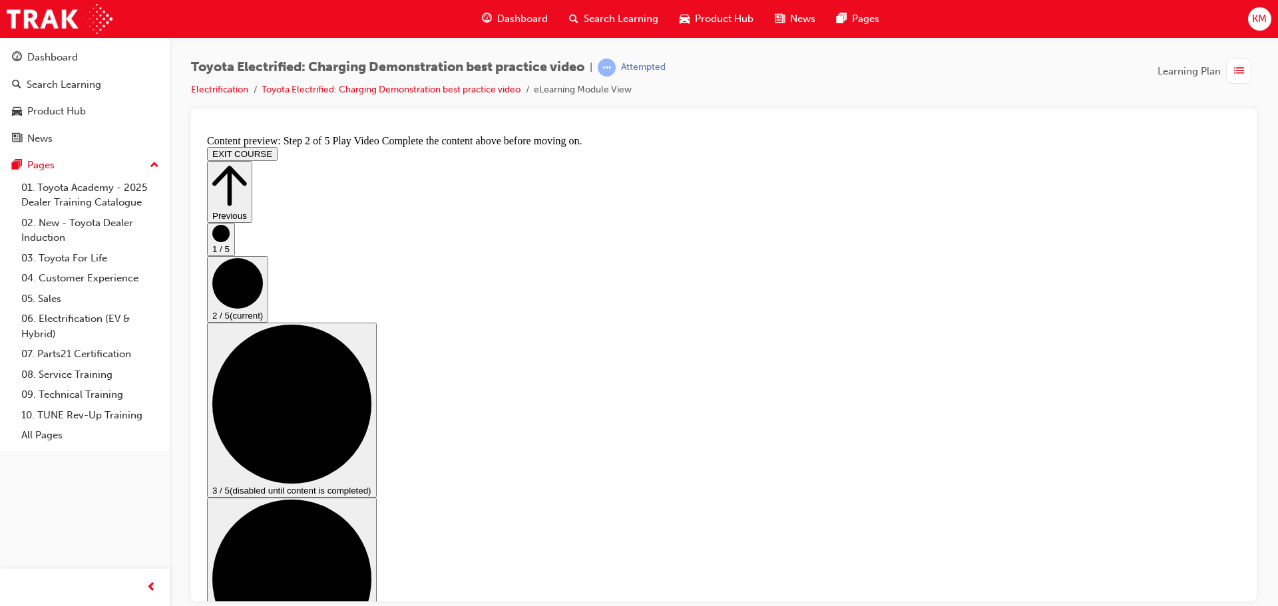
drag, startPoint x: 1208, startPoint y: 361, endPoint x: 1212, endPoint y: 368, distance: 8.3
click at [377, 363] on button "3 / 5 (disabled until content is completed)" at bounding box center [292, 409] width 170 height 175
click at [377, 368] on button "3 / 5 (disabled until content is completed)" at bounding box center [292, 409] width 170 height 175
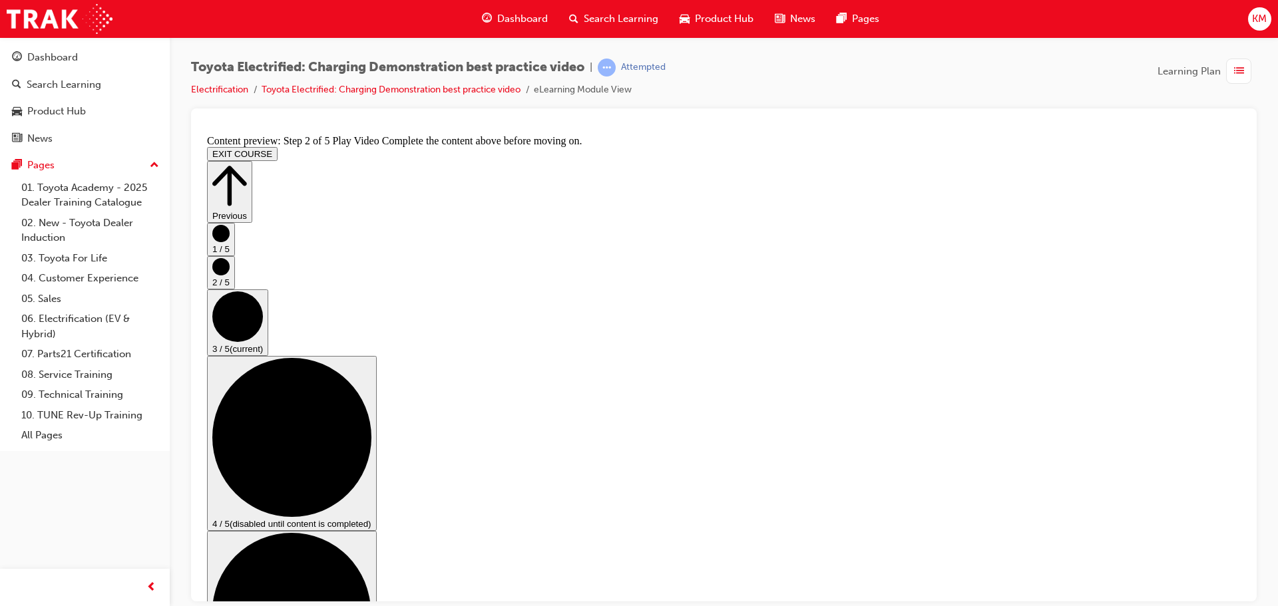
scroll to position [133, 0]
checkbox input "true"
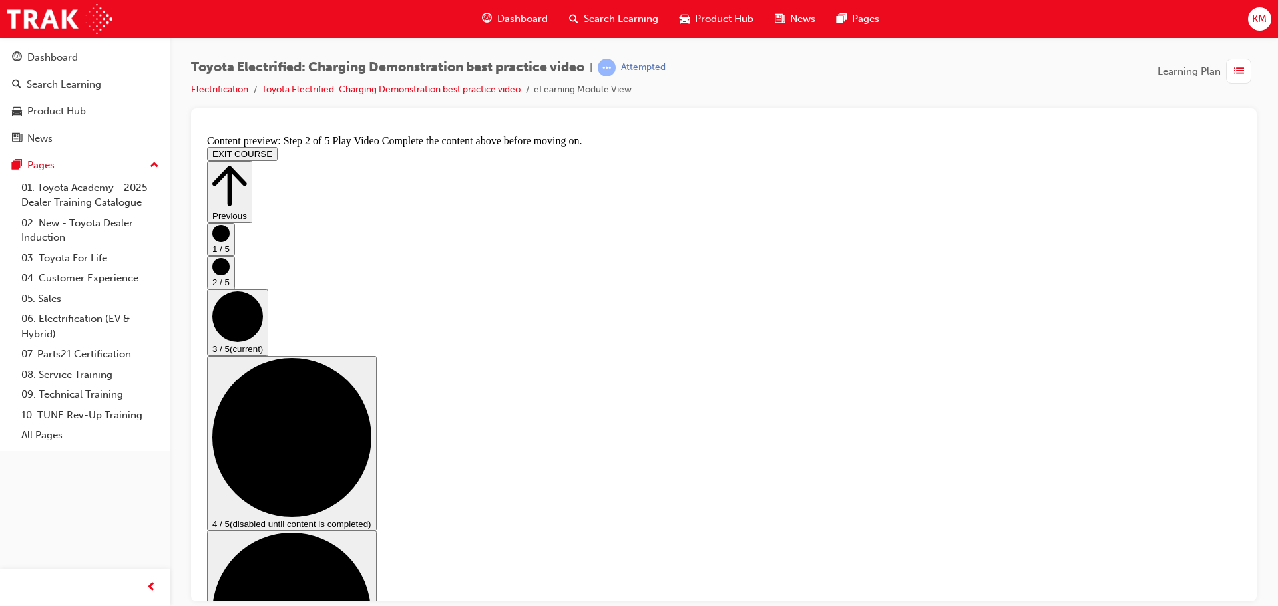
checkbox input "true"
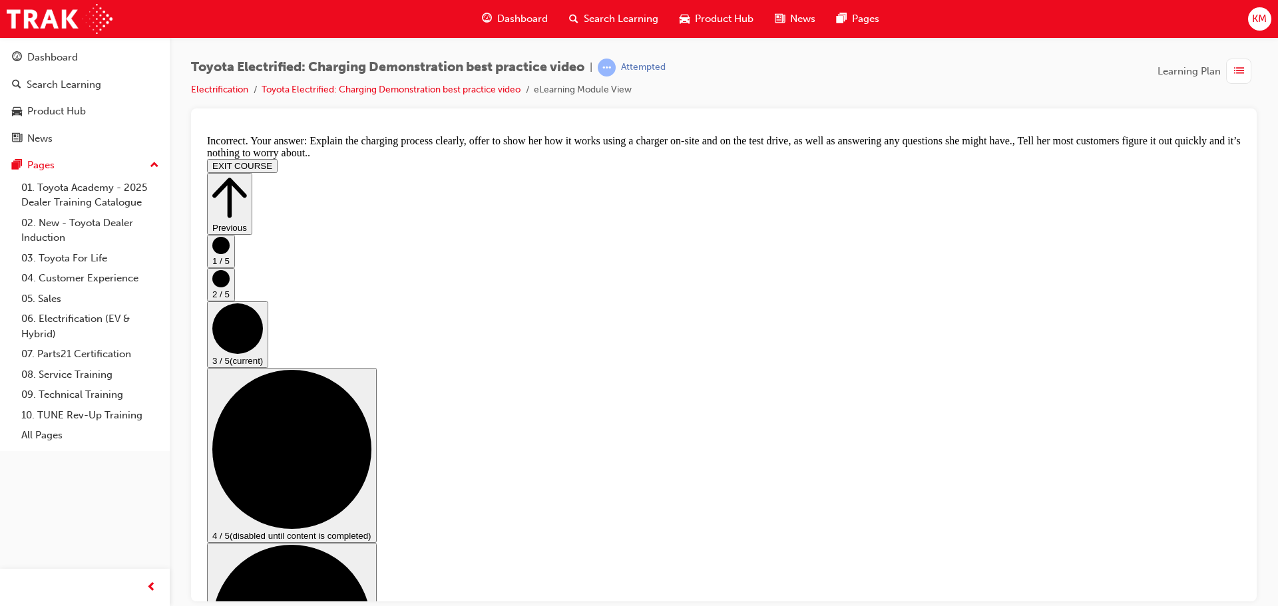
scroll to position [285, 0]
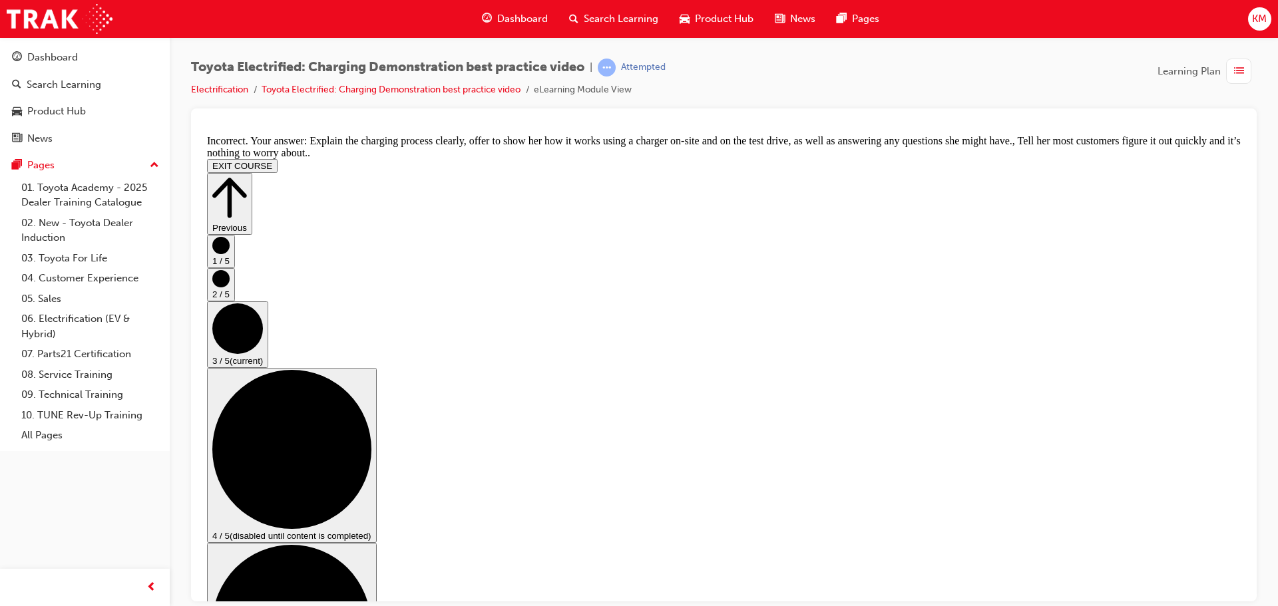
checkbox input "true"
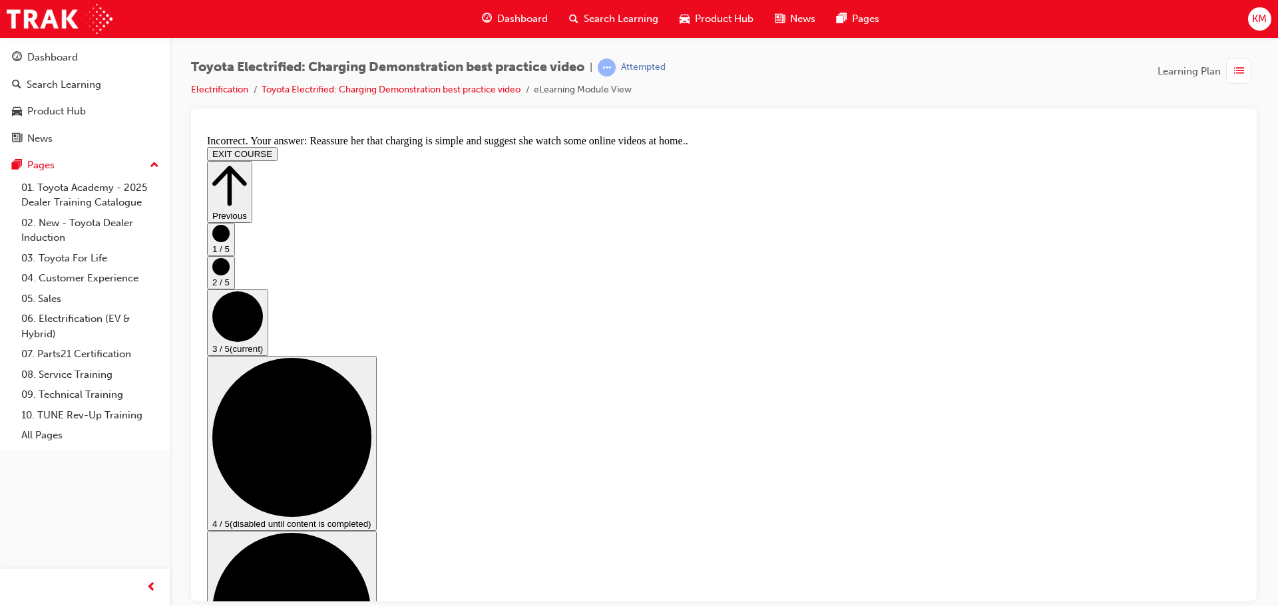
checkbox input "false"
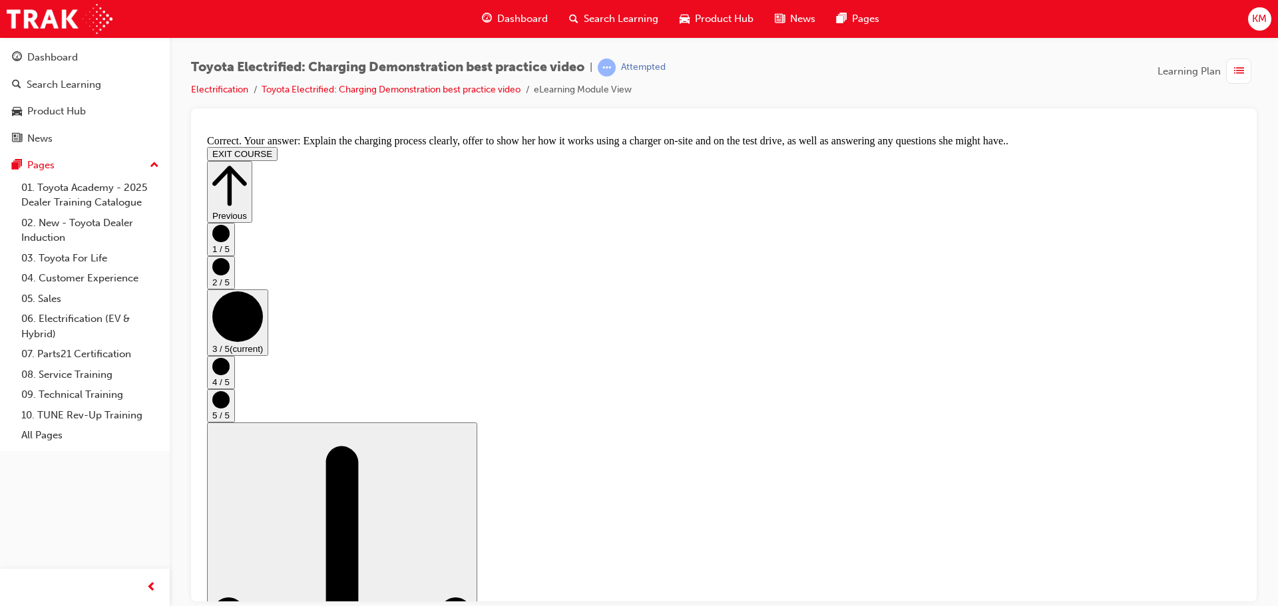
scroll to position [0, 0]
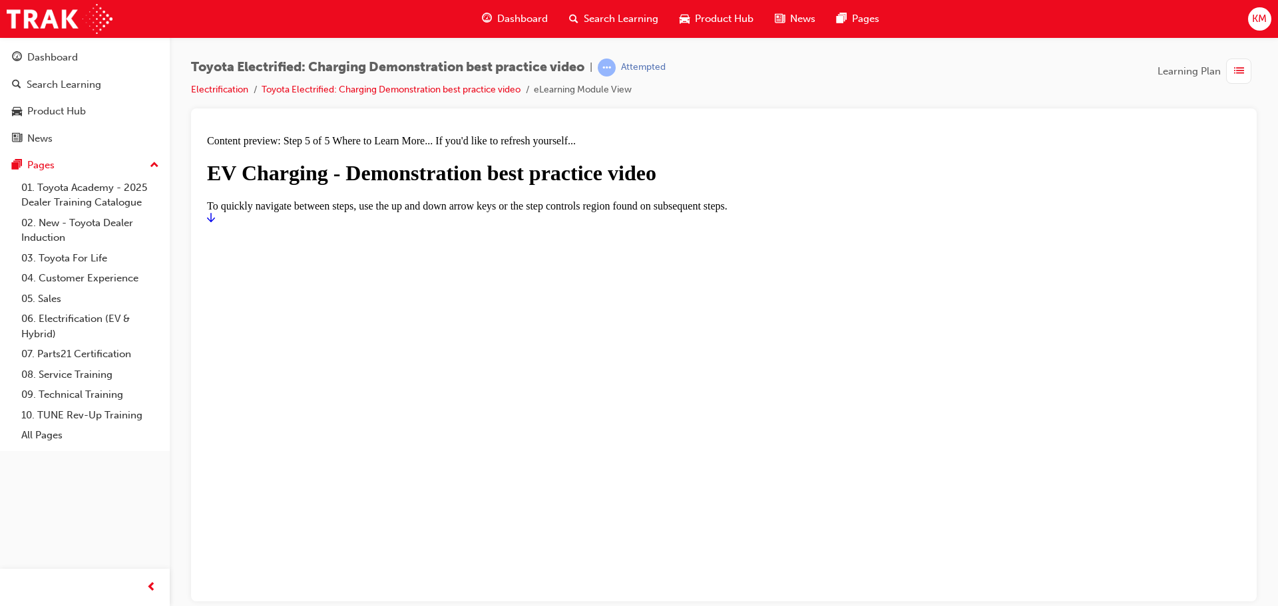
drag, startPoint x: 1206, startPoint y: 573, endPoint x: 681, endPoint y: 437, distance: 542.7
click at [215, 222] on icon "Start" at bounding box center [211, 217] width 8 height 11
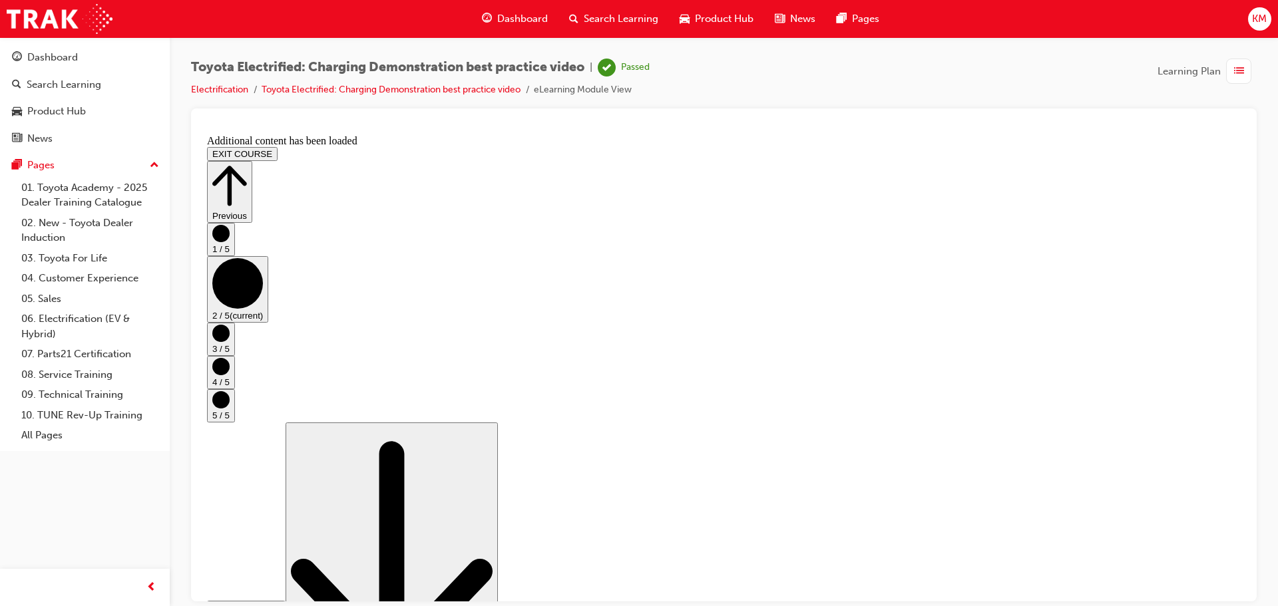
click at [230, 397] on circle "Step controls" at bounding box center [220, 399] width 17 height 17
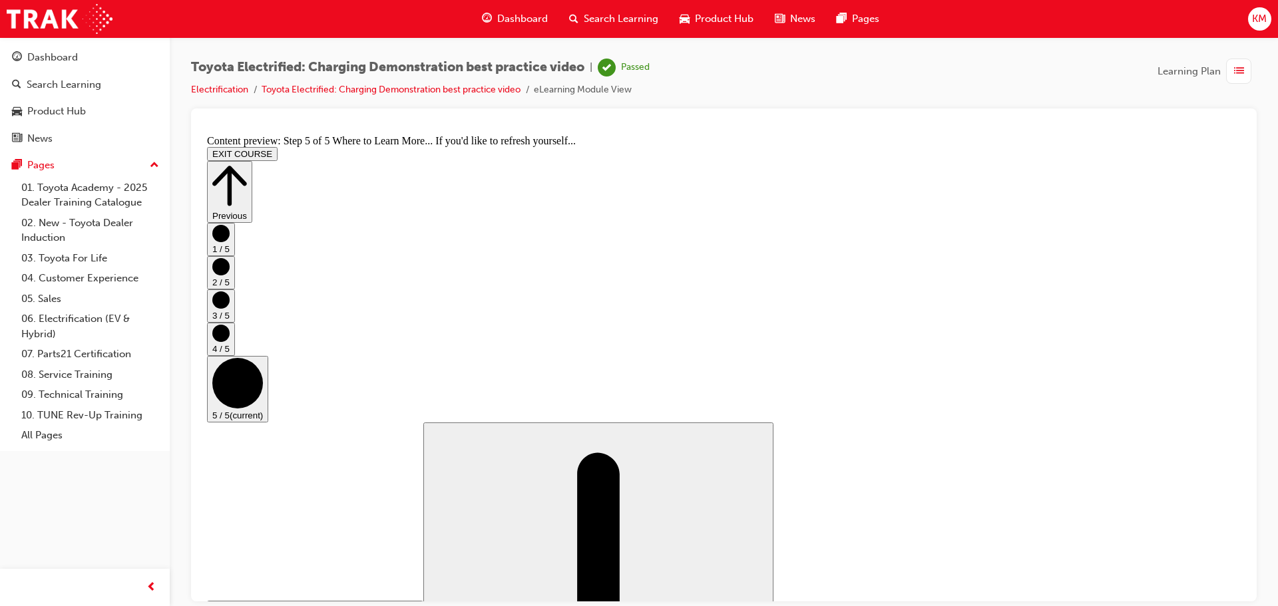
scroll to position [140, 0]
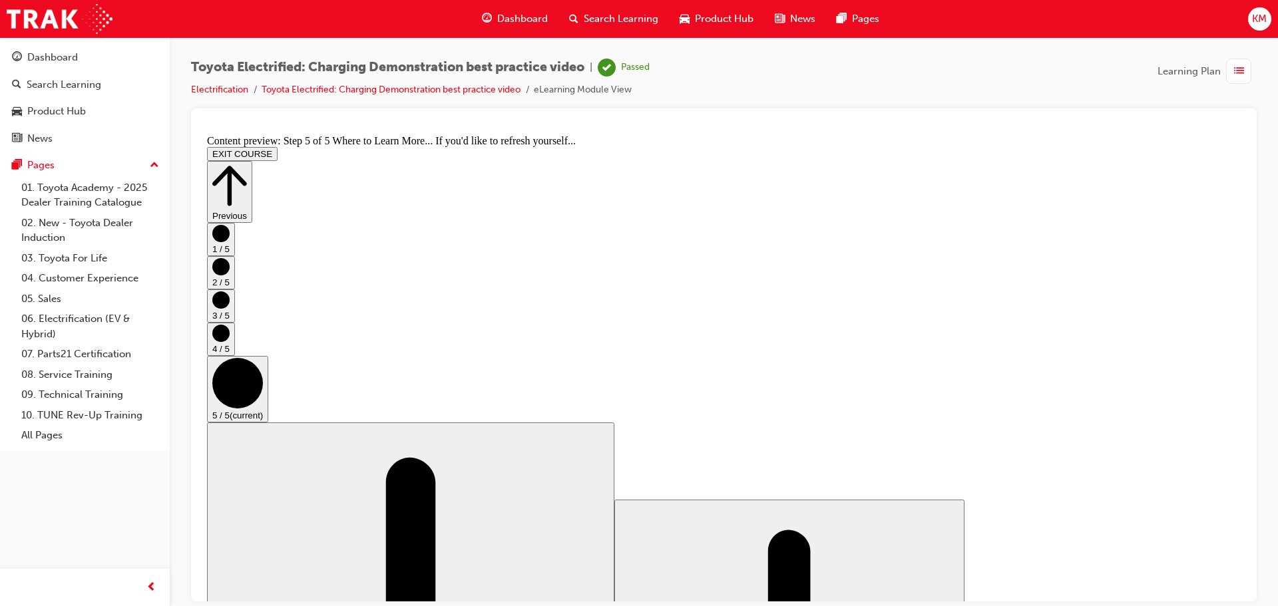
click at [278, 146] on button "EXIT COURSE" at bounding box center [242, 153] width 71 height 14
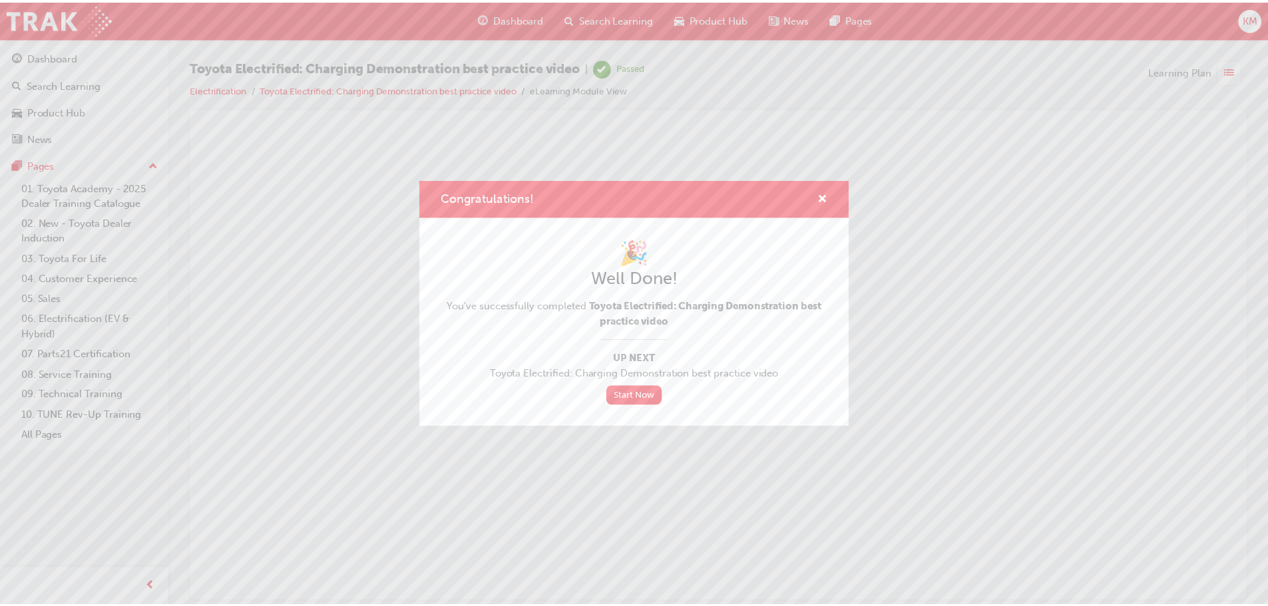
scroll to position [0, 0]
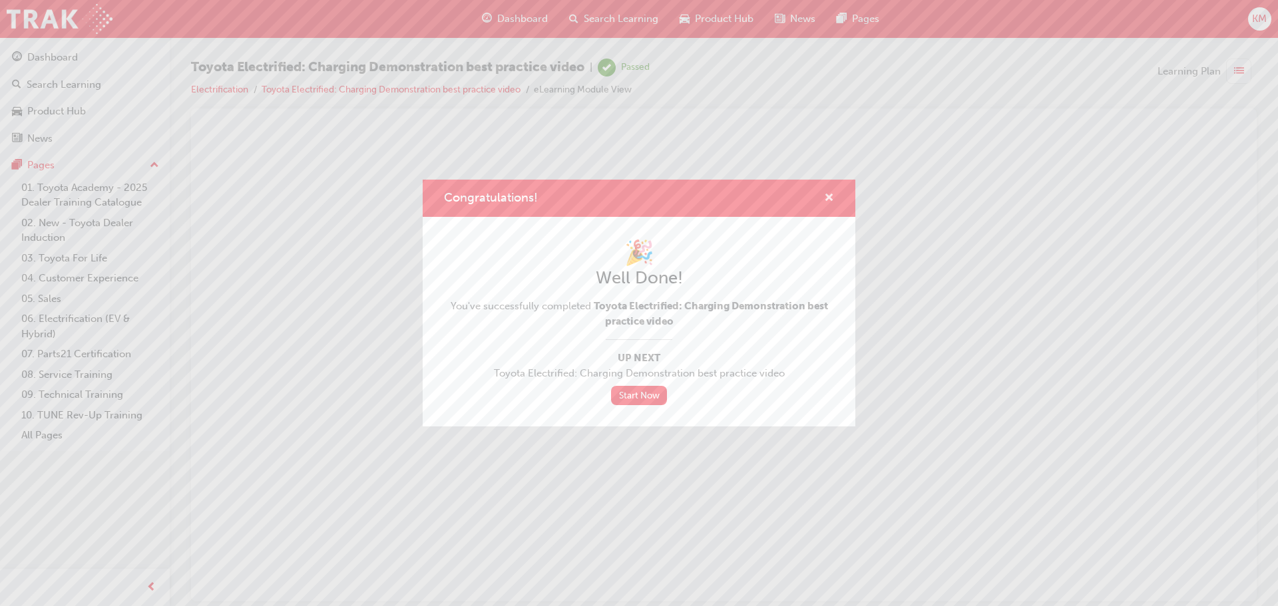
click at [825, 193] on span "cross-icon" at bounding box center [829, 199] width 10 height 12
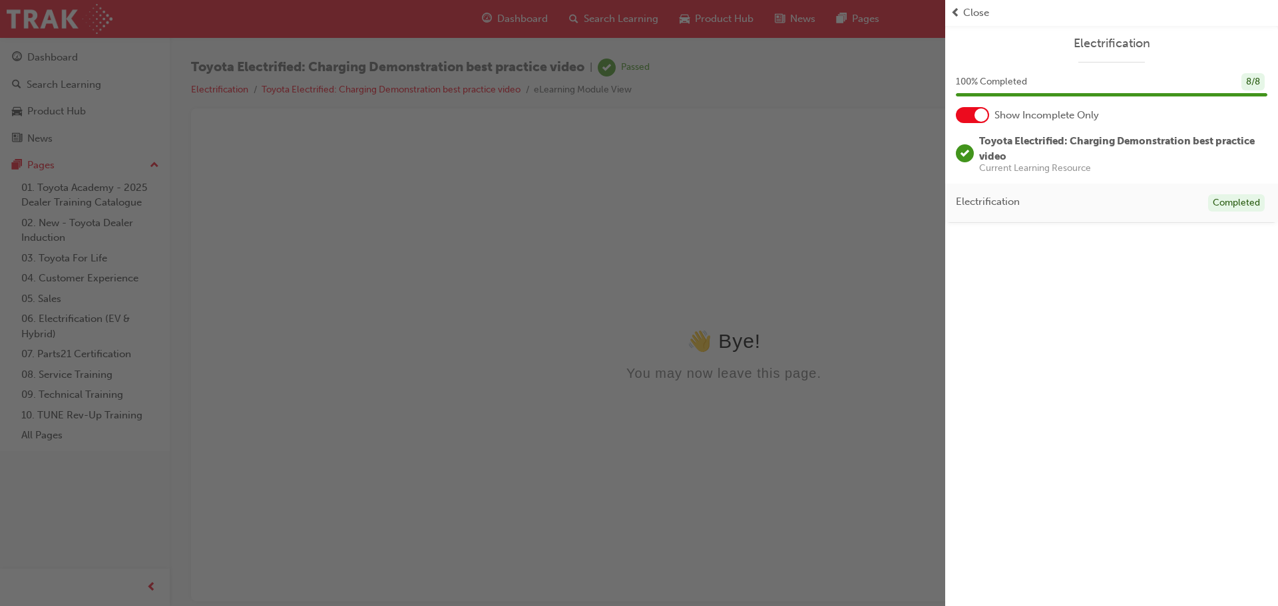
click at [968, 15] on span "Close" at bounding box center [976, 12] width 26 height 15
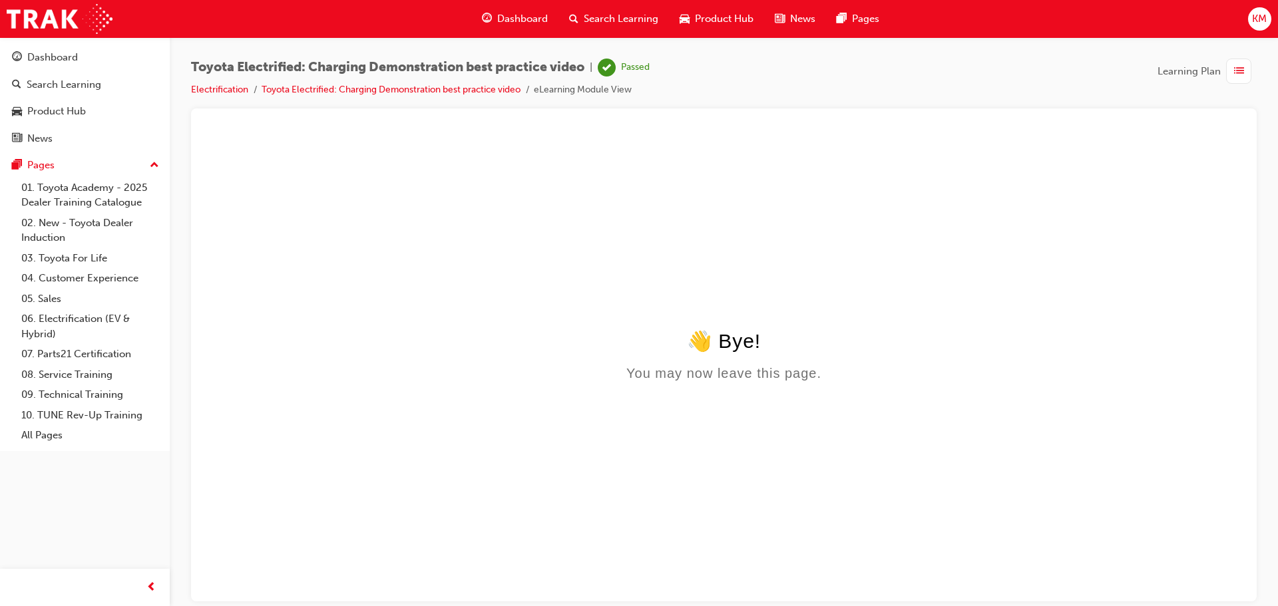
click at [535, 19] on span "Dashboard" at bounding box center [522, 18] width 51 height 15
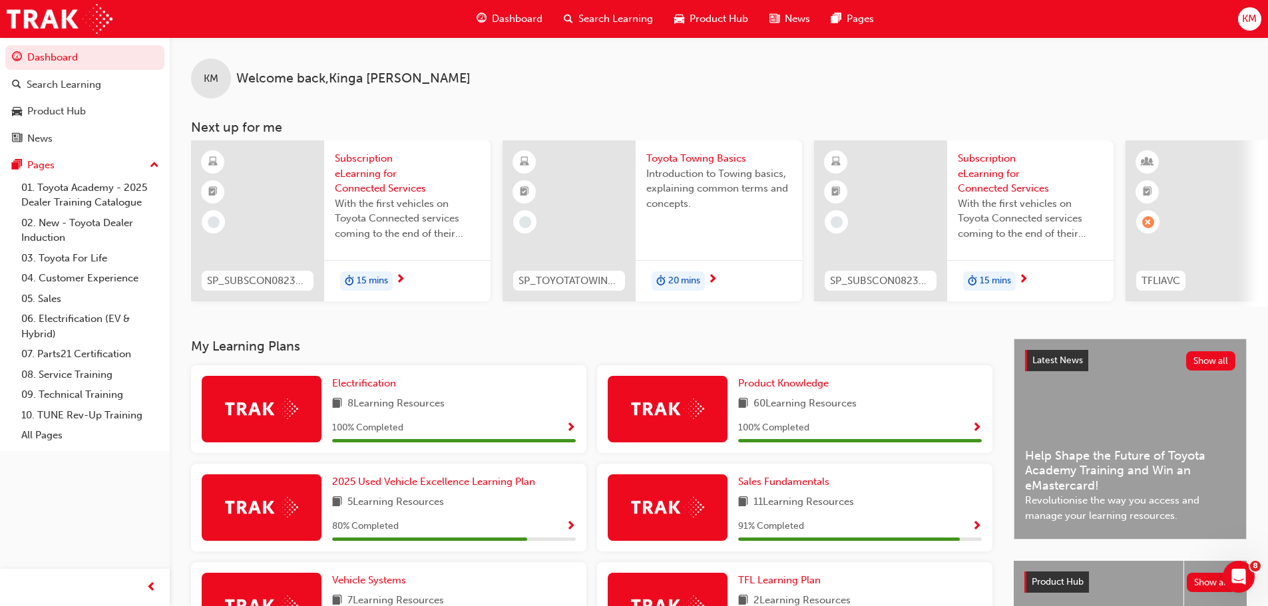
click at [395, 182] on span "Subscription eLearning for Connected Services" at bounding box center [407, 173] width 145 height 45
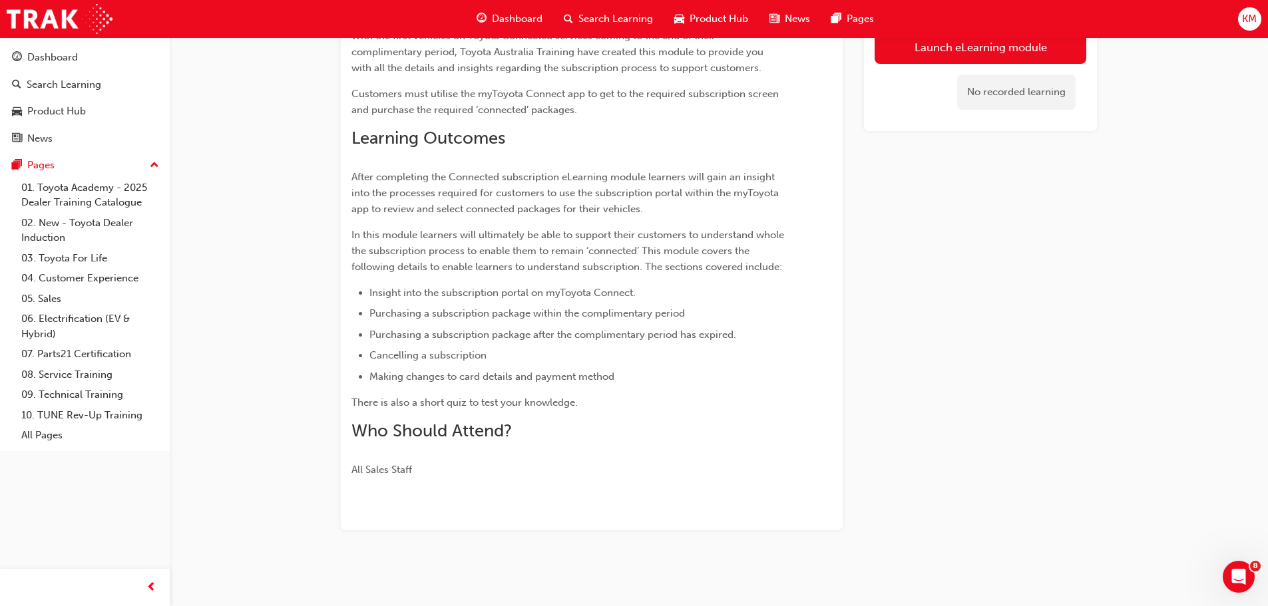
scroll to position [5, 0]
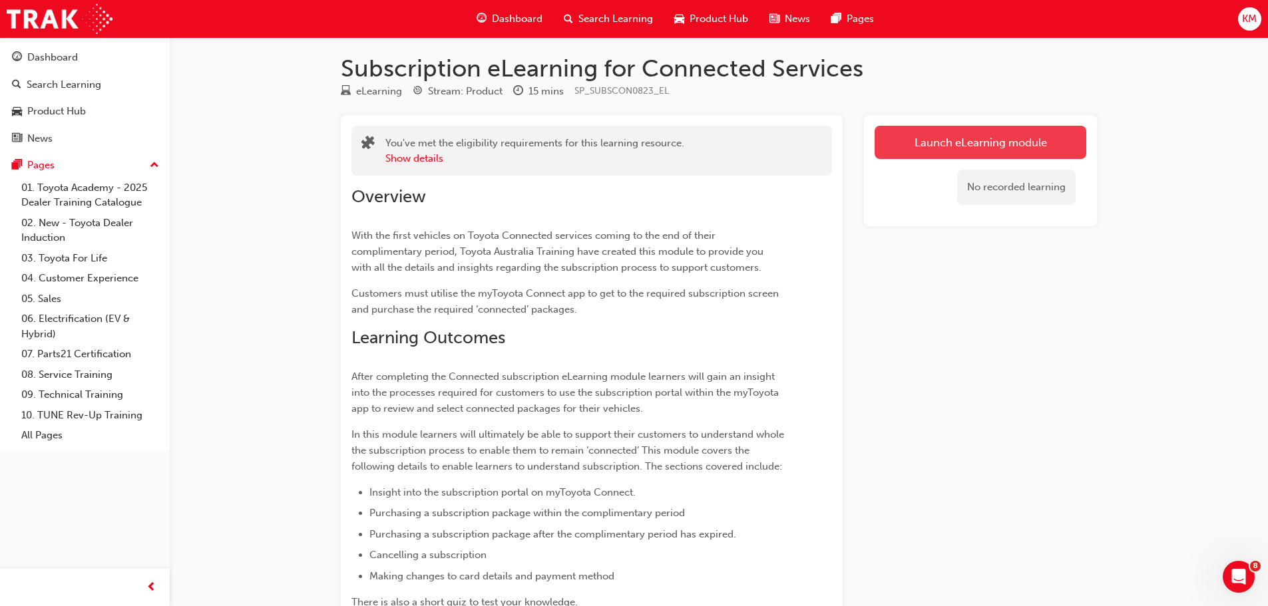
click at [988, 146] on link "Launch eLearning module" at bounding box center [981, 142] width 212 height 33
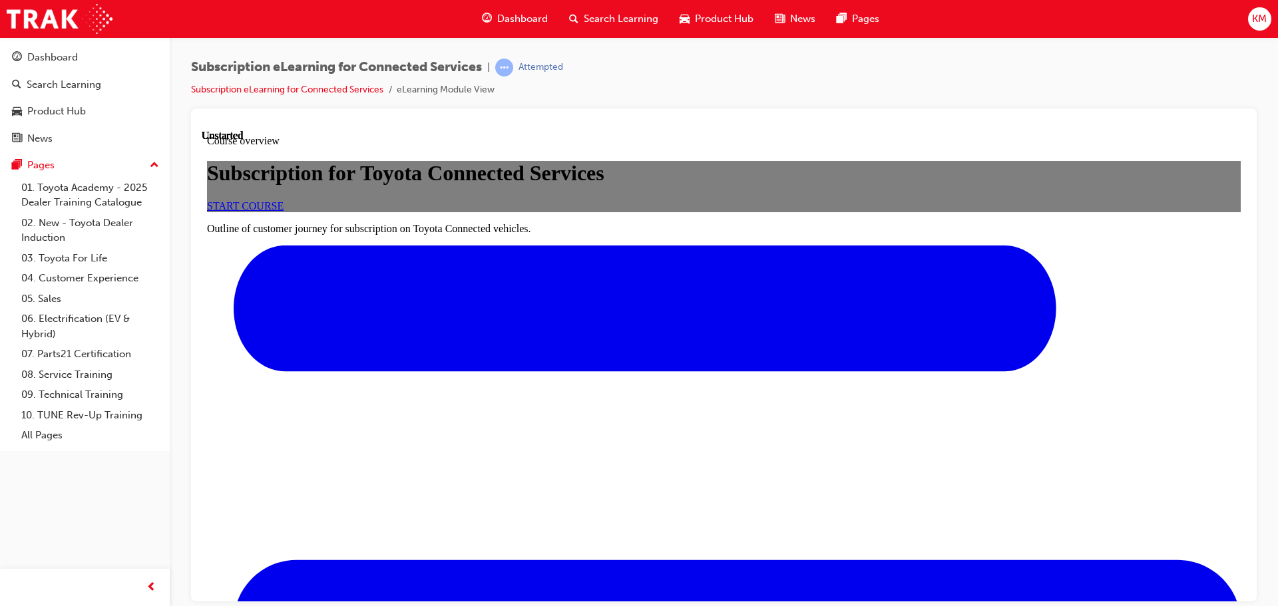
click at [284, 211] on link "START COURSE" at bounding box center [245, 205] width 77 height 11
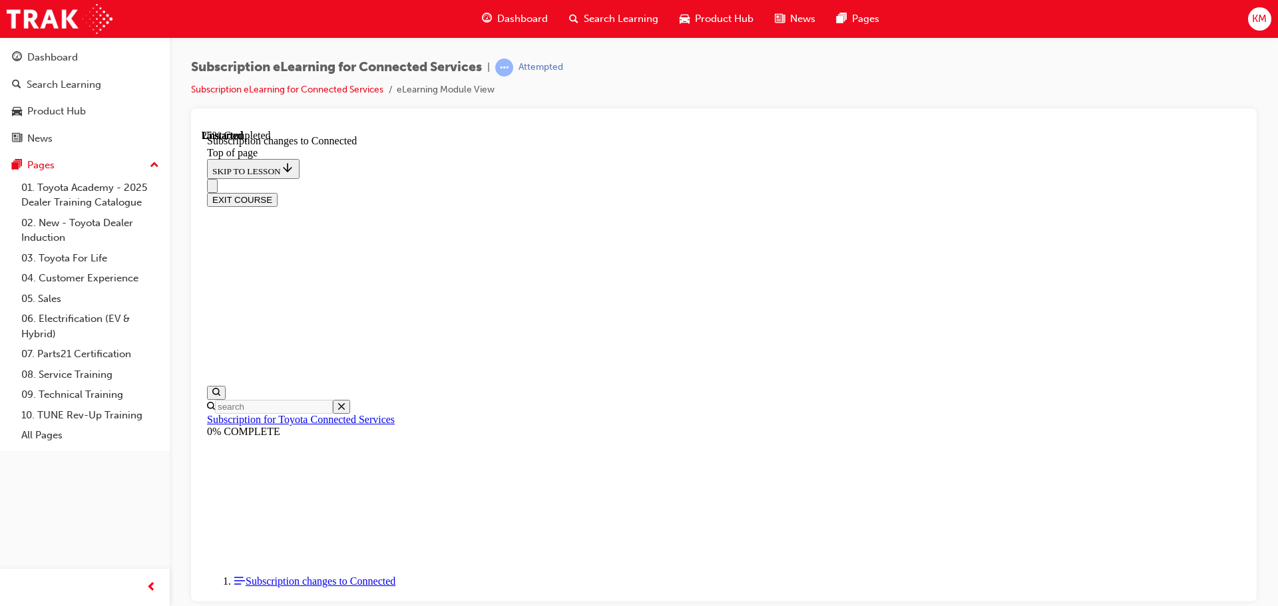
scroll to position [727, 0]
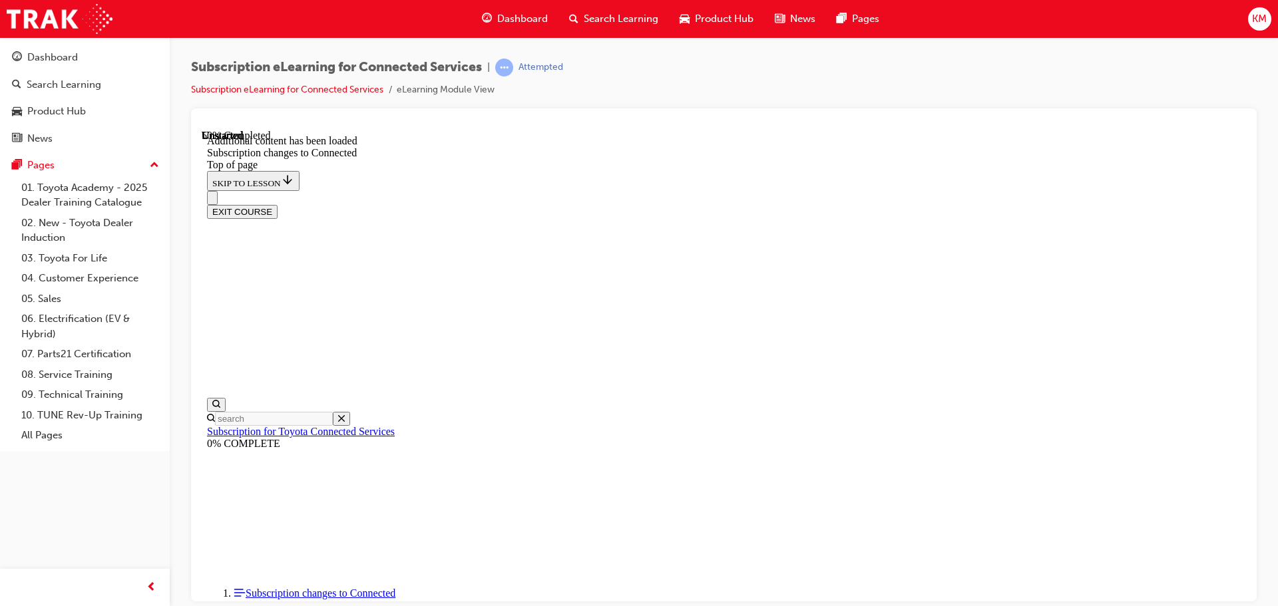
scroll to position [1277, 0]
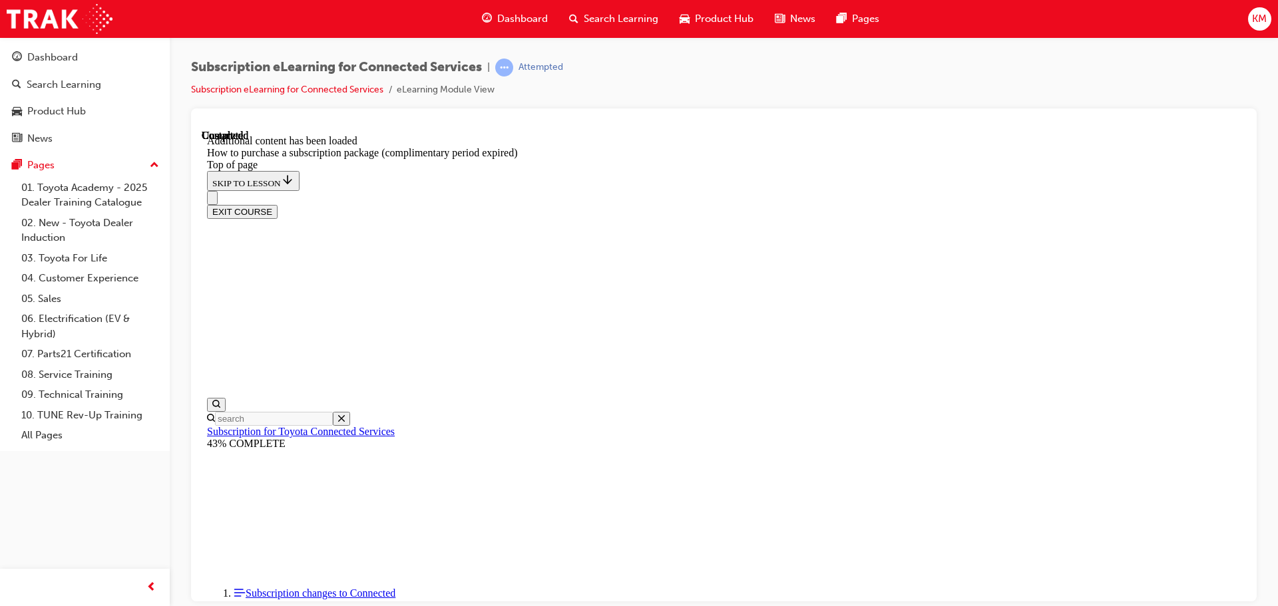
scroll to position [1327, 0]
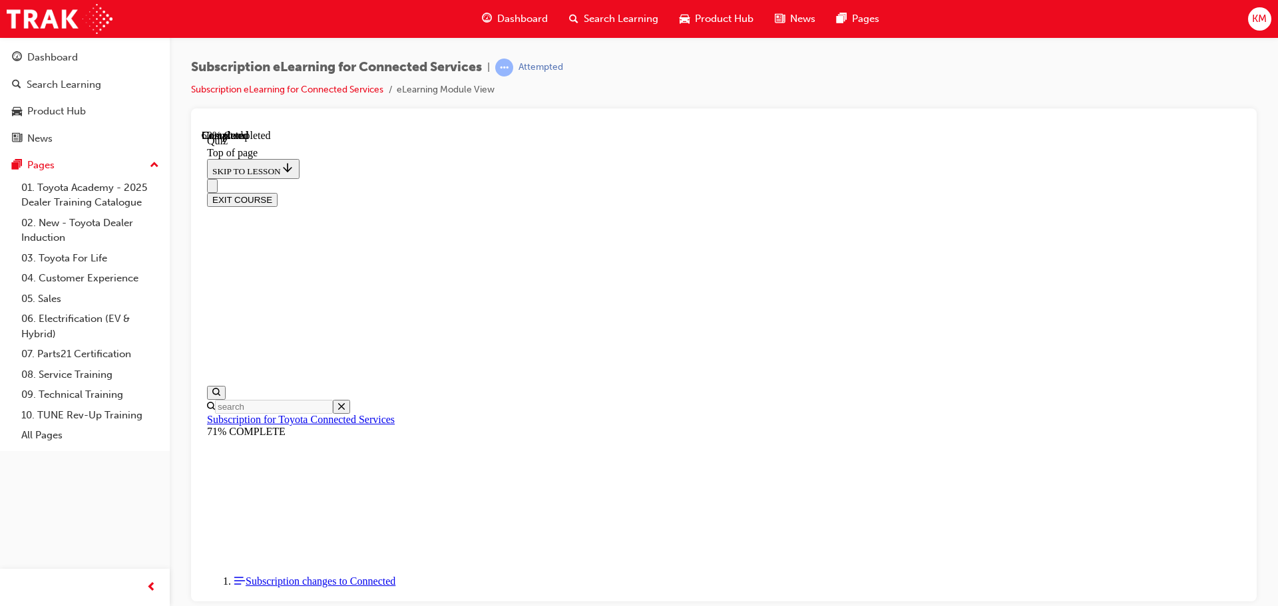
scroll to position [41, 0]
drag, startPoint x: 638, startPoint y: 386, endPoint x: 721, endPoint y: 471, distance: 119.1
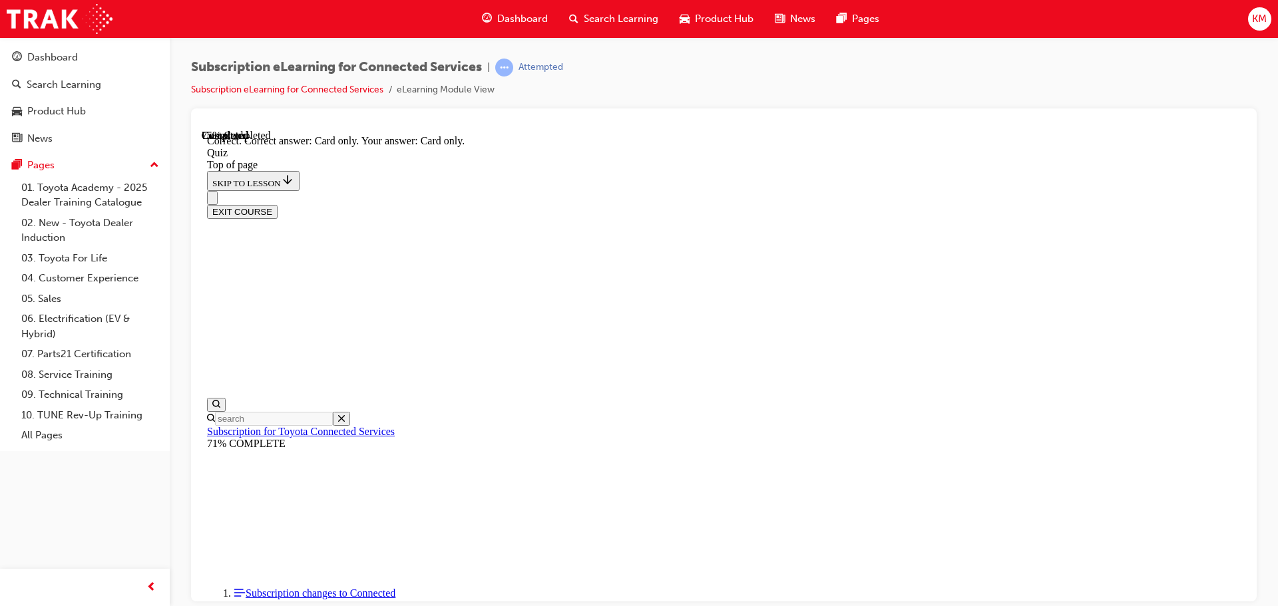
scroll to position [176, 0]
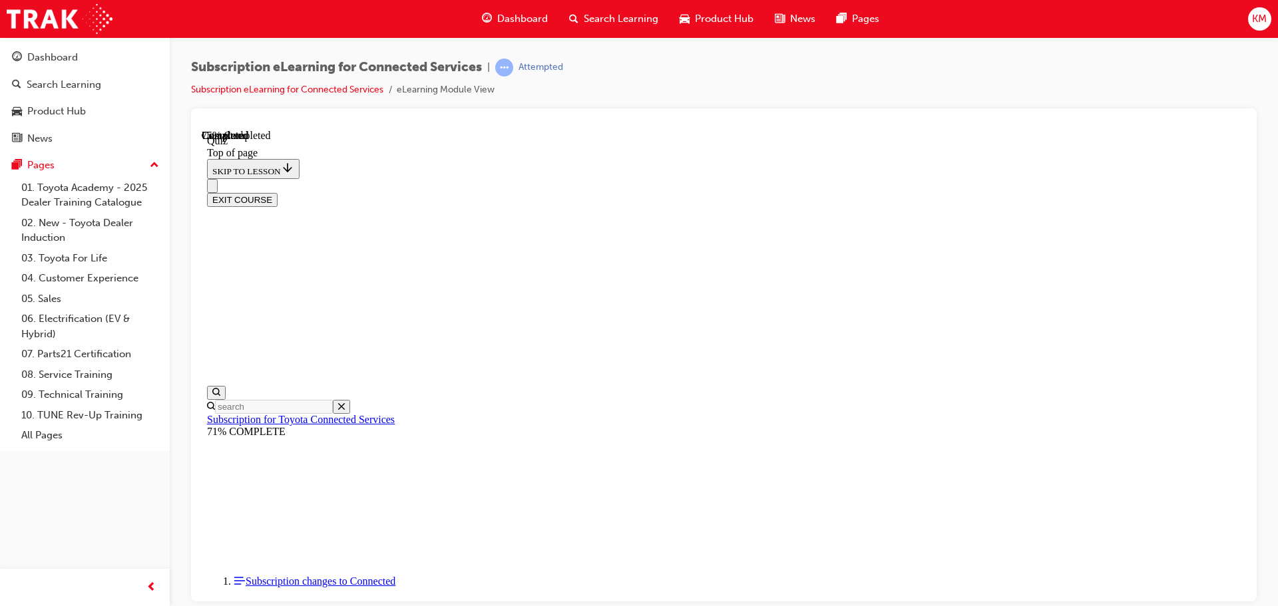
scroll to position [41, 0]
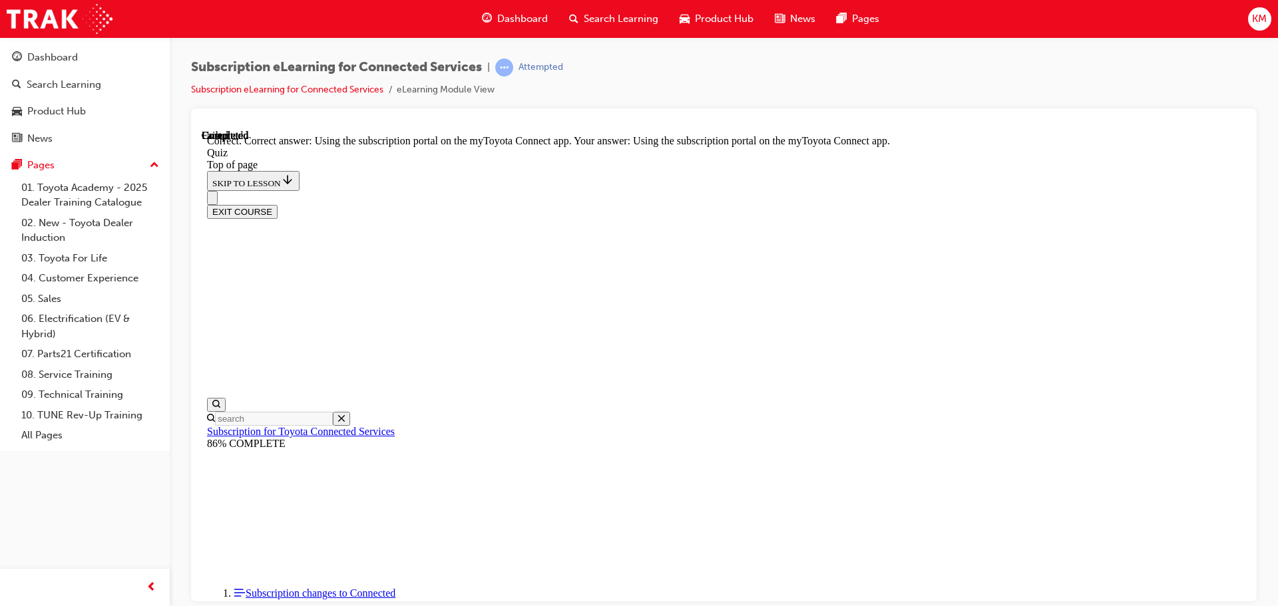
scroll to position [176, 0]
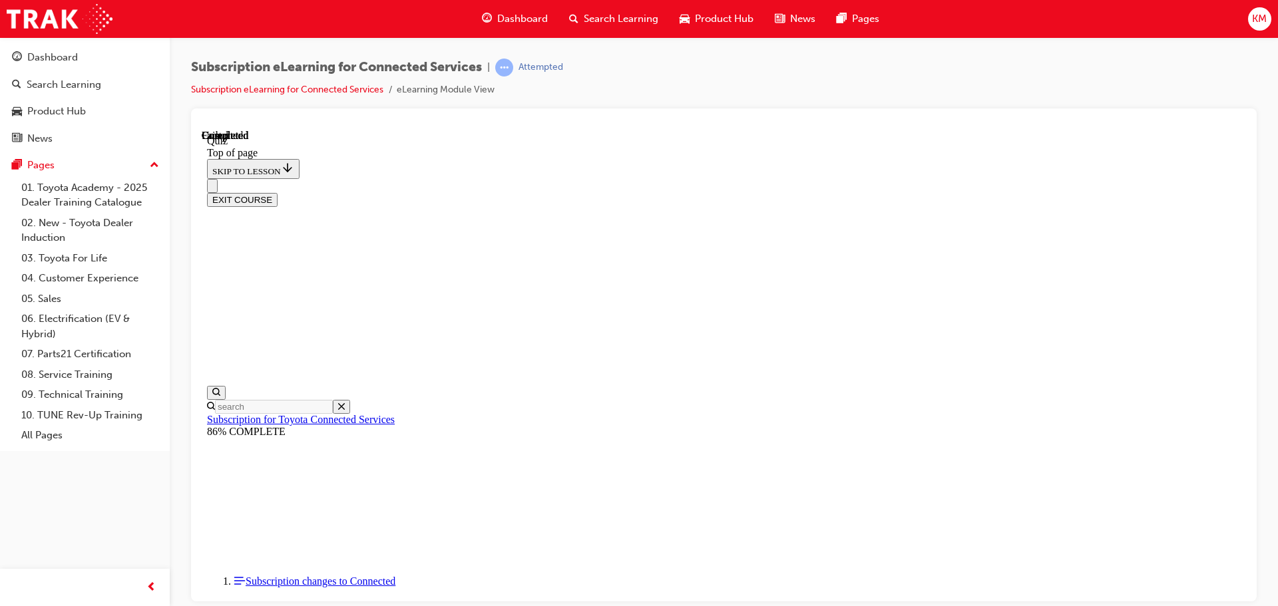
scroll to position [251, 0]
click at [278, 192] on button "EXIT COURSE" at bounding box center [242, 199] width 71 height 14
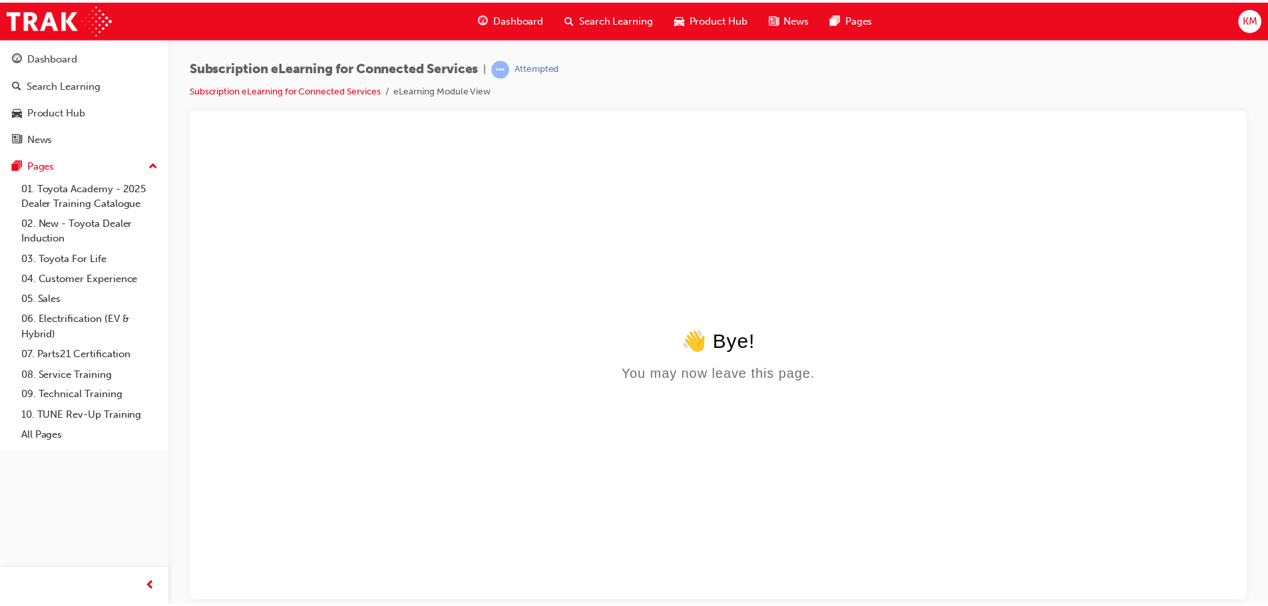
scroll to position [0, 0]
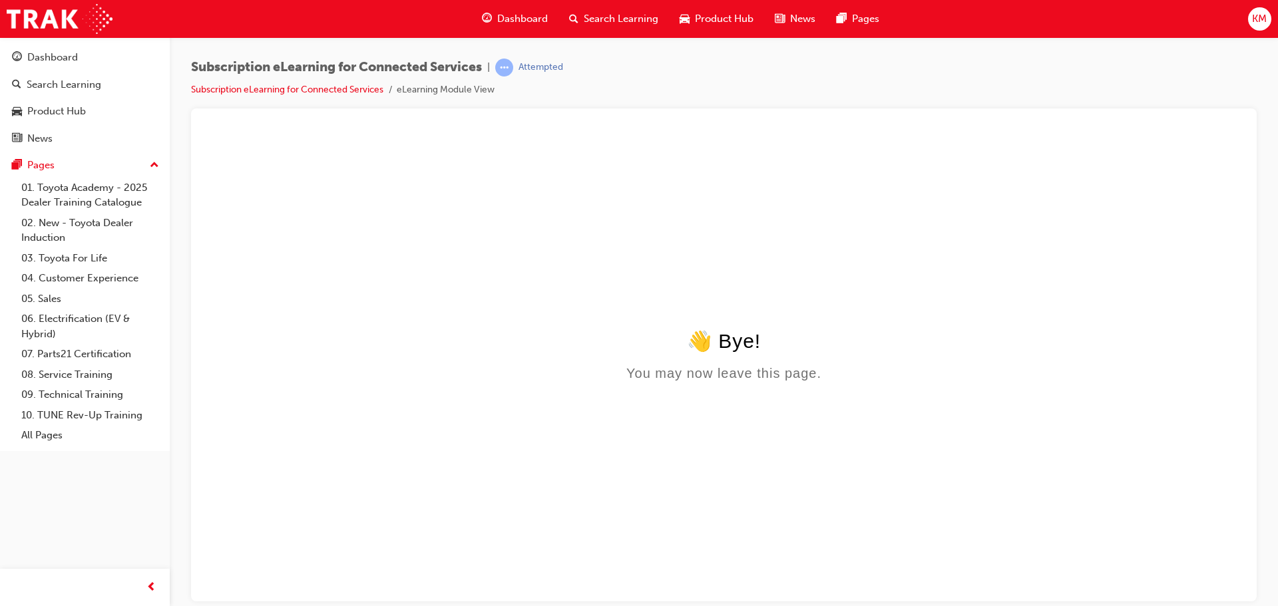
click at [523, 23] on span "Dashboard" at bounding box center [522, 18] width 51 height 15
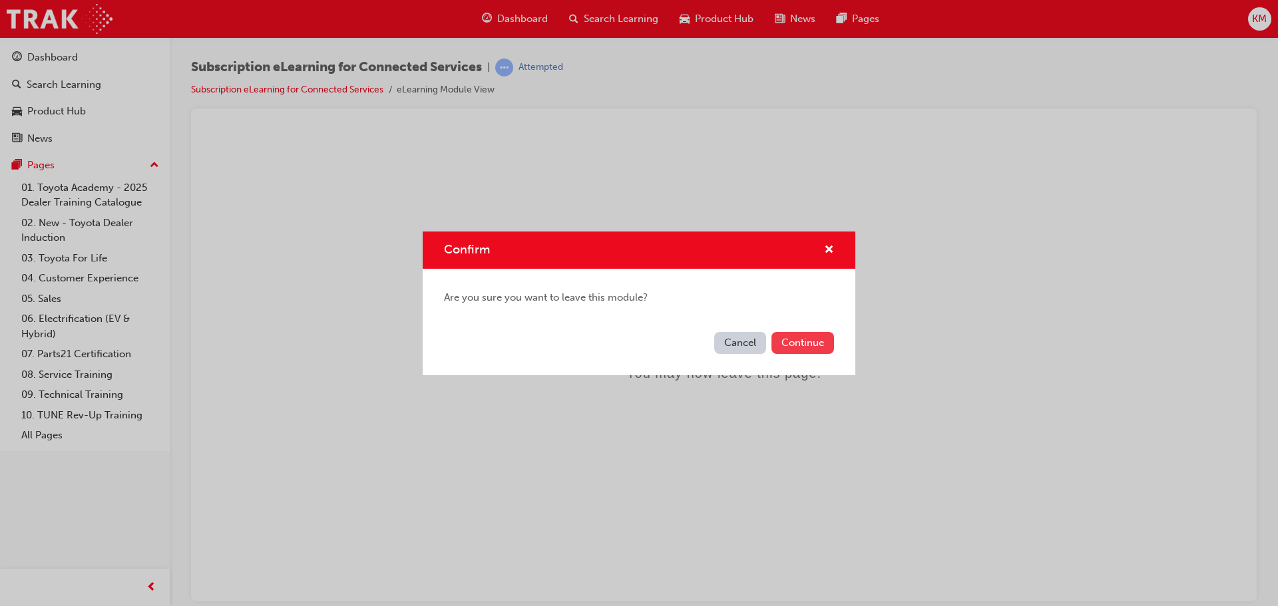
click at [799, 351] on button "Continue" at bounding box center [803, 343] width 63 height 22
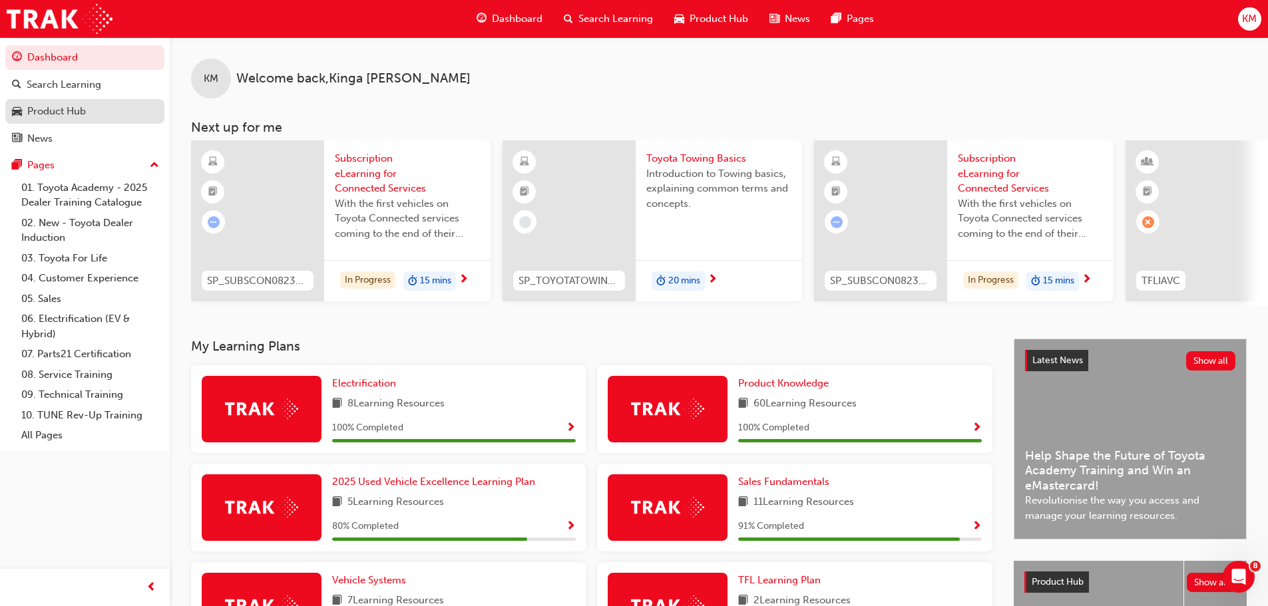
click at [72, 116] on div "Product Hub" at bounding box center [56, 111] width 59 height 15
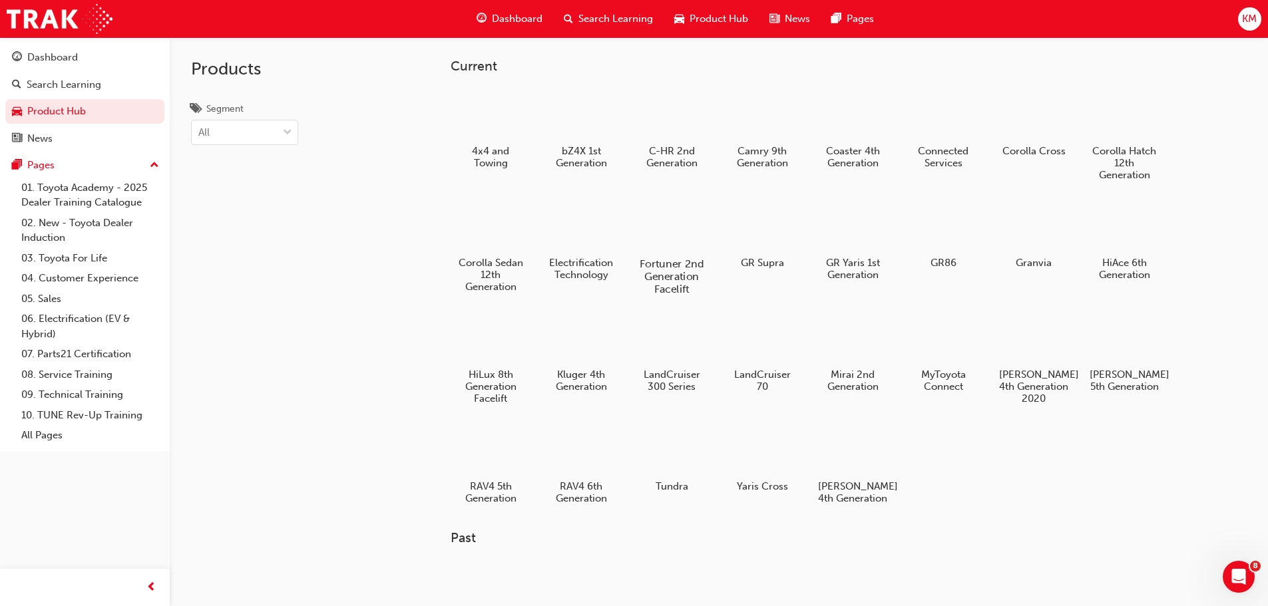
click at [669, 237] on div at bounding box center [671, 225] width 74 height 53
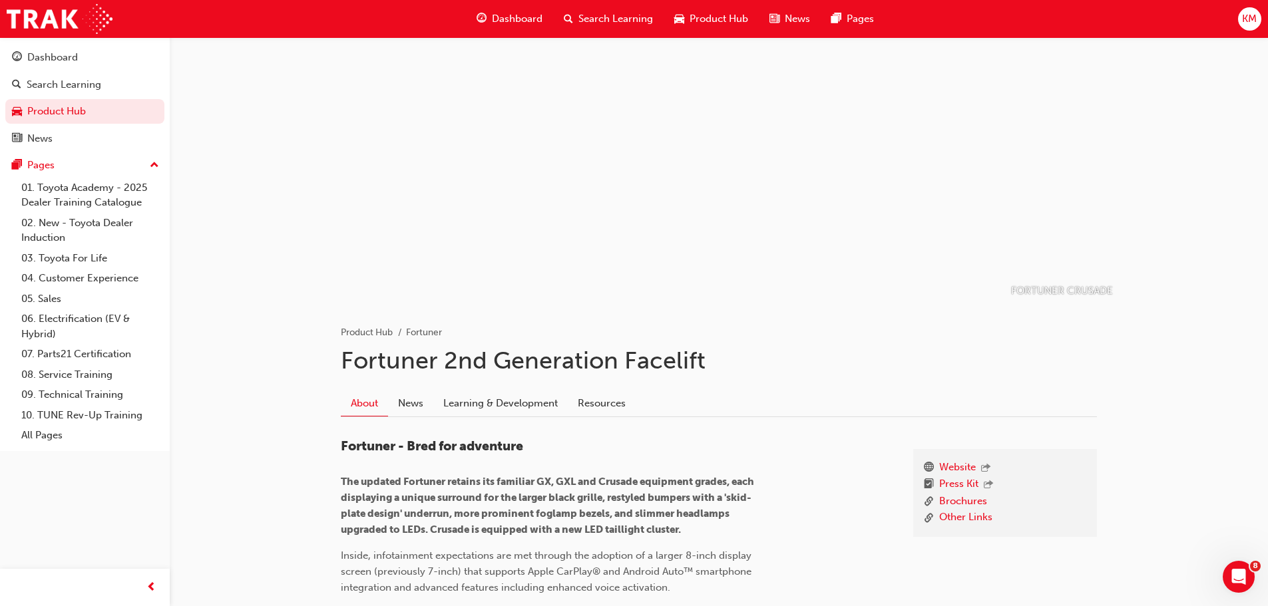
drag, startPoint x: 728, startPoint y: 209, endPoint x: 440, endPoint y: 262, distance: 293.1
click at [441, 262] on div at bounding box center [719, 170] width 799 height 266
